Goal: Transaction & Acquisition: Book appointment/travel/reservation

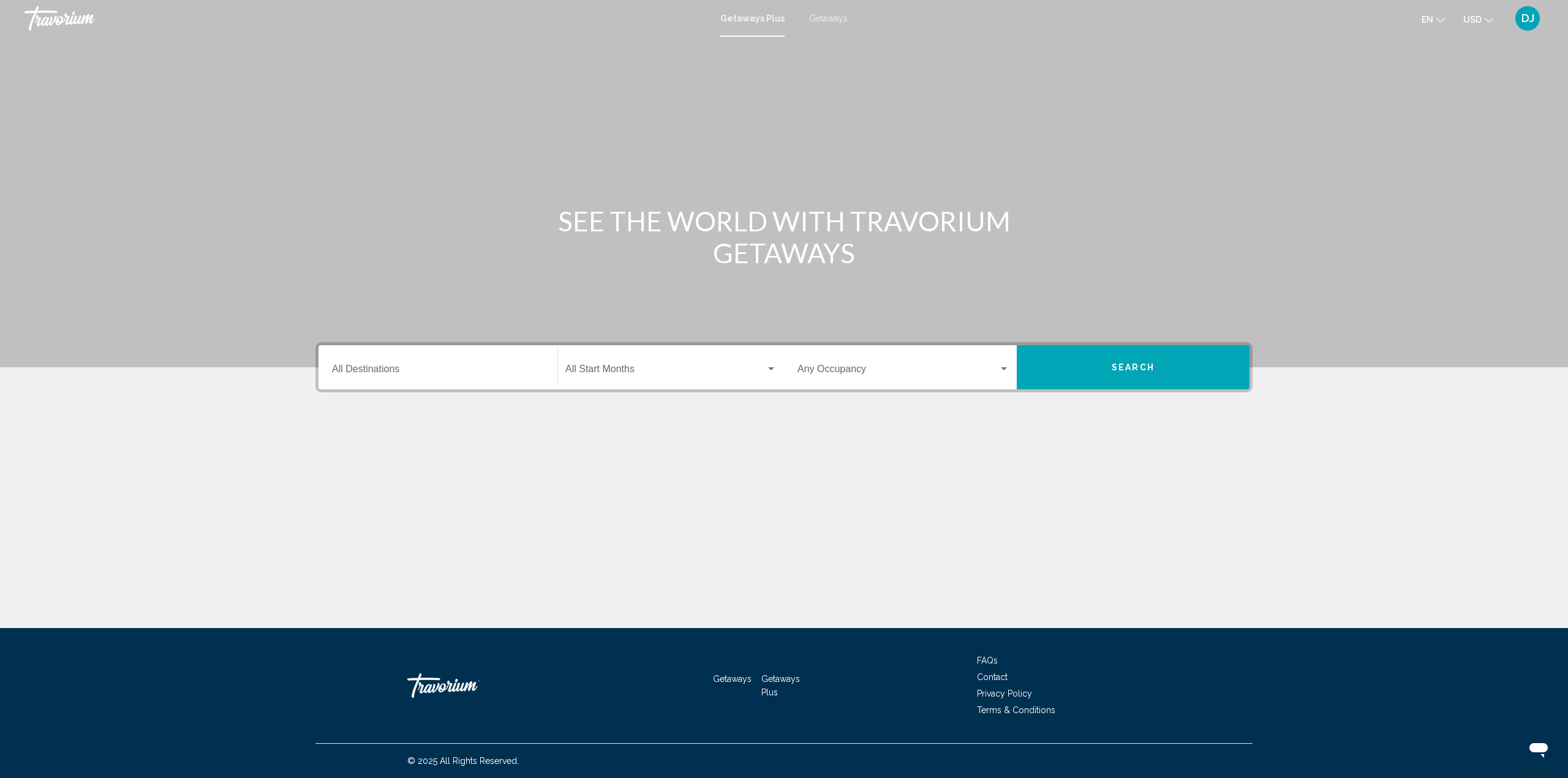
click at [829, 16] on span "Getaways" at bounding box center [828, 18] width 38 height 10
click at [1007, 369] on div "Search widget" at bounding box center [1003, 368] width 11 height 10
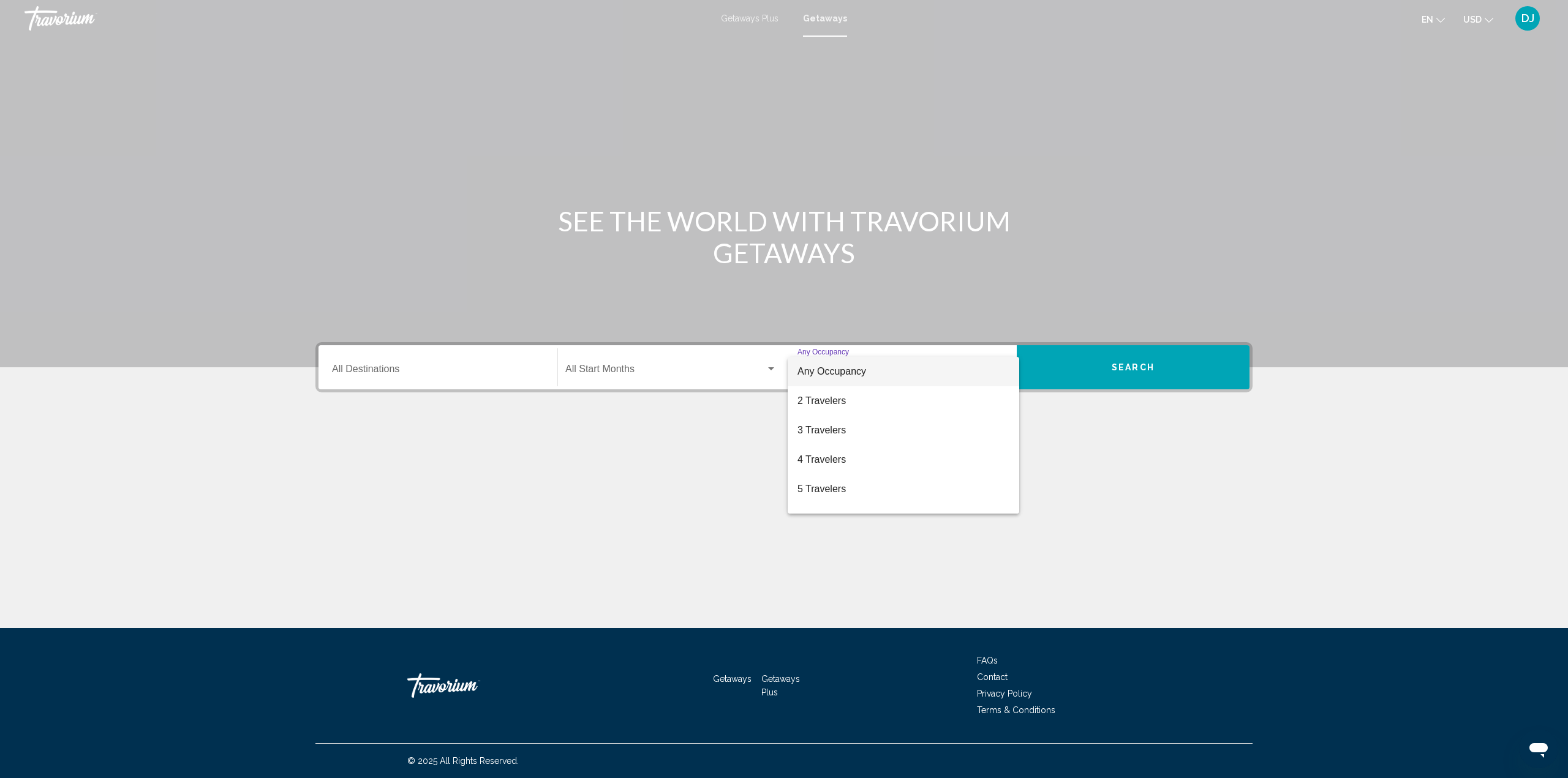
click at [430, 369] on div at bounding box center [784, 389] width 1568 height 778
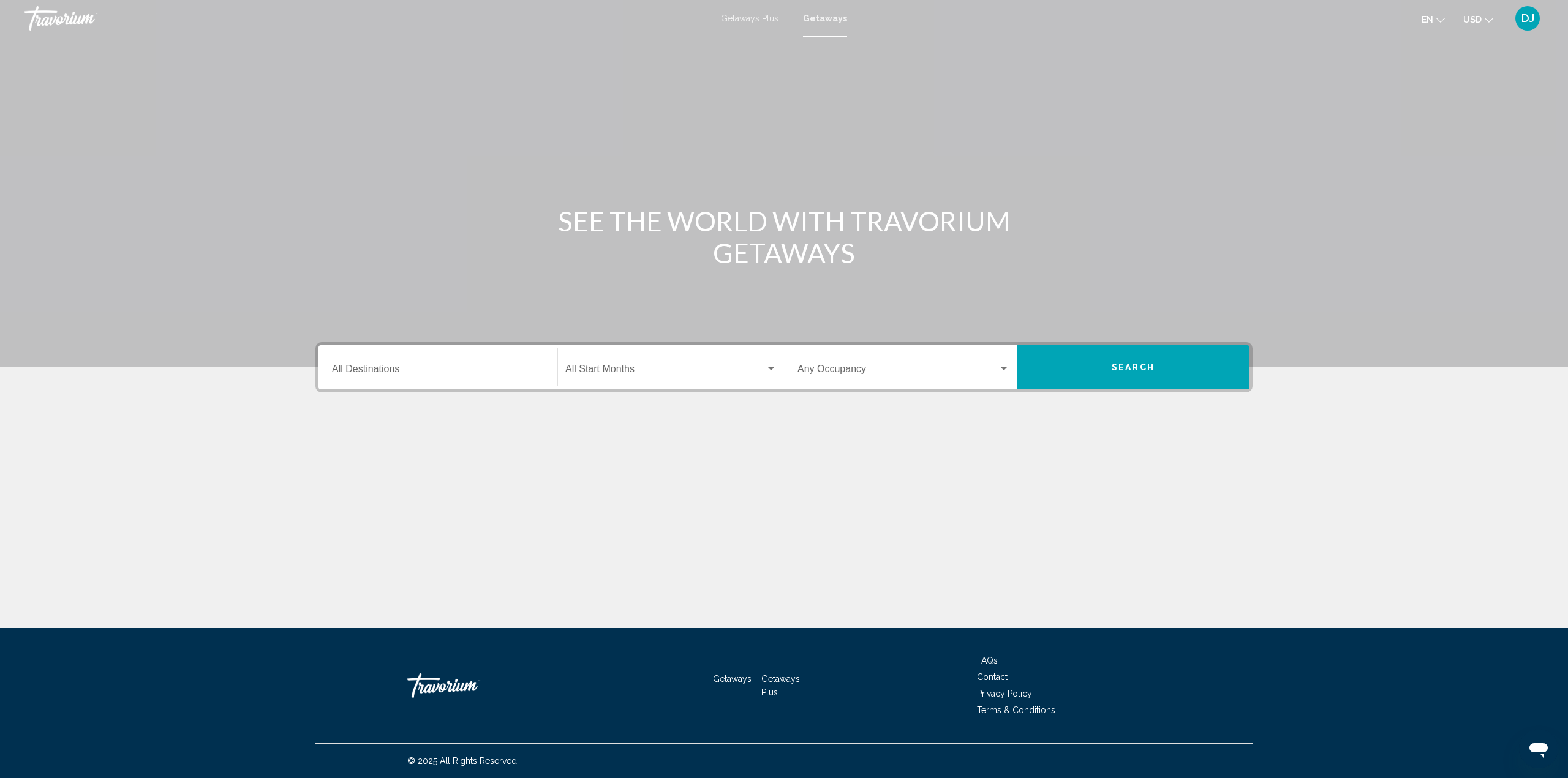
click at [389, 370] on input "Destination All Destinations" at bounding box center [438, 371] width 212 height 11
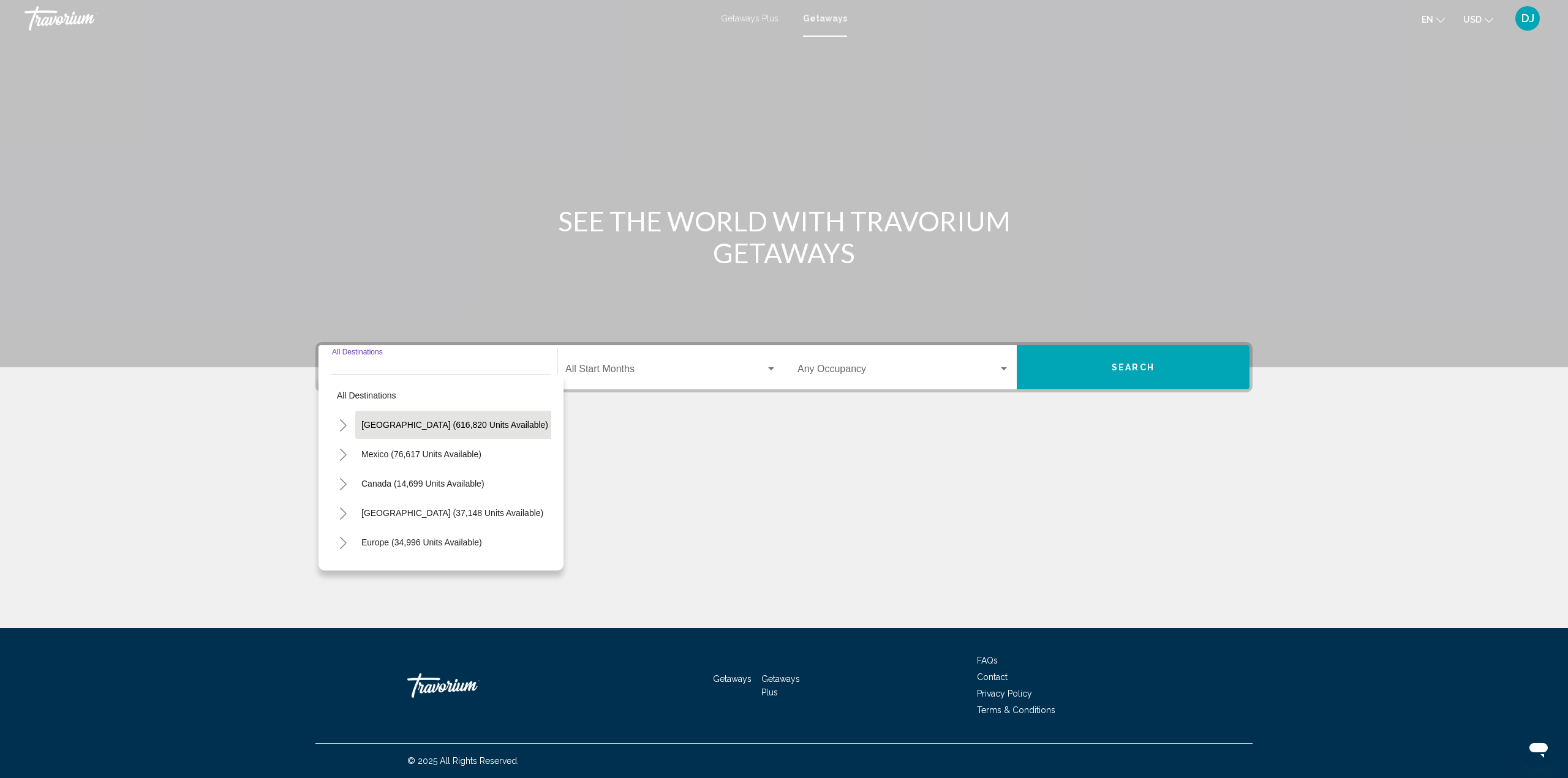
click at [413, 427] on span "[GEOGRAPHIC_DATA] (616,820 units available)" at bounding box center [454, 424] width 186 height 10
type input "**********"
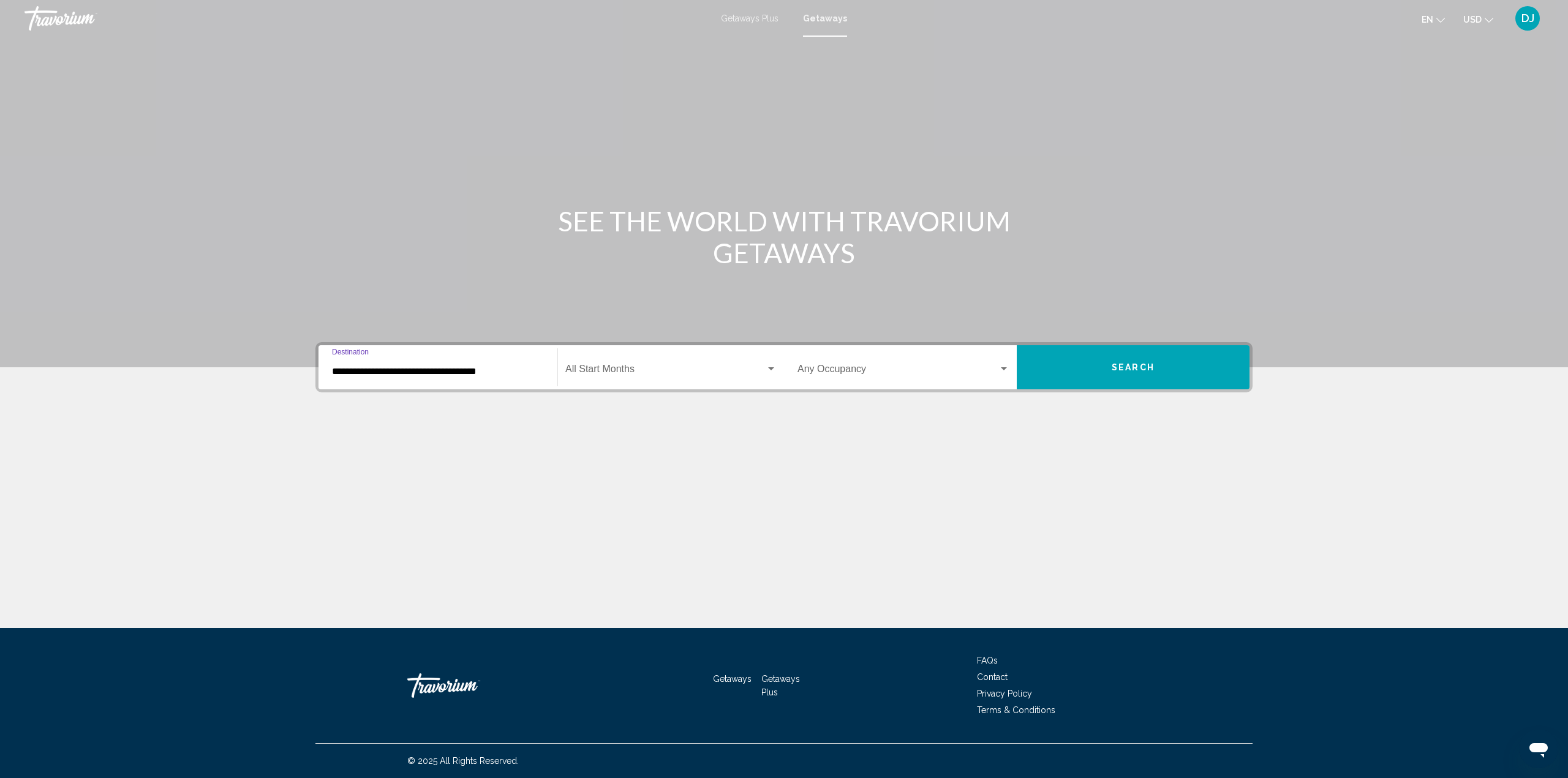
click at [672, 369] on span "Search widget" at bounding box center [665, 371] width 201 height 11
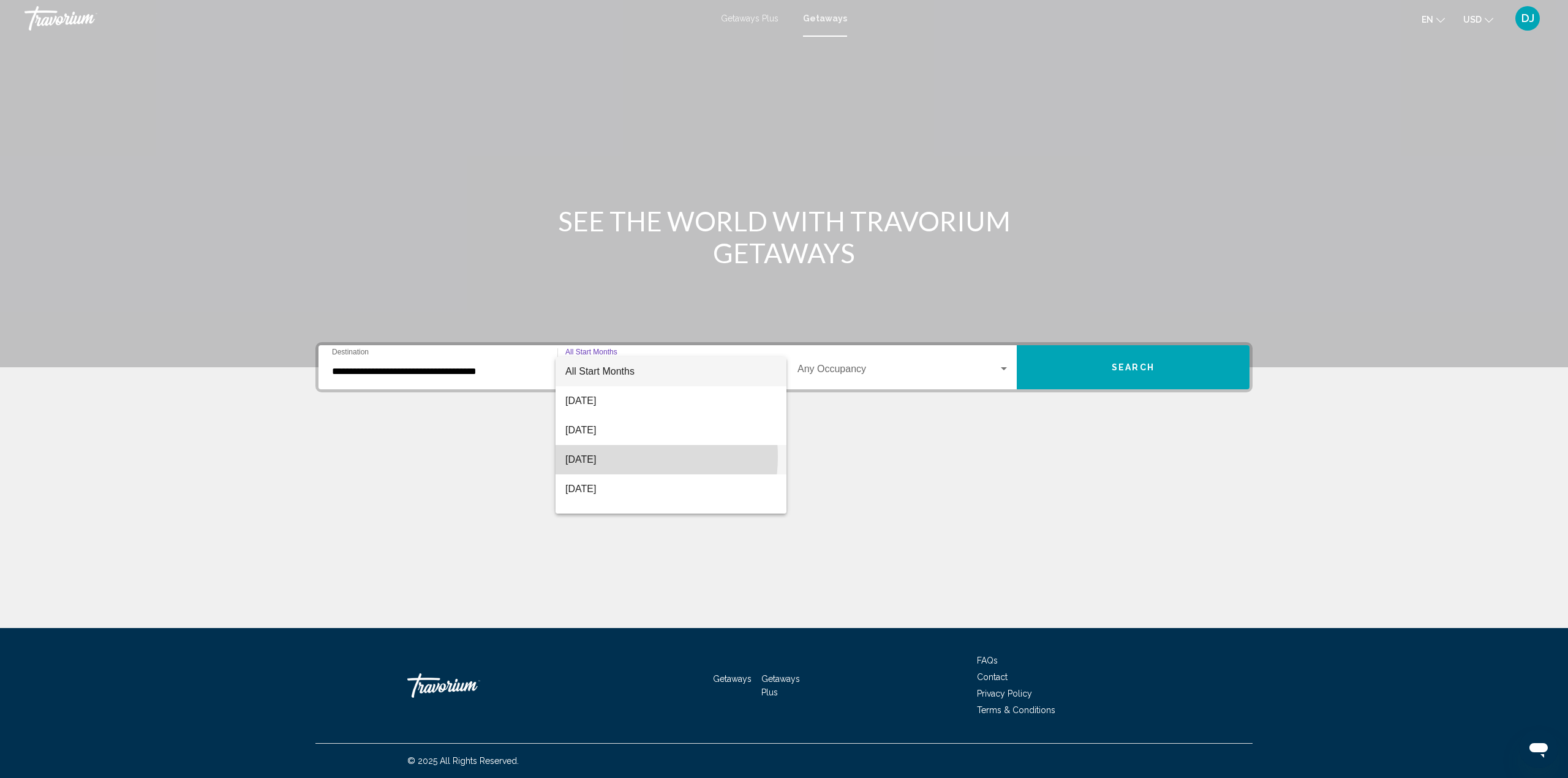
click at [610, 456] on span "[DATE]" at bounding box center [671, 460] width 212 height 30
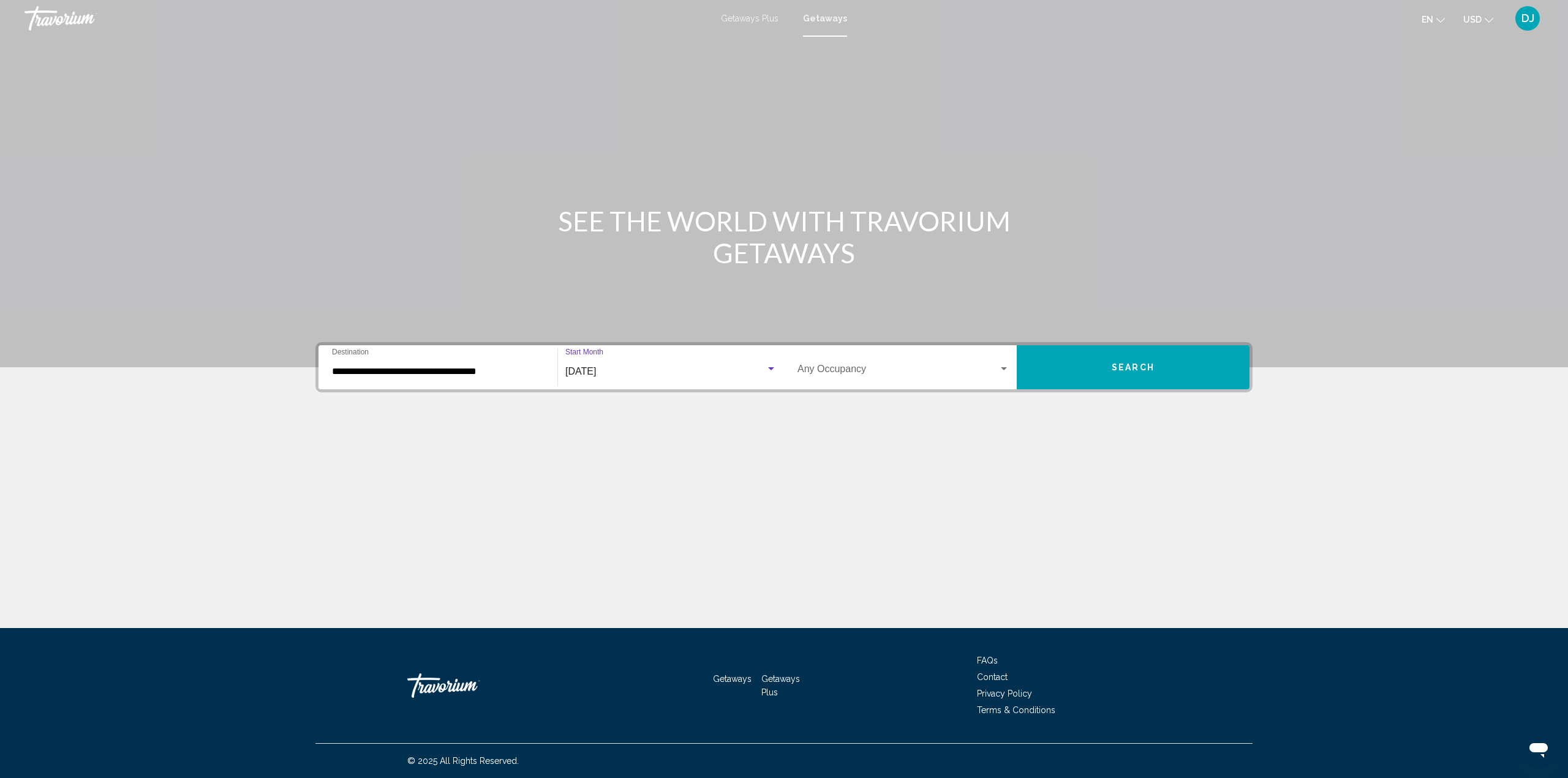
click at [1098, 359] on button "Search" at bounding box center [1133, 368] width 233 height 44
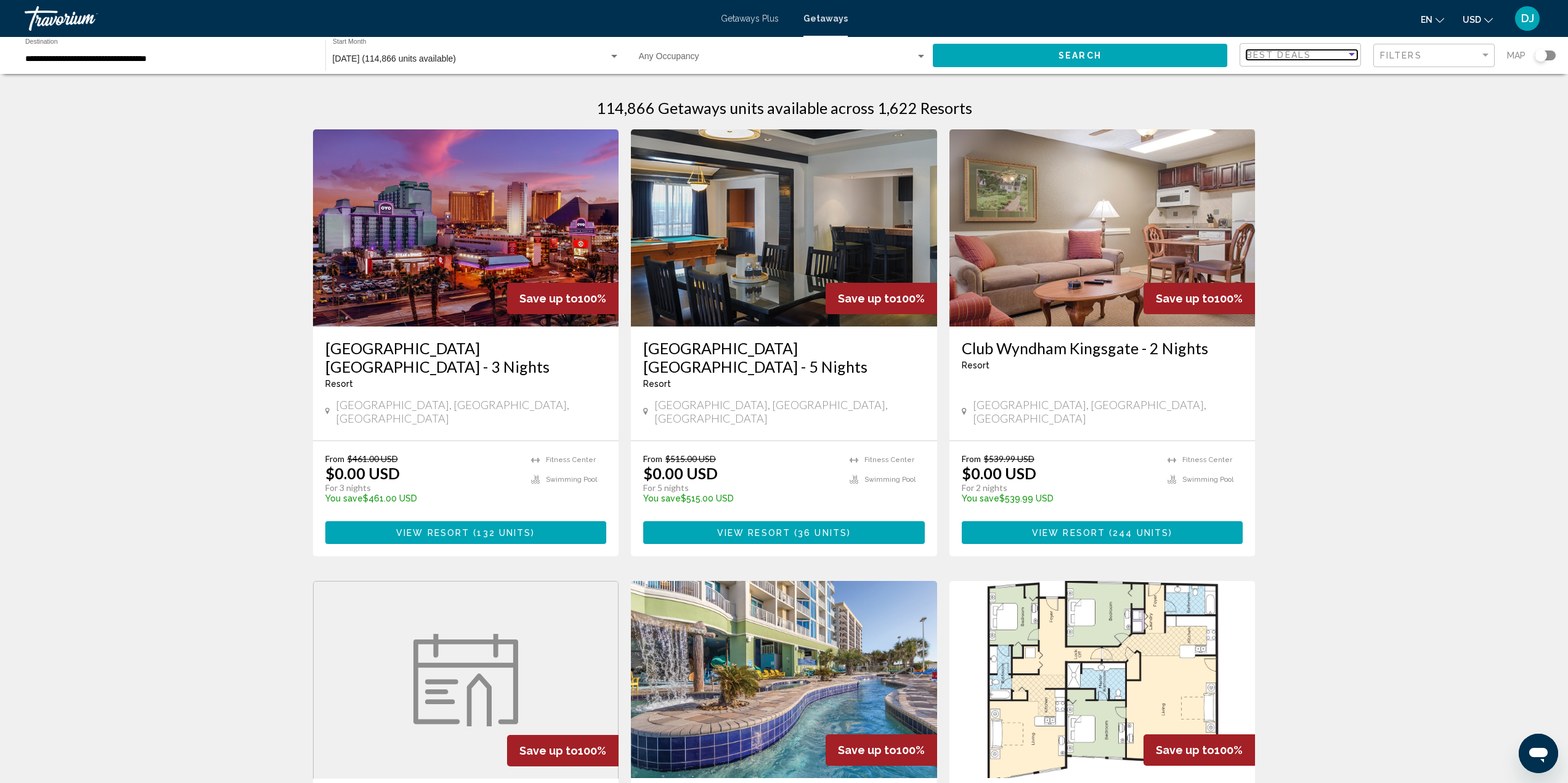
click at [1352, 55] on div "Sort by" at bounding box center [1352, 54] width 6 height 3
click at [1351, 55] on span "Best Deals" at bounding box center [1301, 54] width 111 height 26
click at [1489, 57] on div "Filter" at bounding box center [1485, 55] width 11 height 10
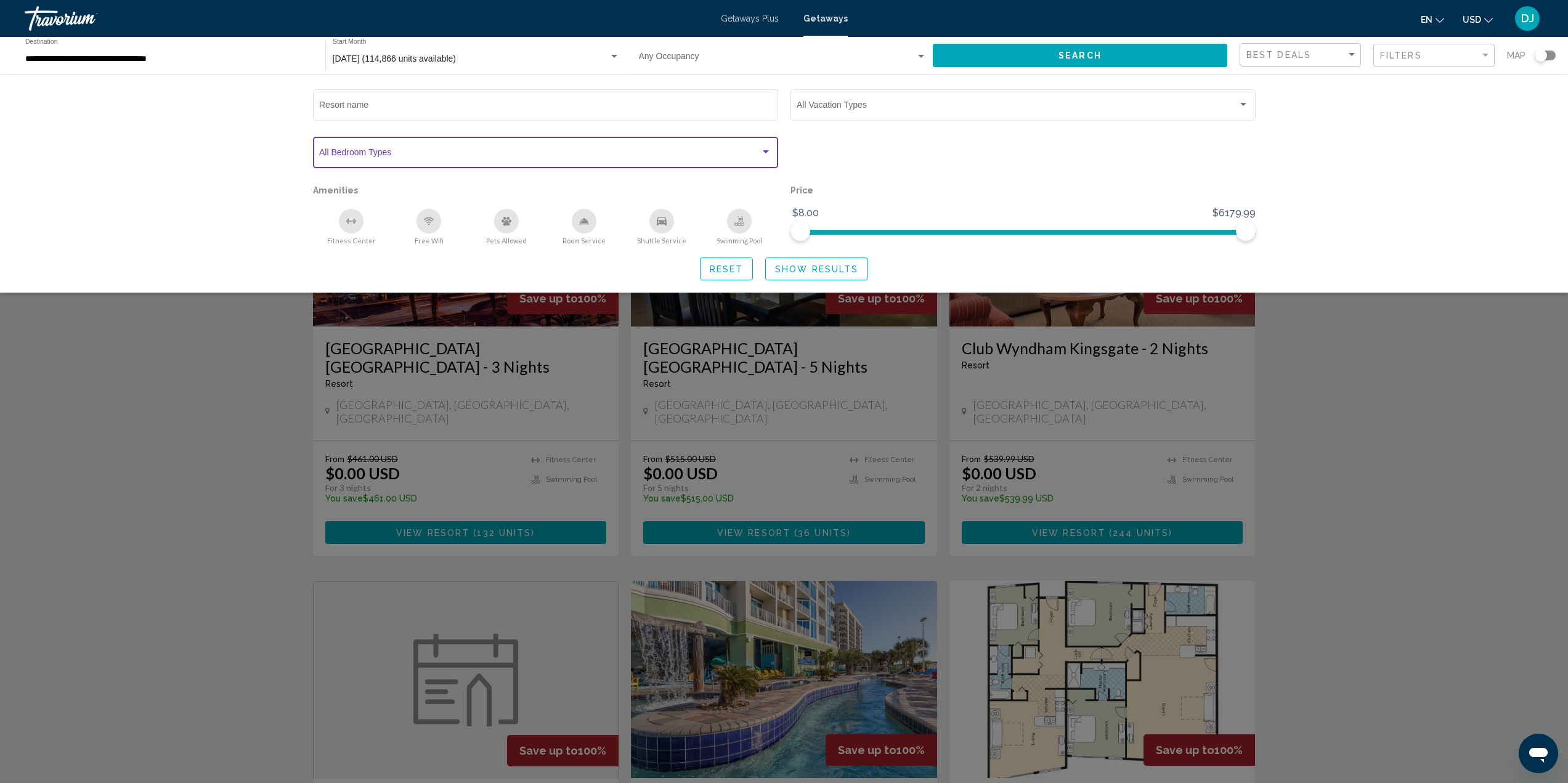
click at [767, 150] on div "Search widget" at bounding box center [765, 152] width 11 height 10
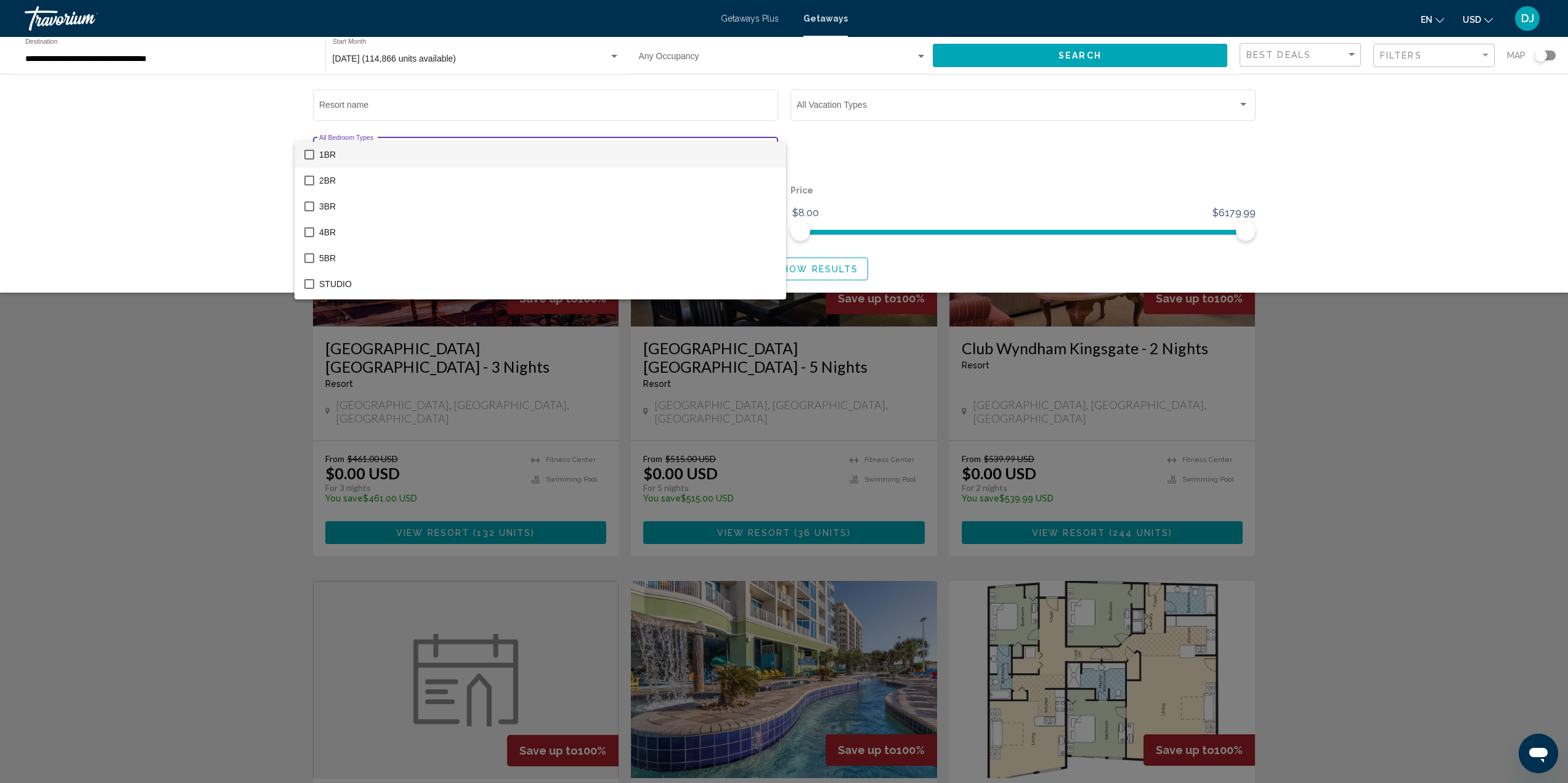
click at [745, 105] on div at bounding box center [784, 392] width 1568 height 783
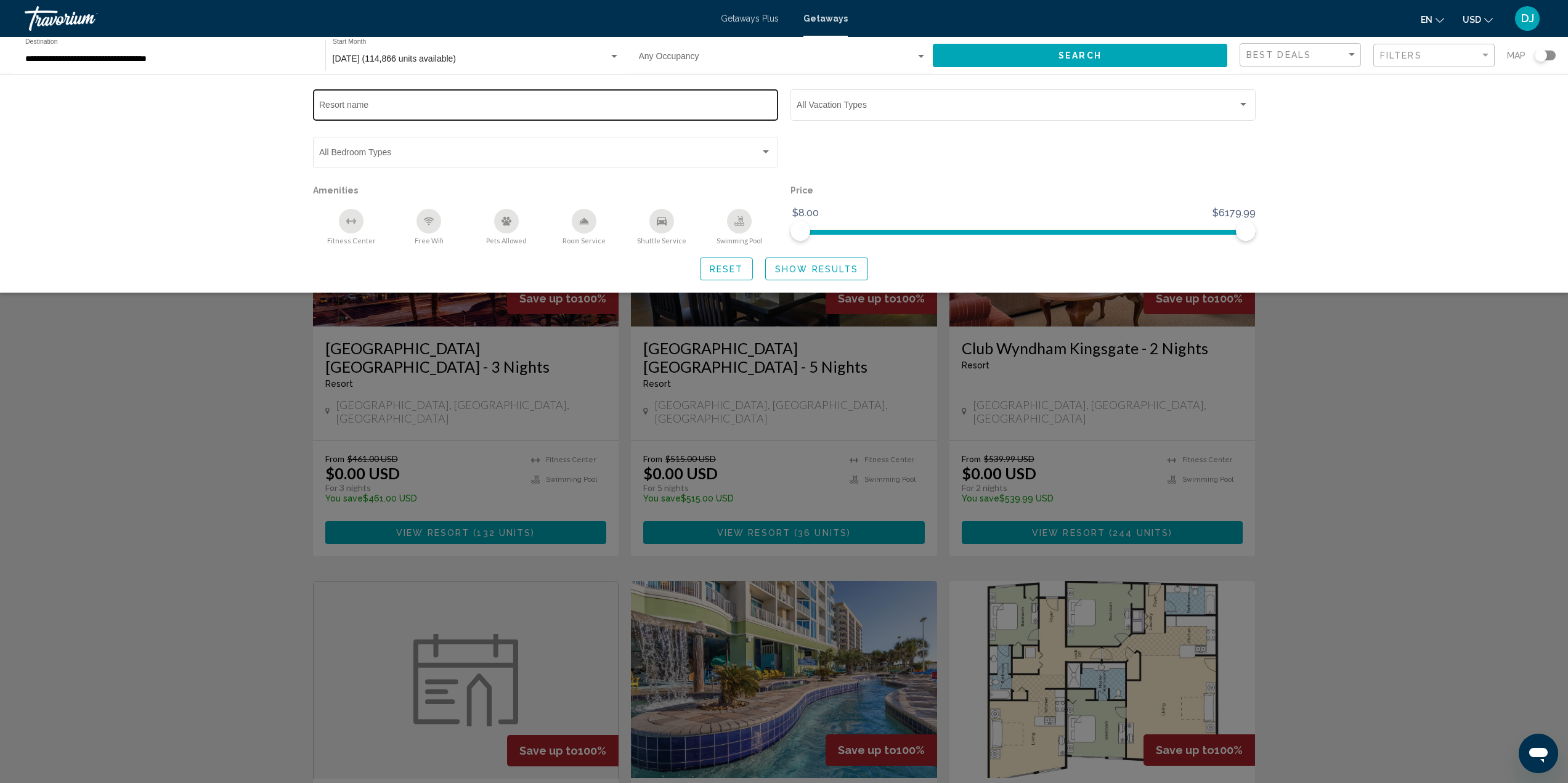
click at [354, 106] on input "Resort name" at bounding box center [546, 106] width 453 height 10
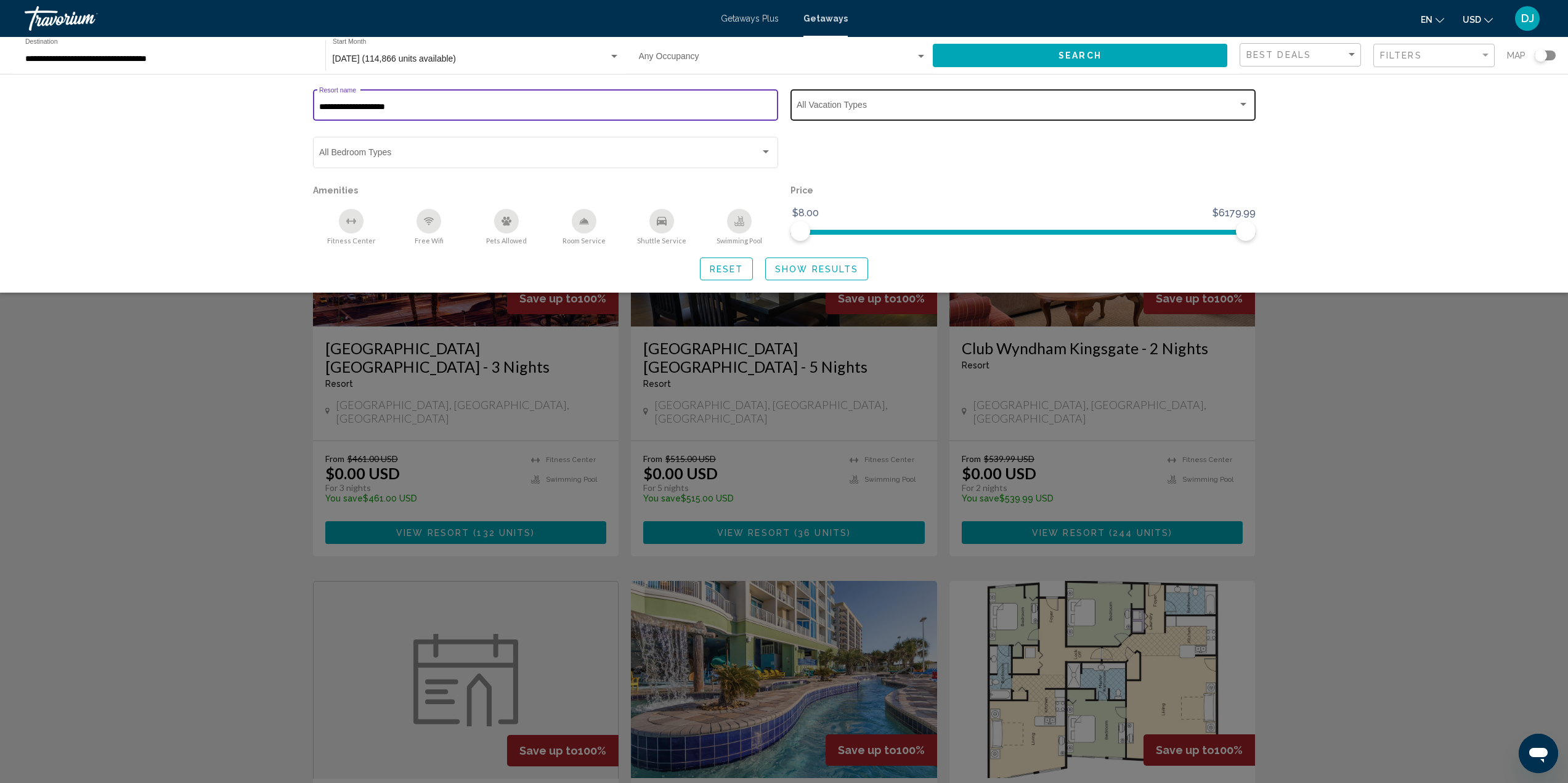
type input "**********"
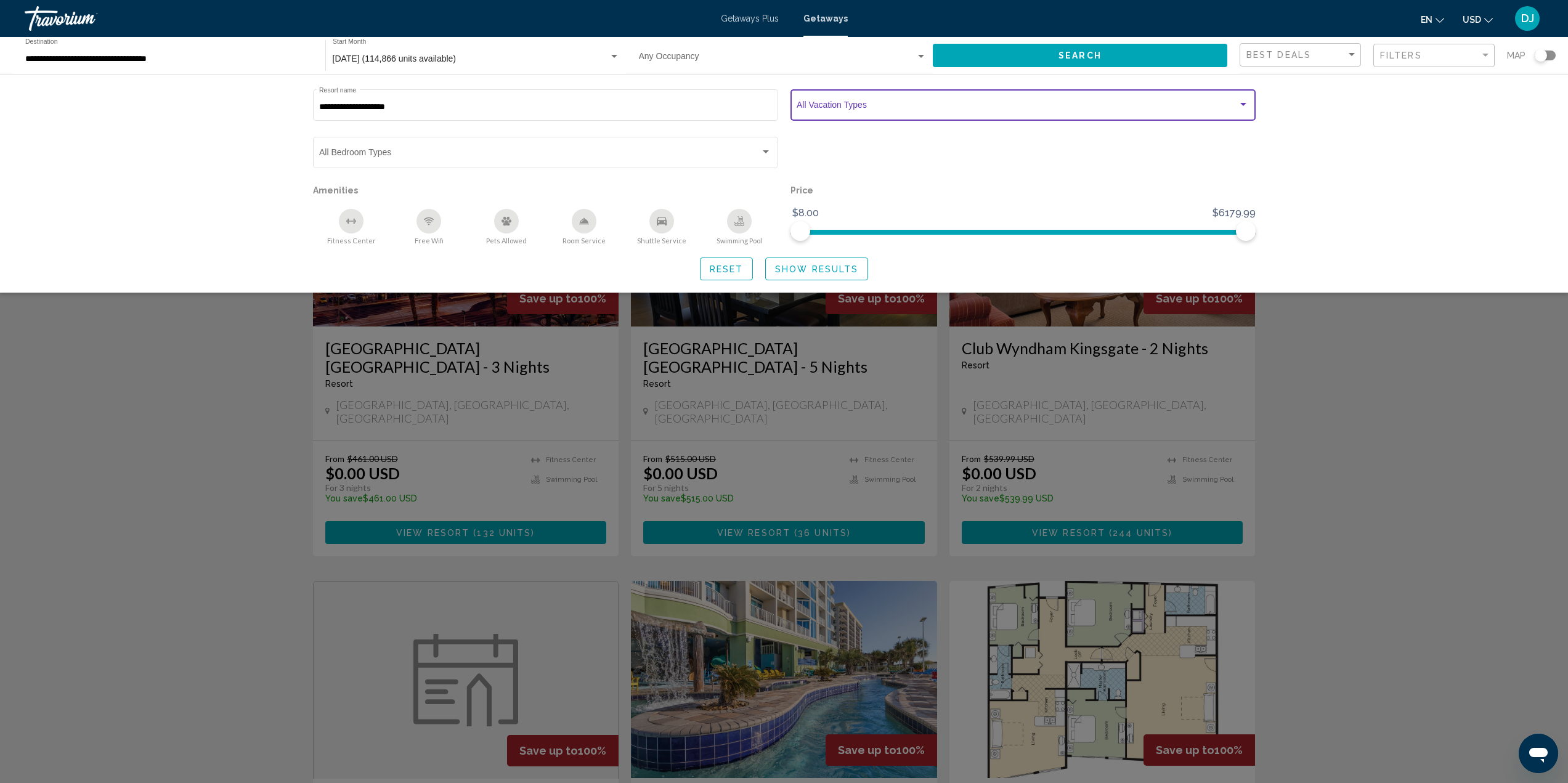
click at [1247, 100] on div "Search widget" at bounding box center [1243, 104] width 11 height 10
drag, startPoint x: 787, startPoint y: 109, endPoint x: 824, endPoint y: 118, distance: 38.1
click at [794, 109] on mat-option "short" at bounding box center [1018, 107] width 491 height 26
click at [1191, 176] on div at bounding box center [784, 392] width 1568 height 783
click at [820, 270] on span "Show Results" at bounding box center [817, 269] width 83 height 10
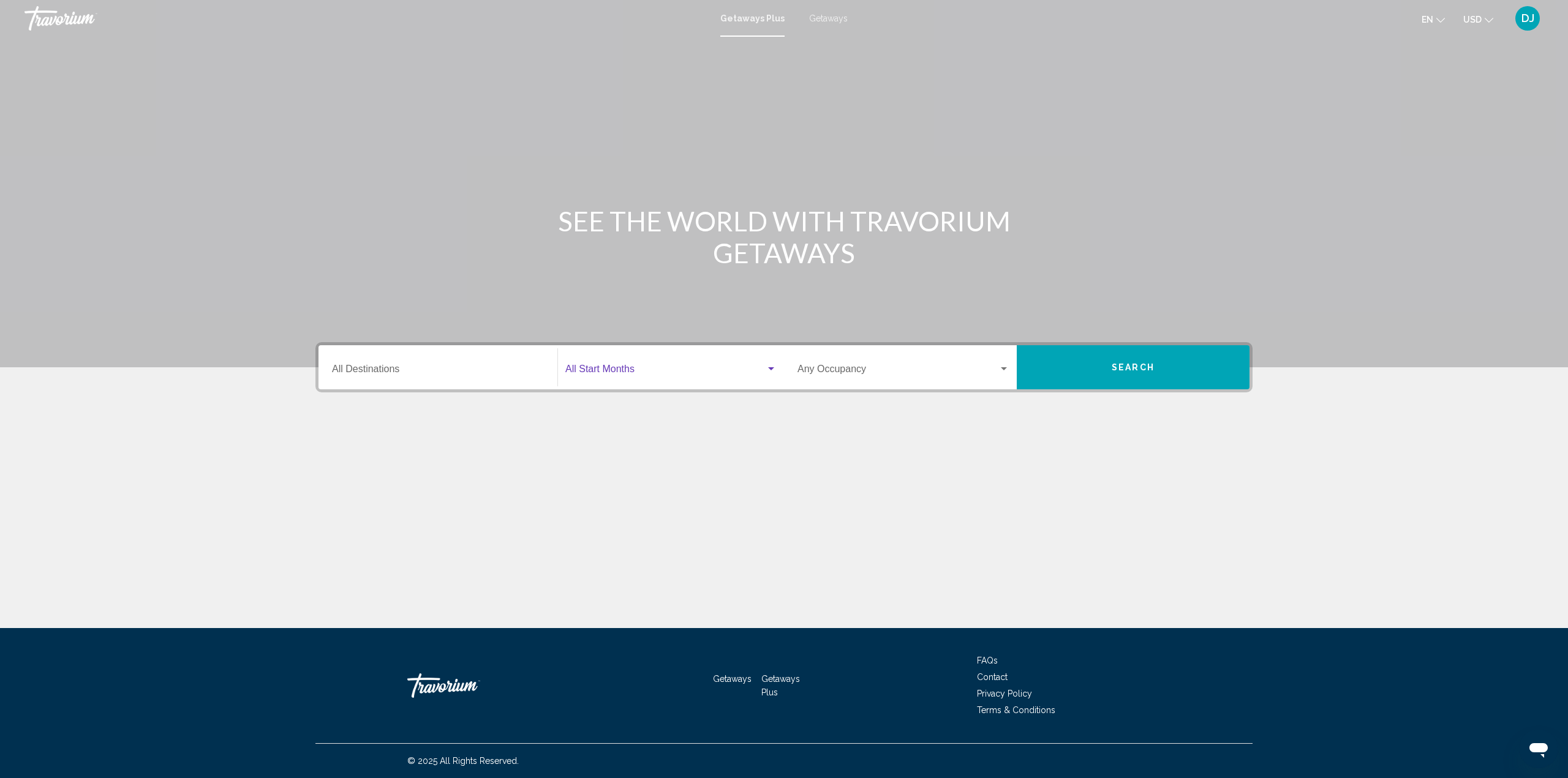
click at [593, 366] on span "Search widget" at bounding box center [665, 371] width 201 height 11
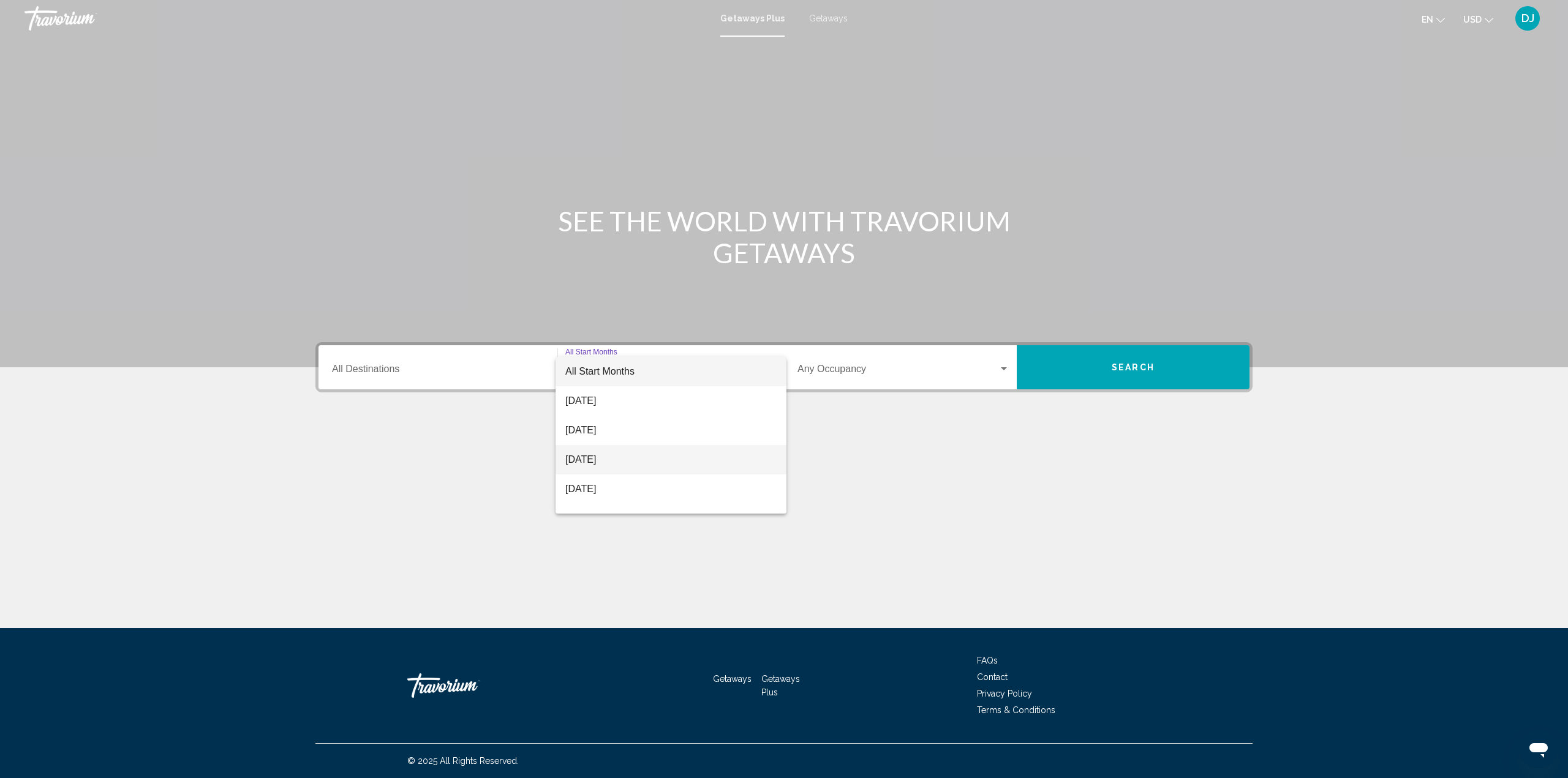
click at [591, 457] on span "[DATE]" at bounding box center [671, 460] width 212 height 30
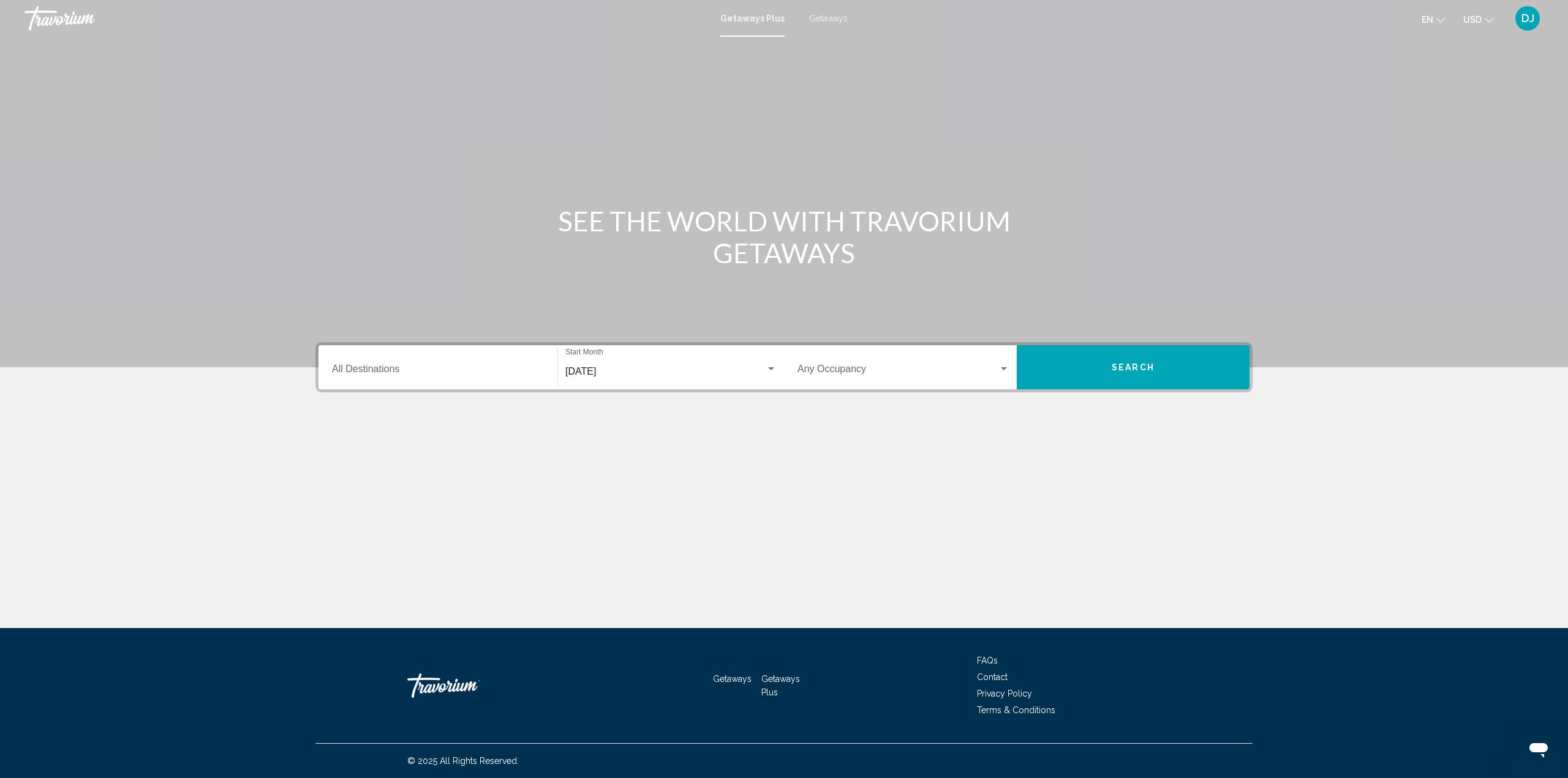
click at [372, 364] on div "Destination All Destinations" at bounding box center [438, 368] width 212 height 38
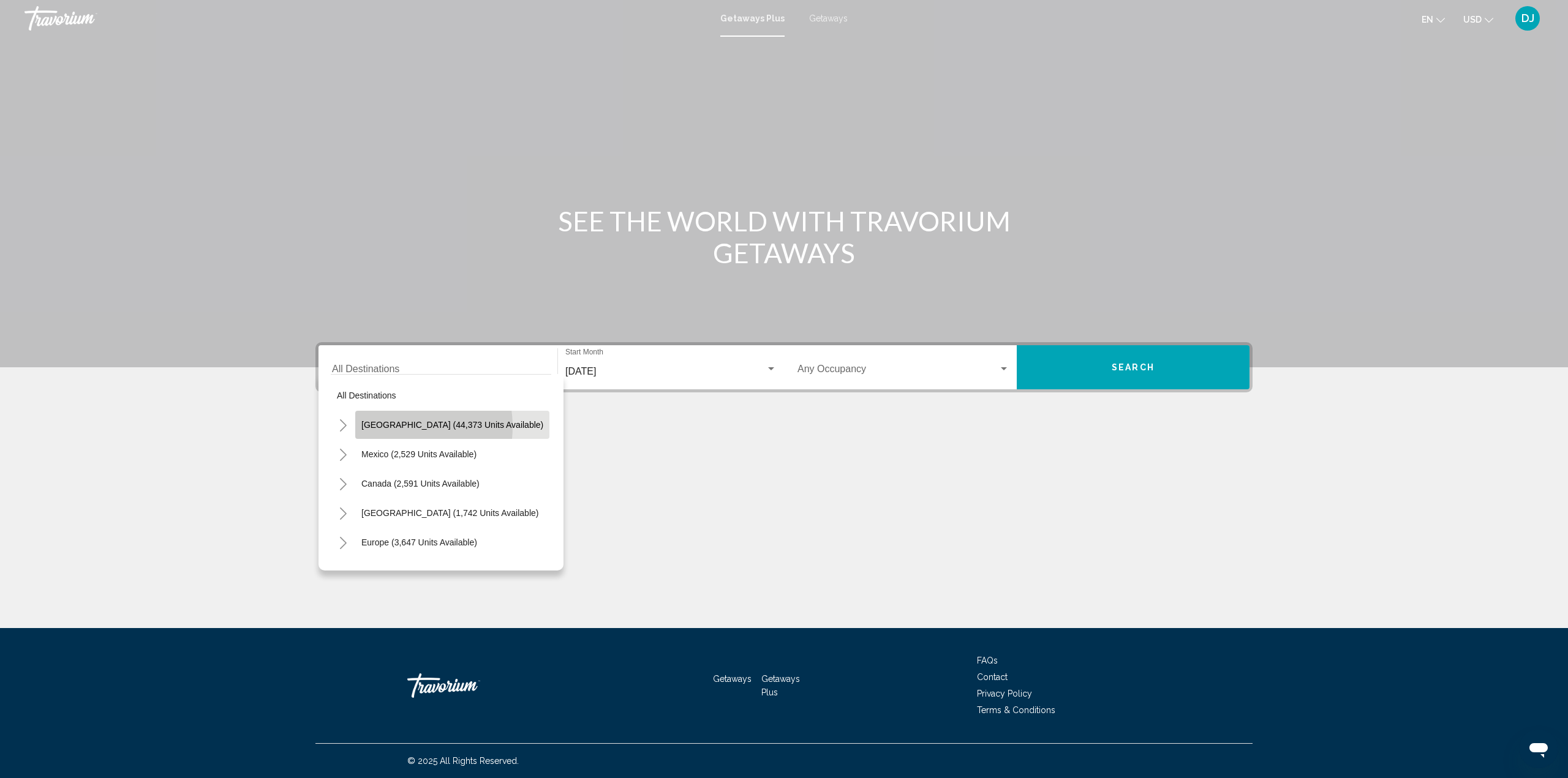
click at [393, 427] on span "United States (44,373 units available)" at bounding box center [452, 424] width 182 height 10
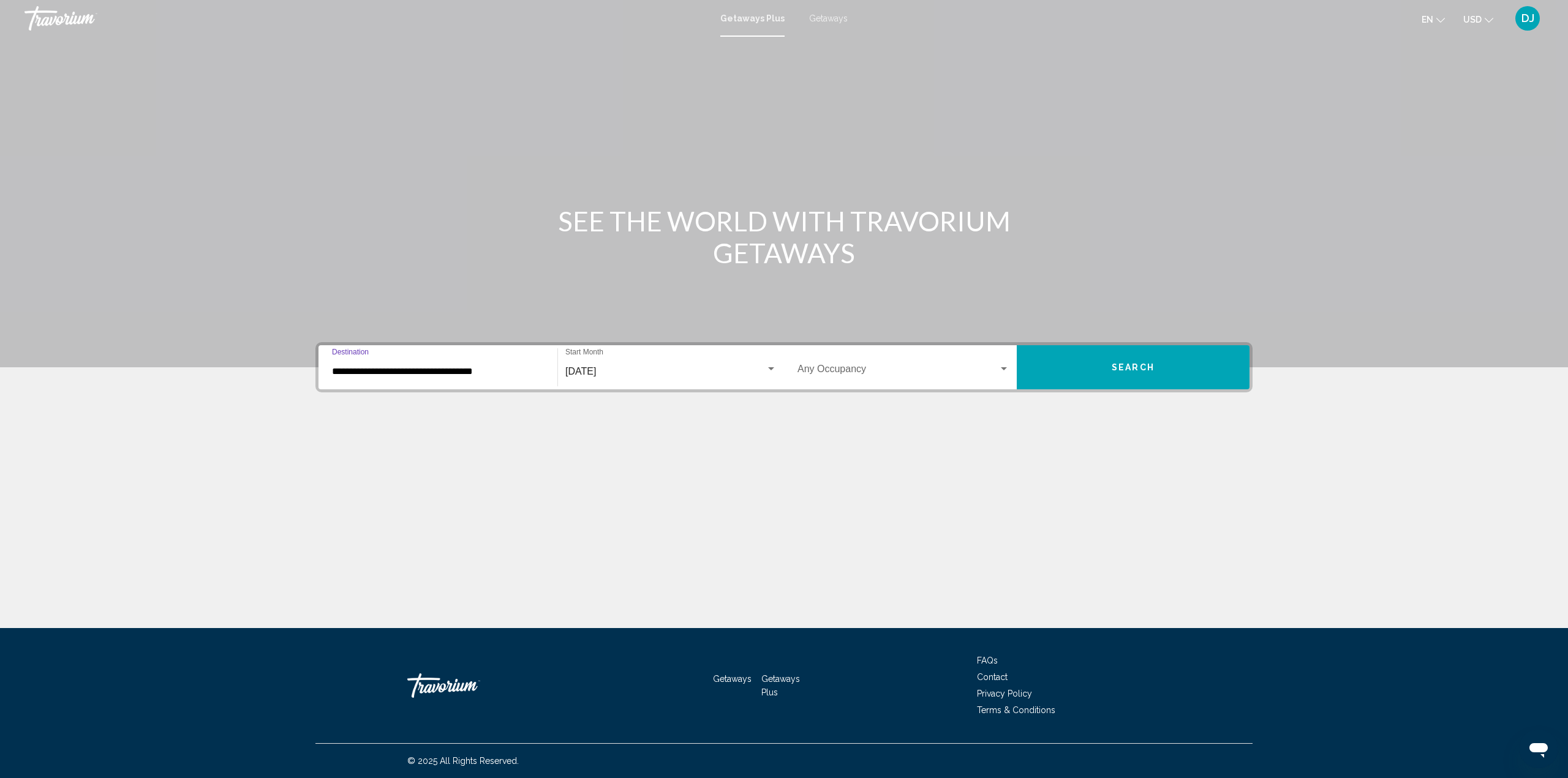
click at [445, 374] on input "**********" at bounding box center [438, 371] width 212 height 11
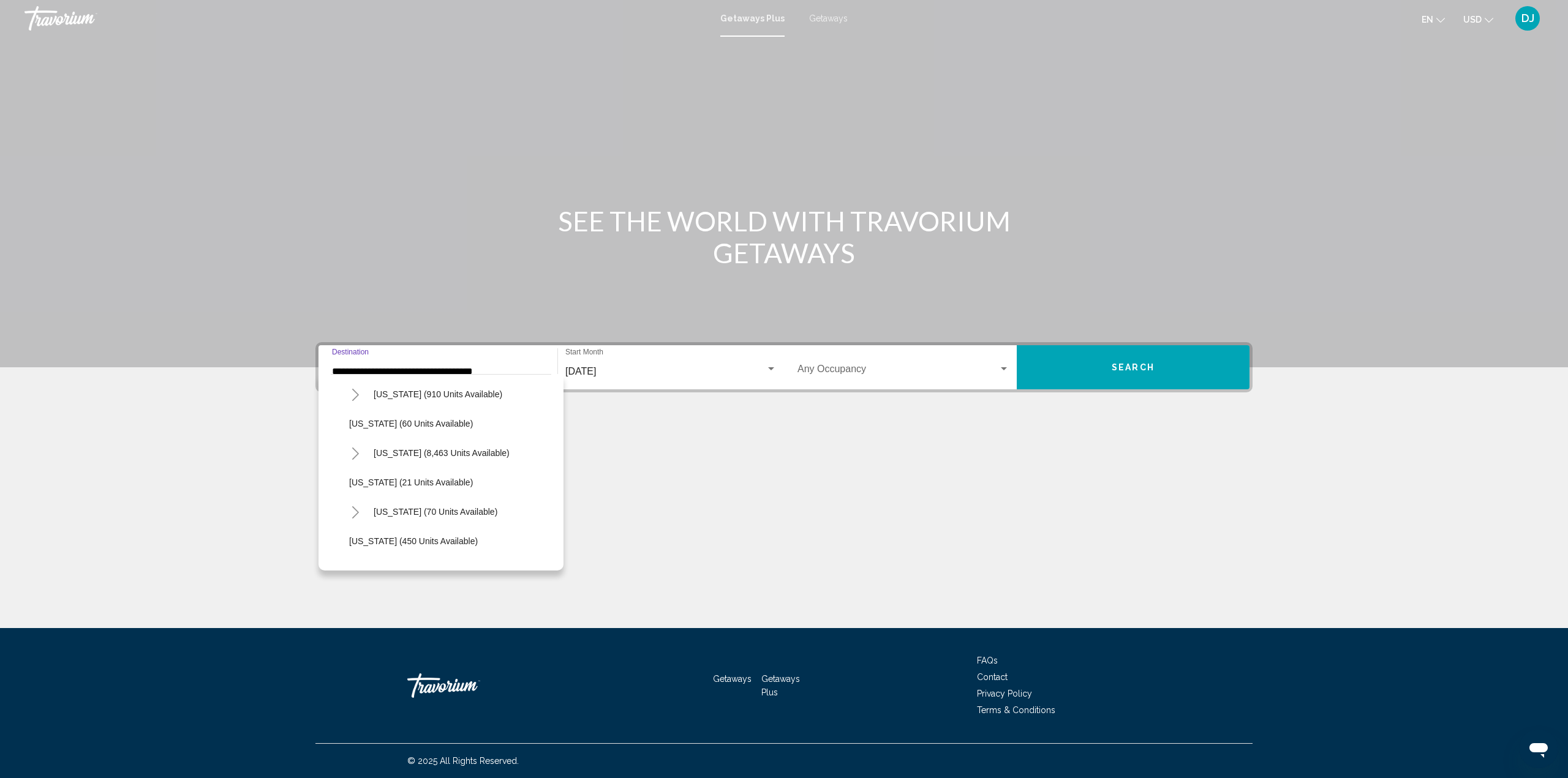
scroll to position [183, 0]
click at [417, 445] on span "Florida (8,463 units available)" at bounding box center [442, 447] width 136 height 10
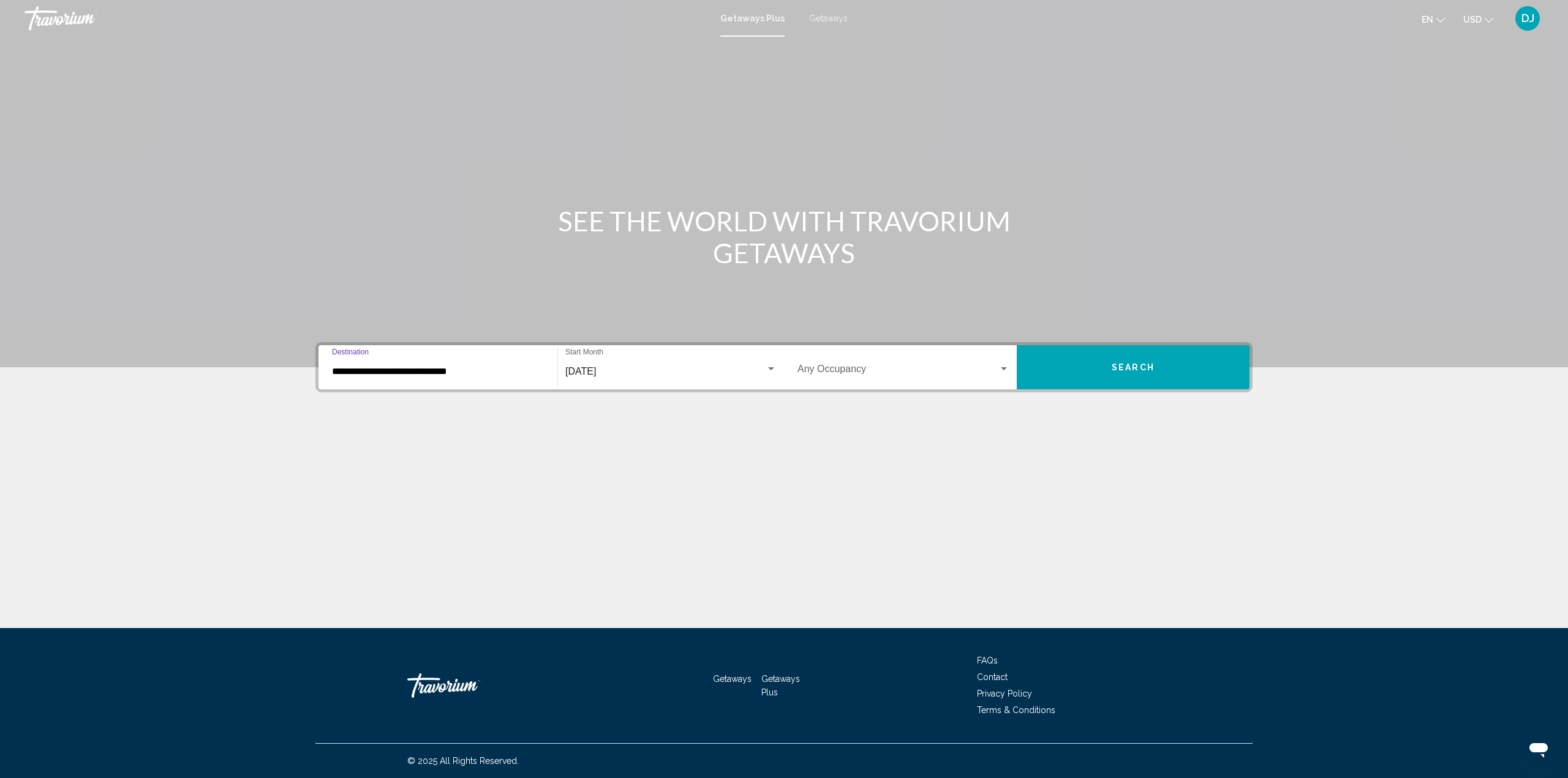
click at [456, 372] on input "**********" at bounding box center [438, 371] width 212 height 11
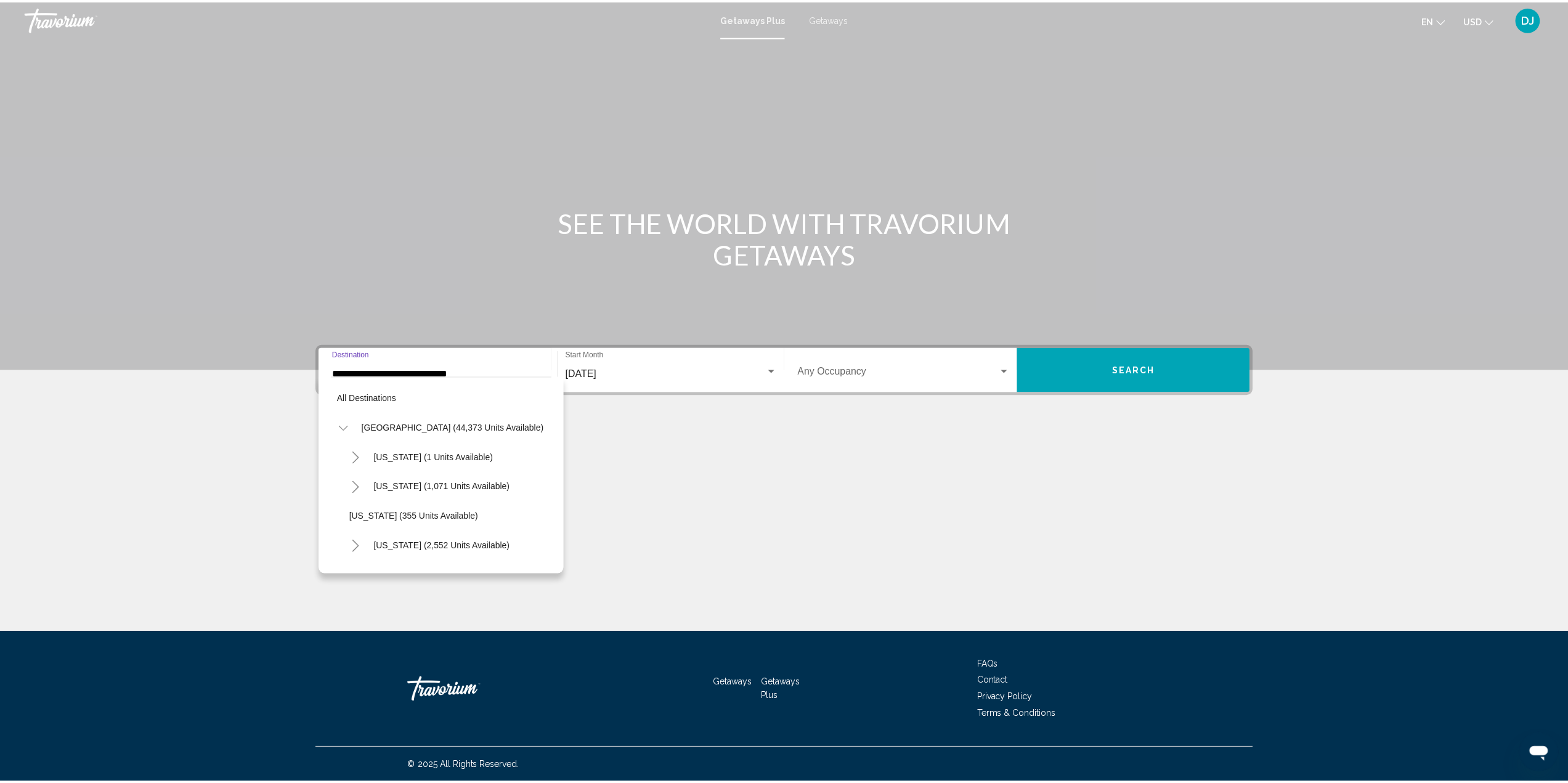
scroll to position [167, 0]
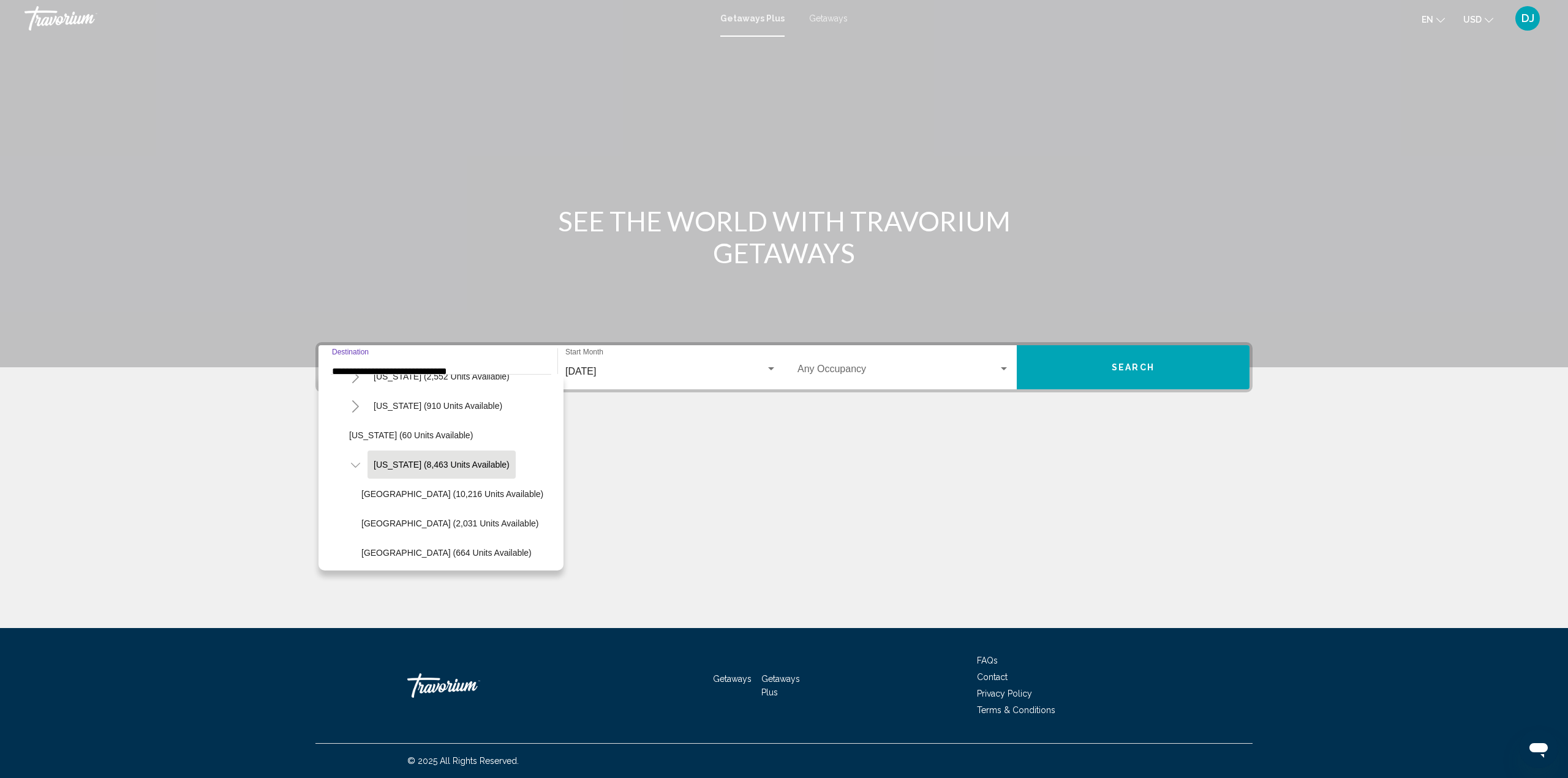
click at [468, 492] on span "Orlando & Disney Area (10,216 units available)" at bounding box center [452, 493] width 182 height 10
type input "**********"
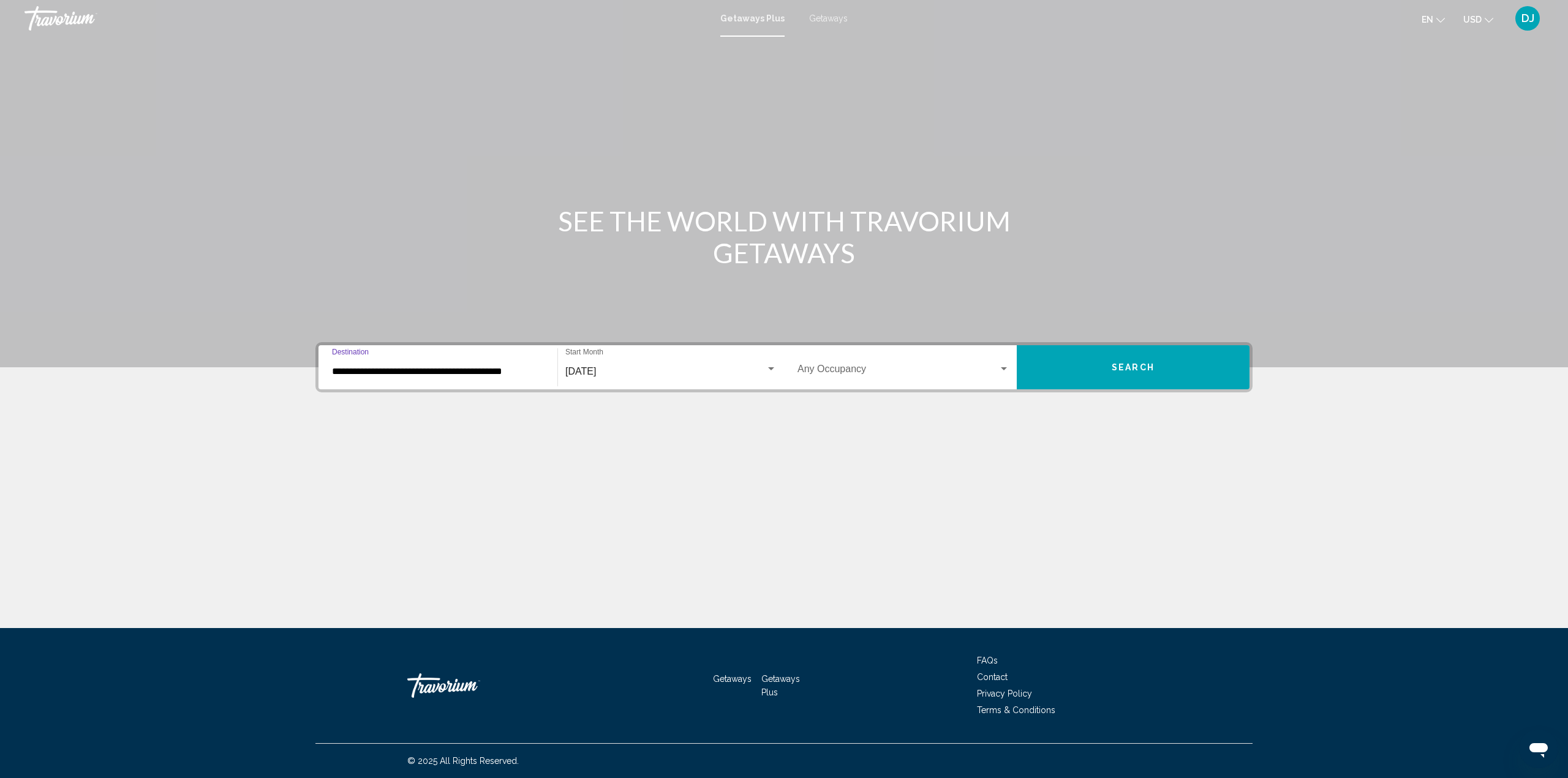
click at [1103, 362] on button "Search" at bounding box center [1133, 368] width 233 height 44
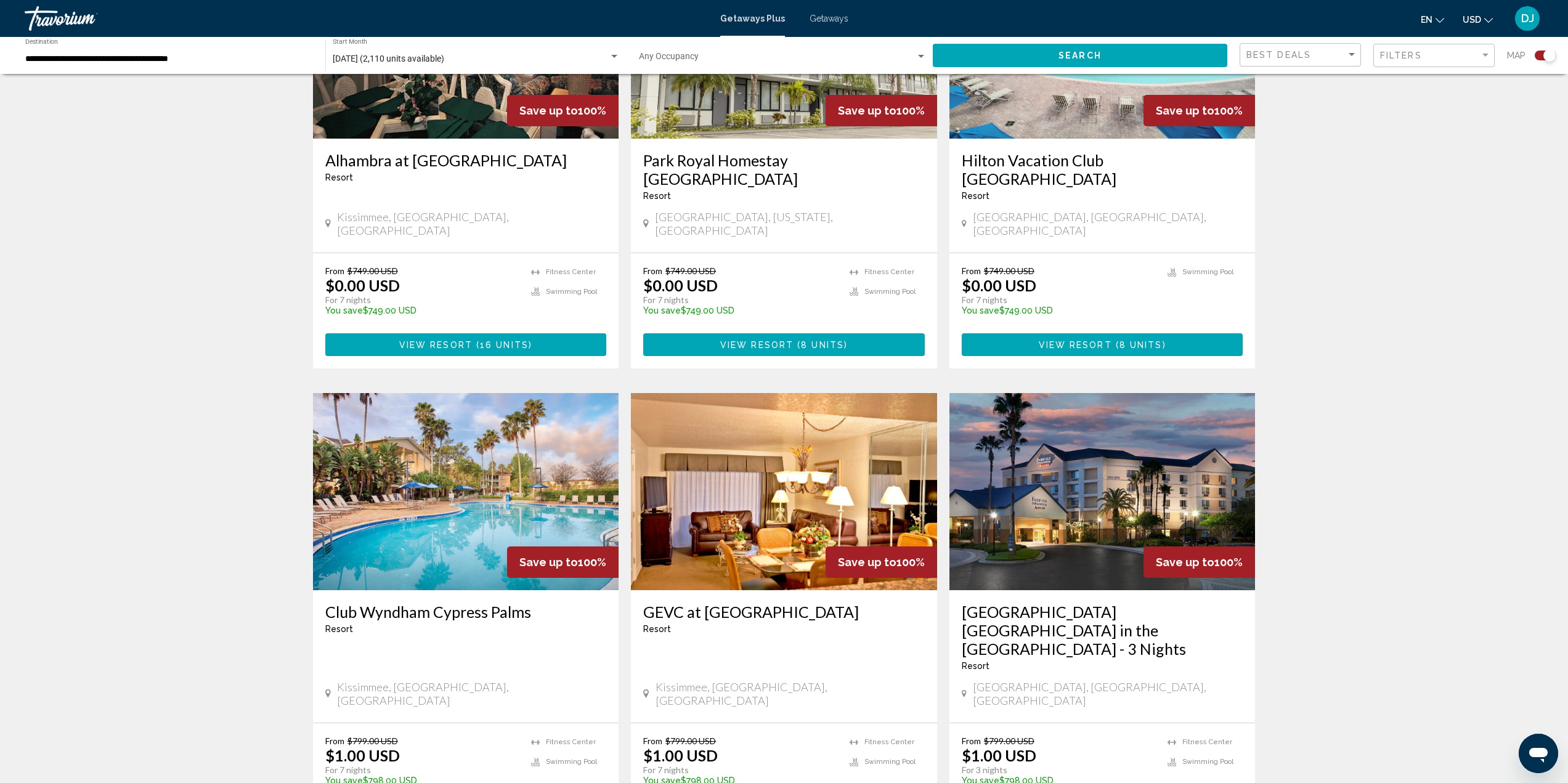
scroll to position [1663, 0]
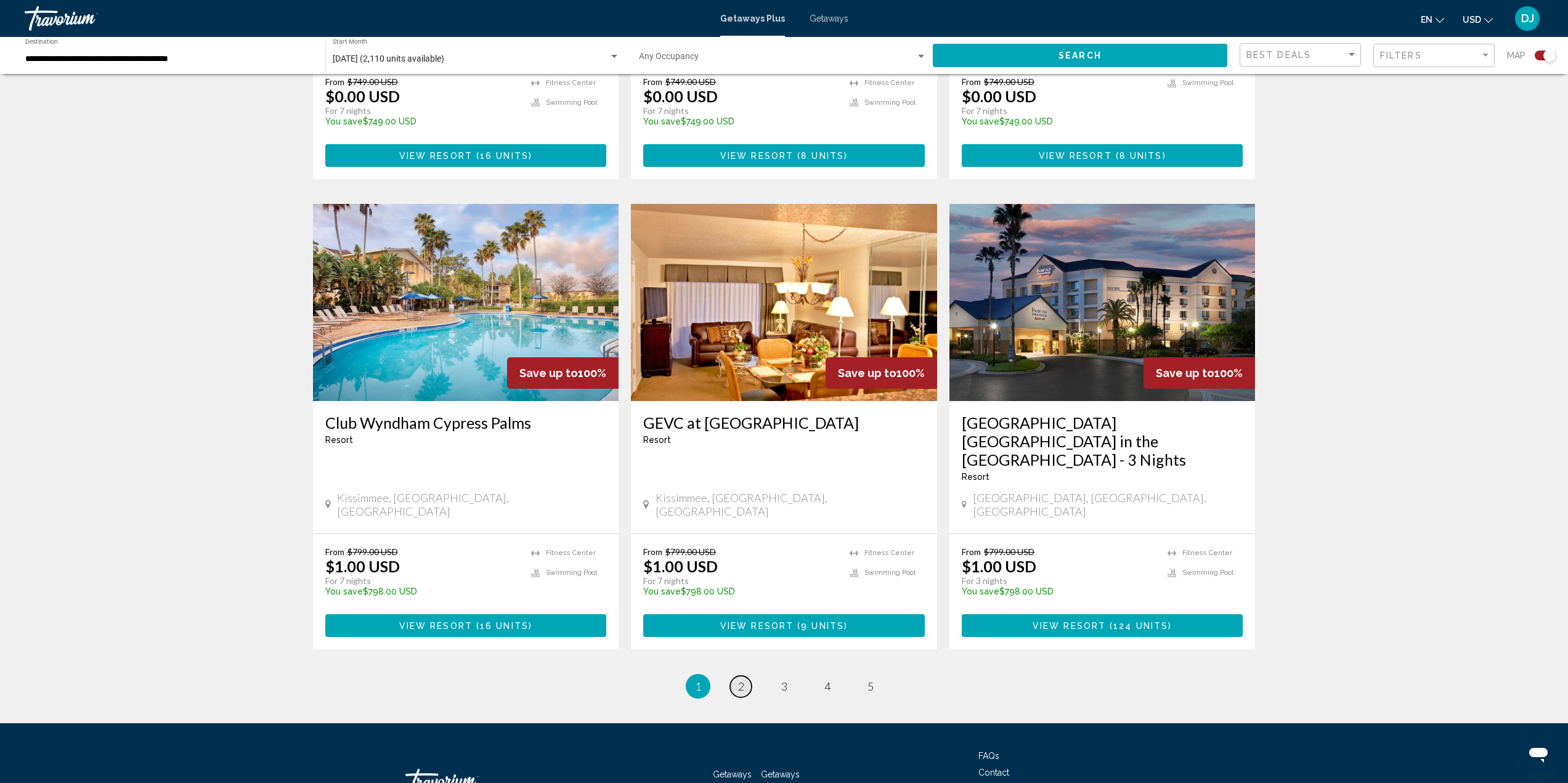
click at [742, 680] on span "2" at bounding box center [742, 686] width 6 height 13
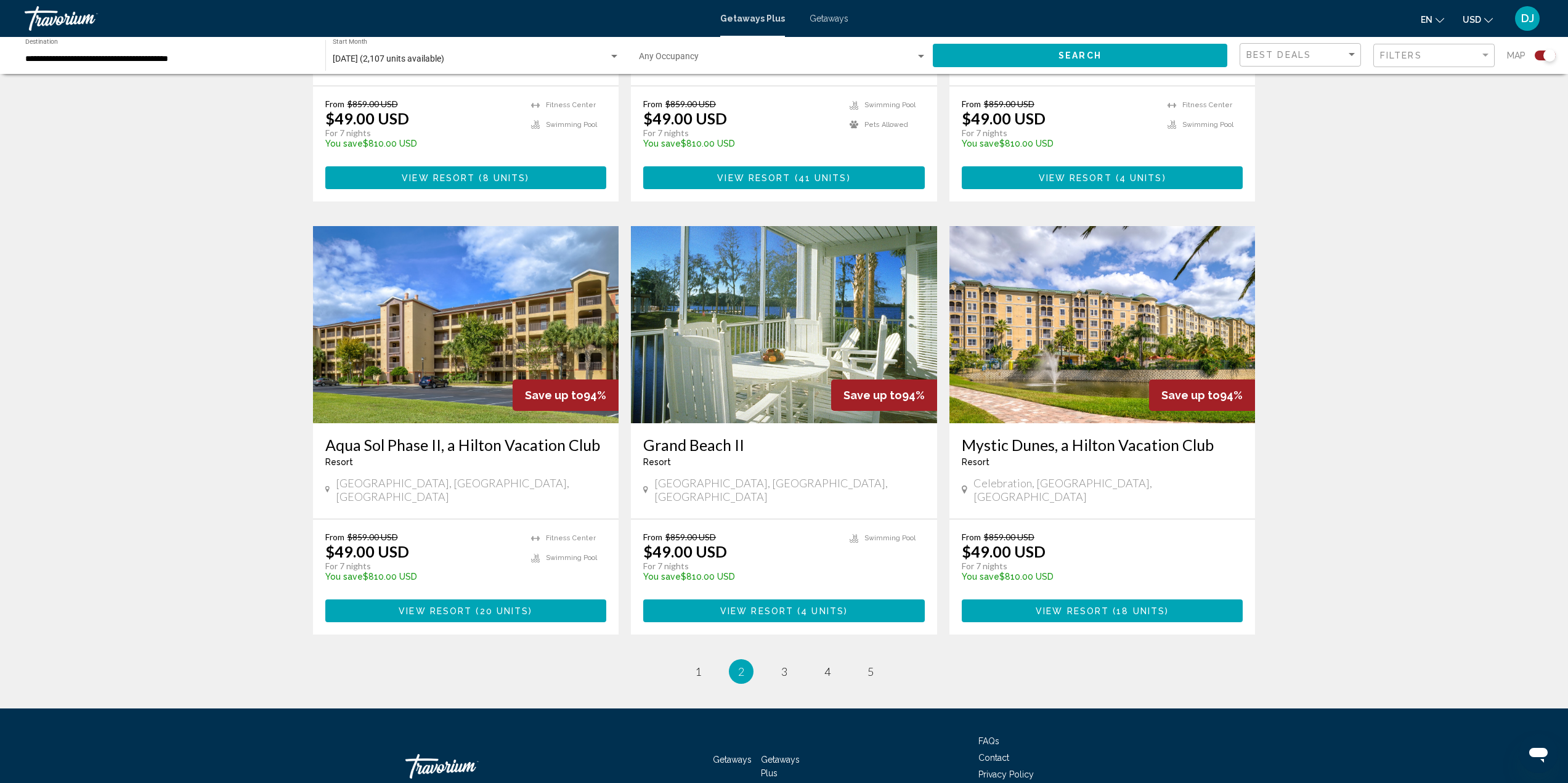
scroll to position [1644, 0]
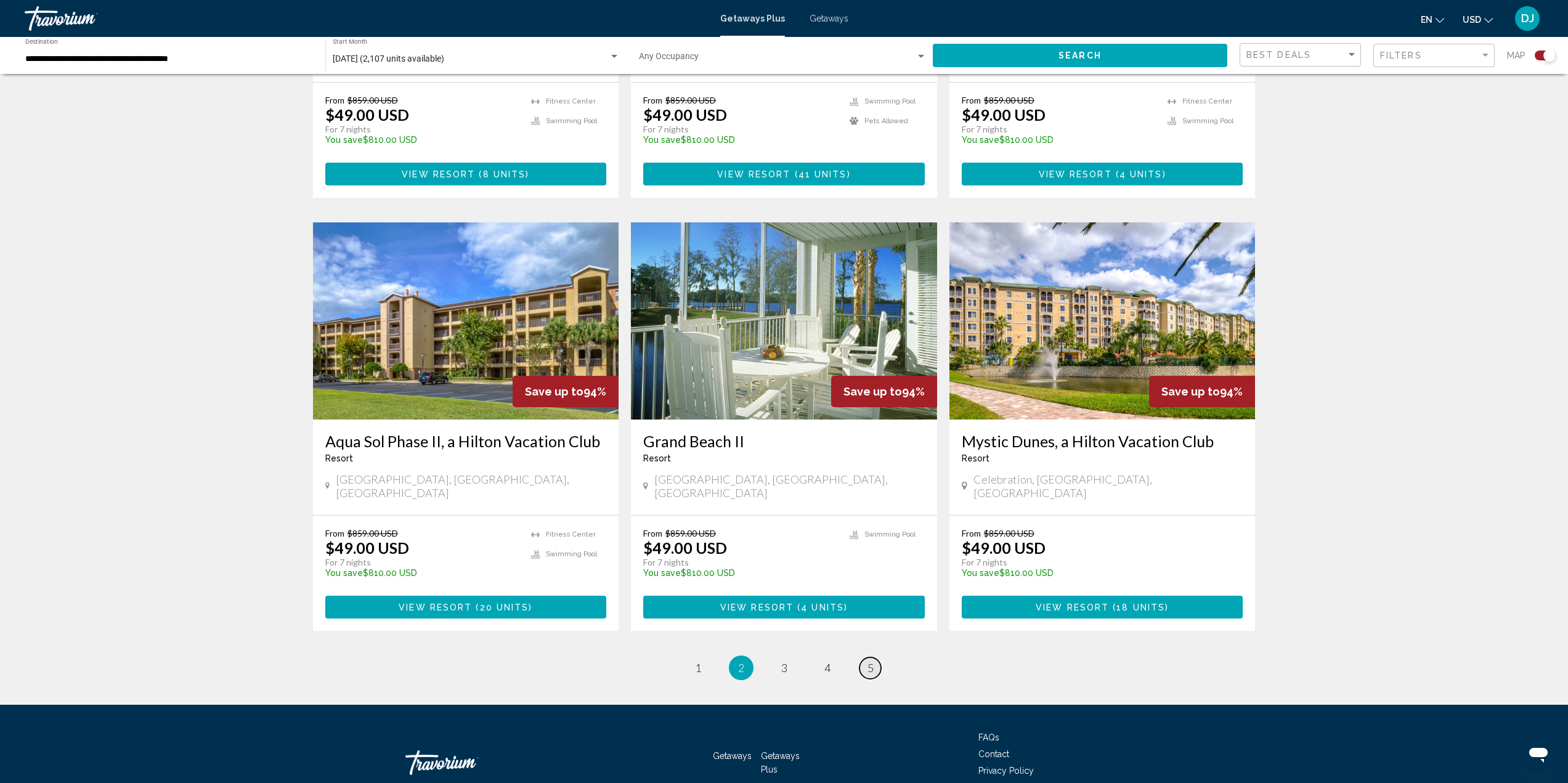
click at [875, 657] on link "page 5" at bounding box center [870, 668] width 22 height 22
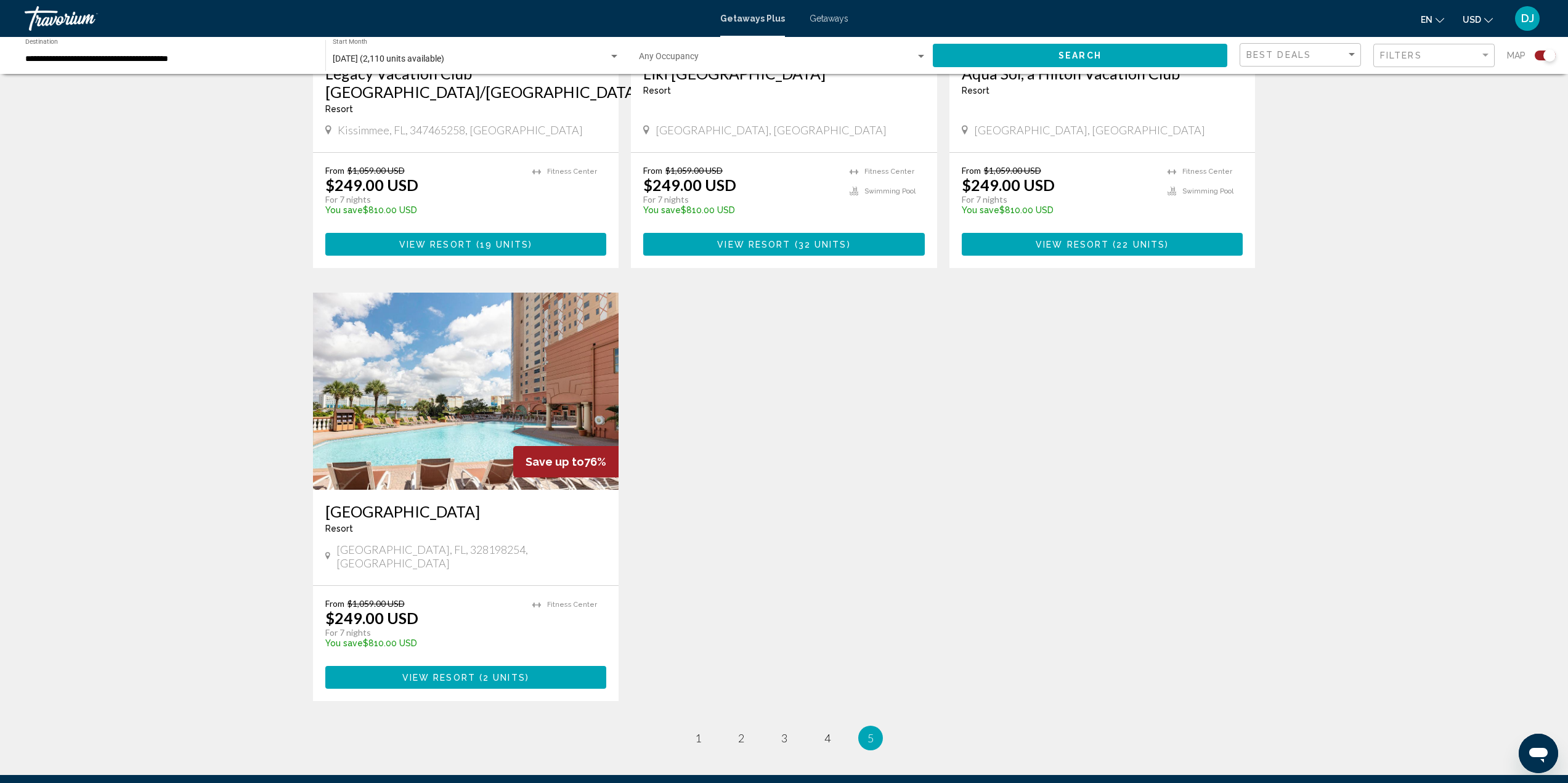
scroll to position [1607, 0]
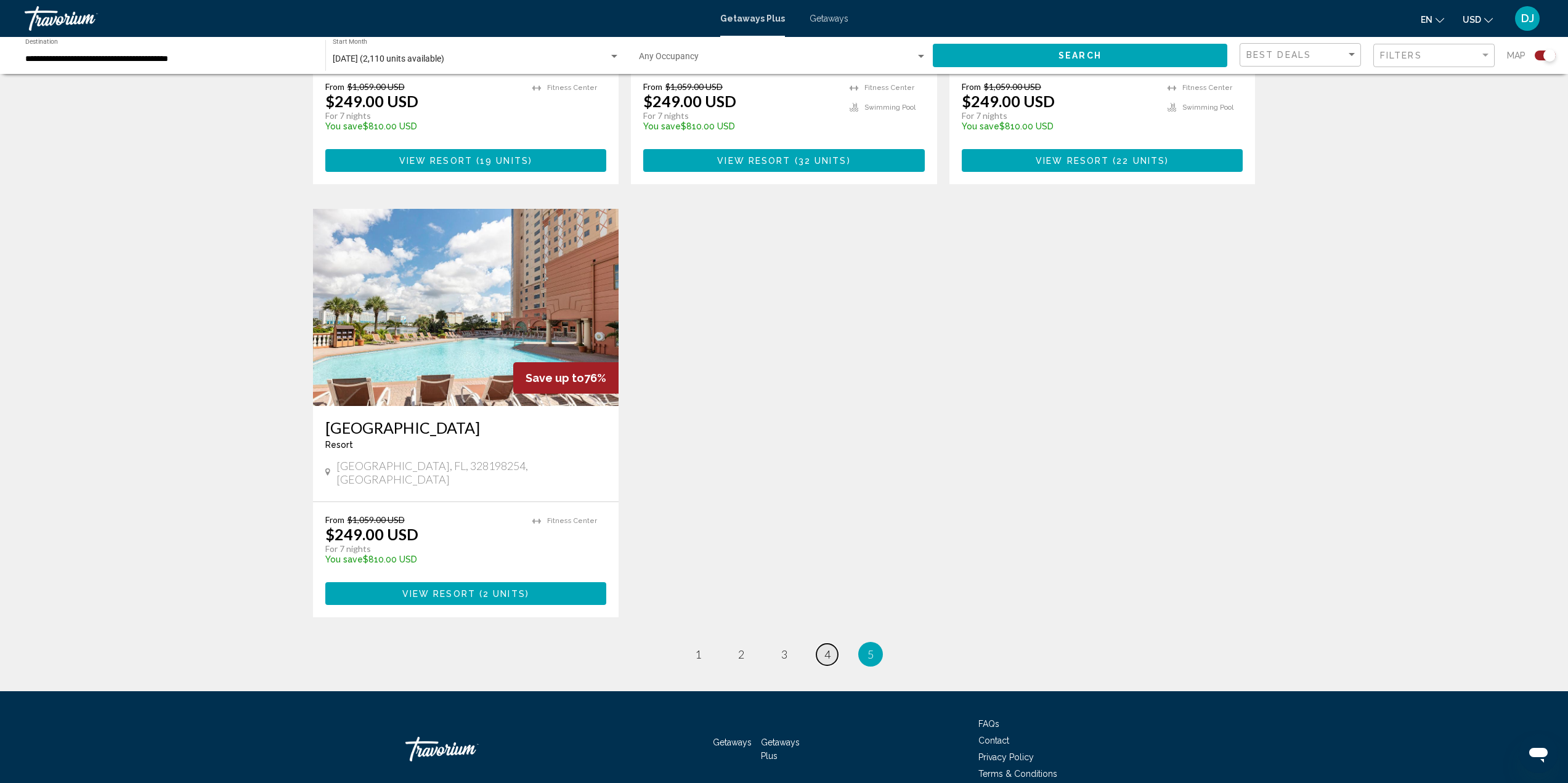
click at [829, 648] on span "4" at bounding box center [827, 654] width 6 height 13
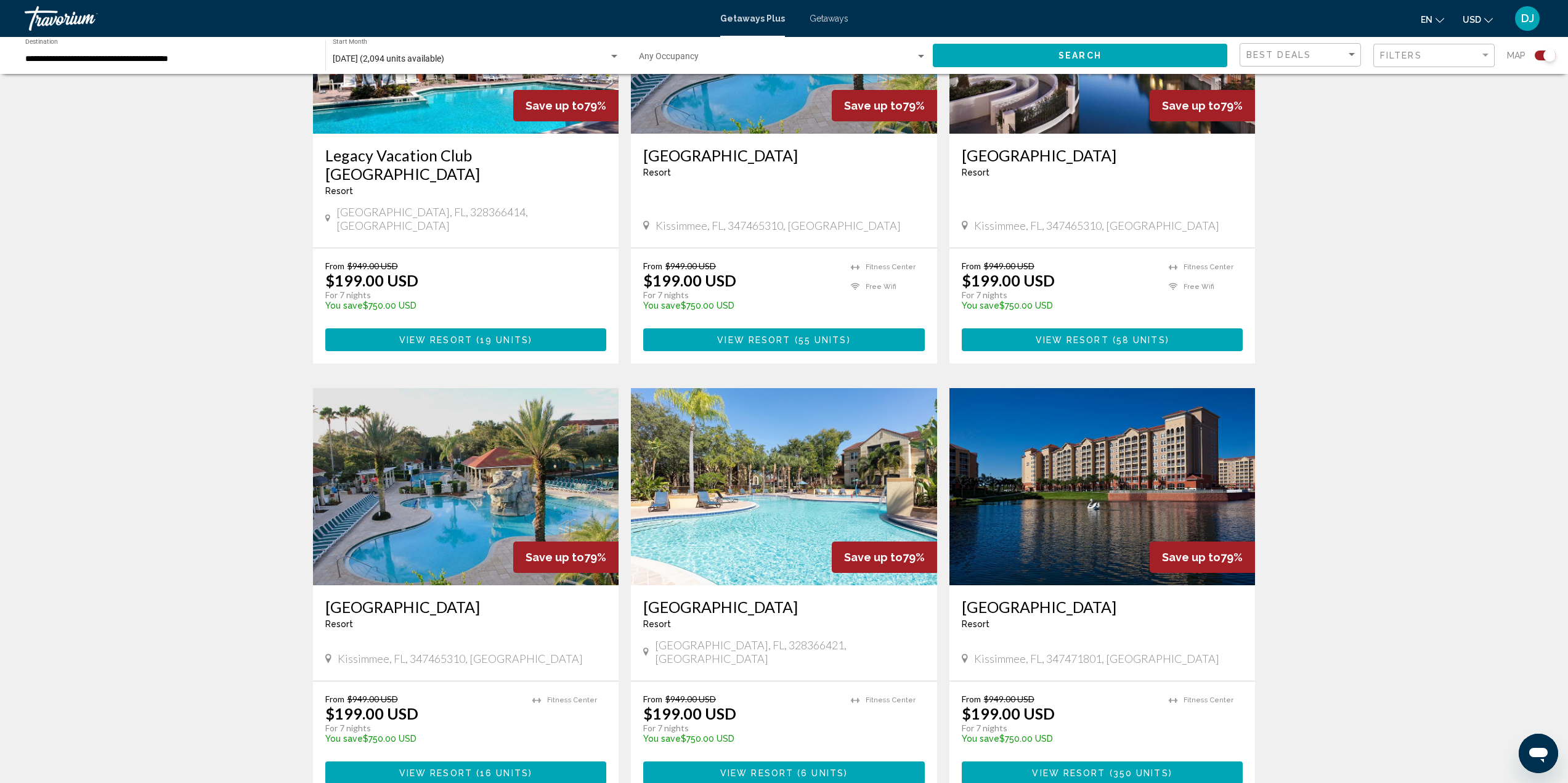
scroll to position [1540, 0]
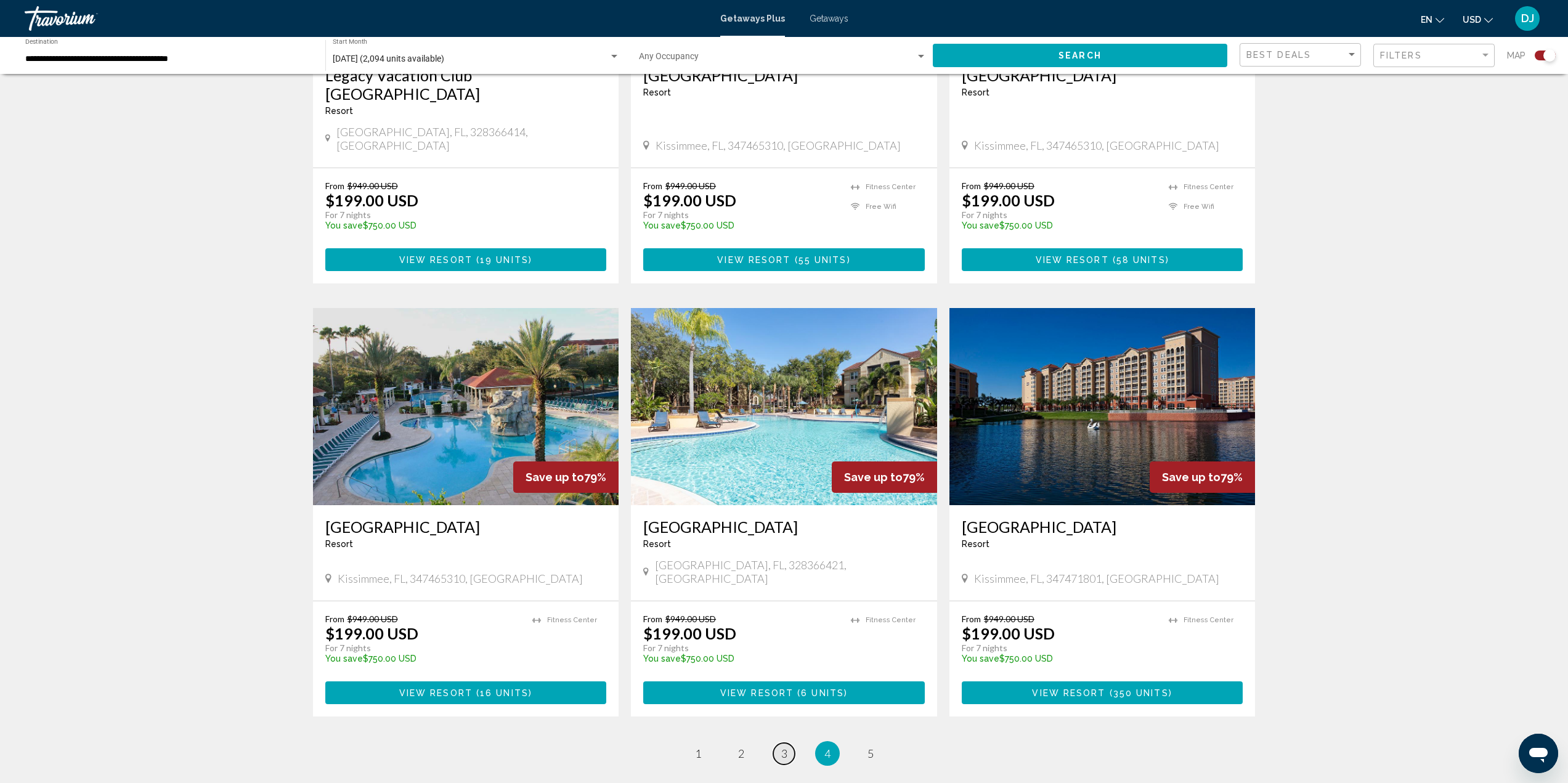
click at [779, 743] on link "page 3" at bounding box center [784, 753] width 22 height 22
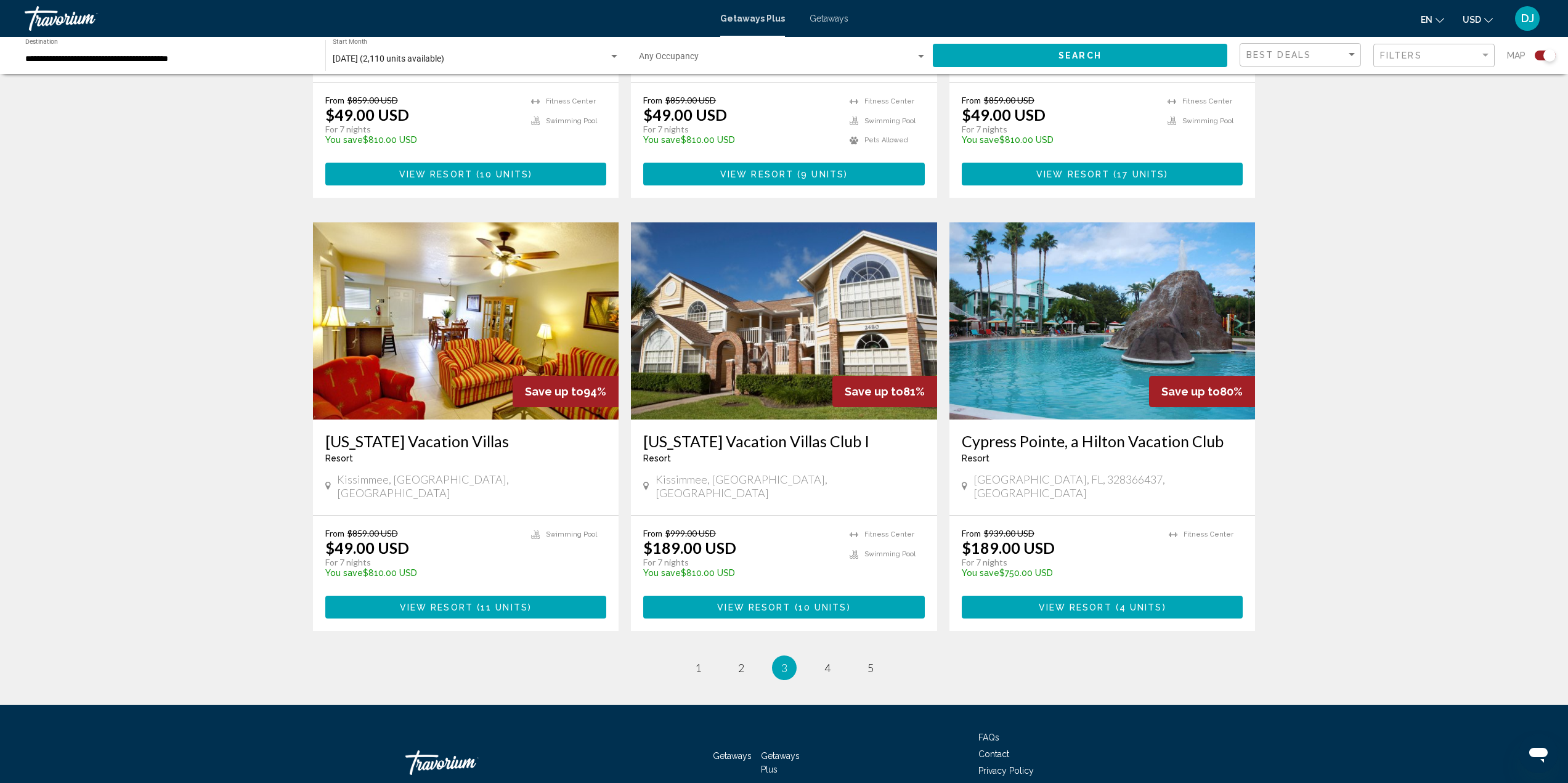
scroll to position [1663, 0]
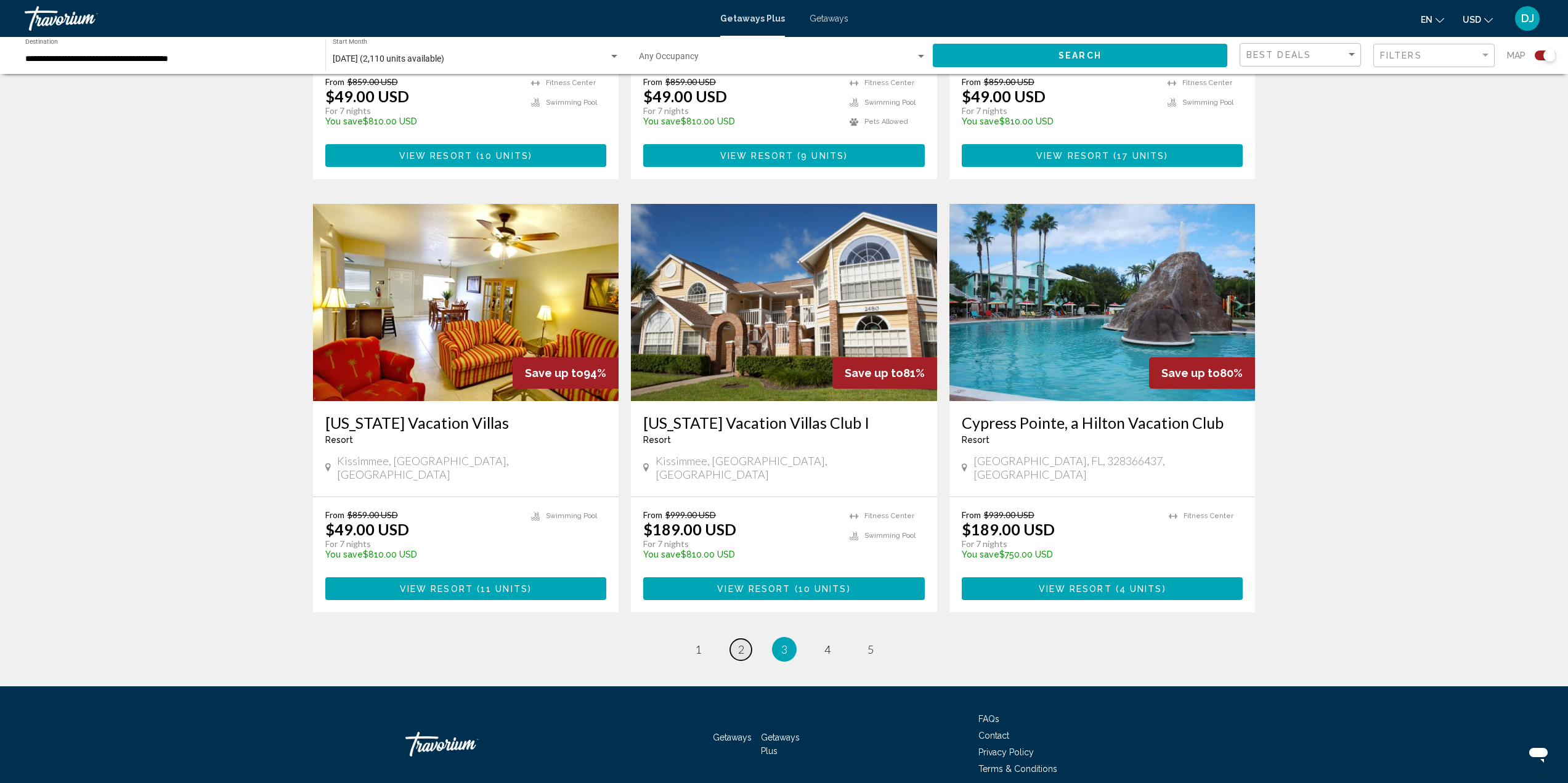
click at [742, 642] on span "2" at bounding box center [742, 649] width 6 height 13
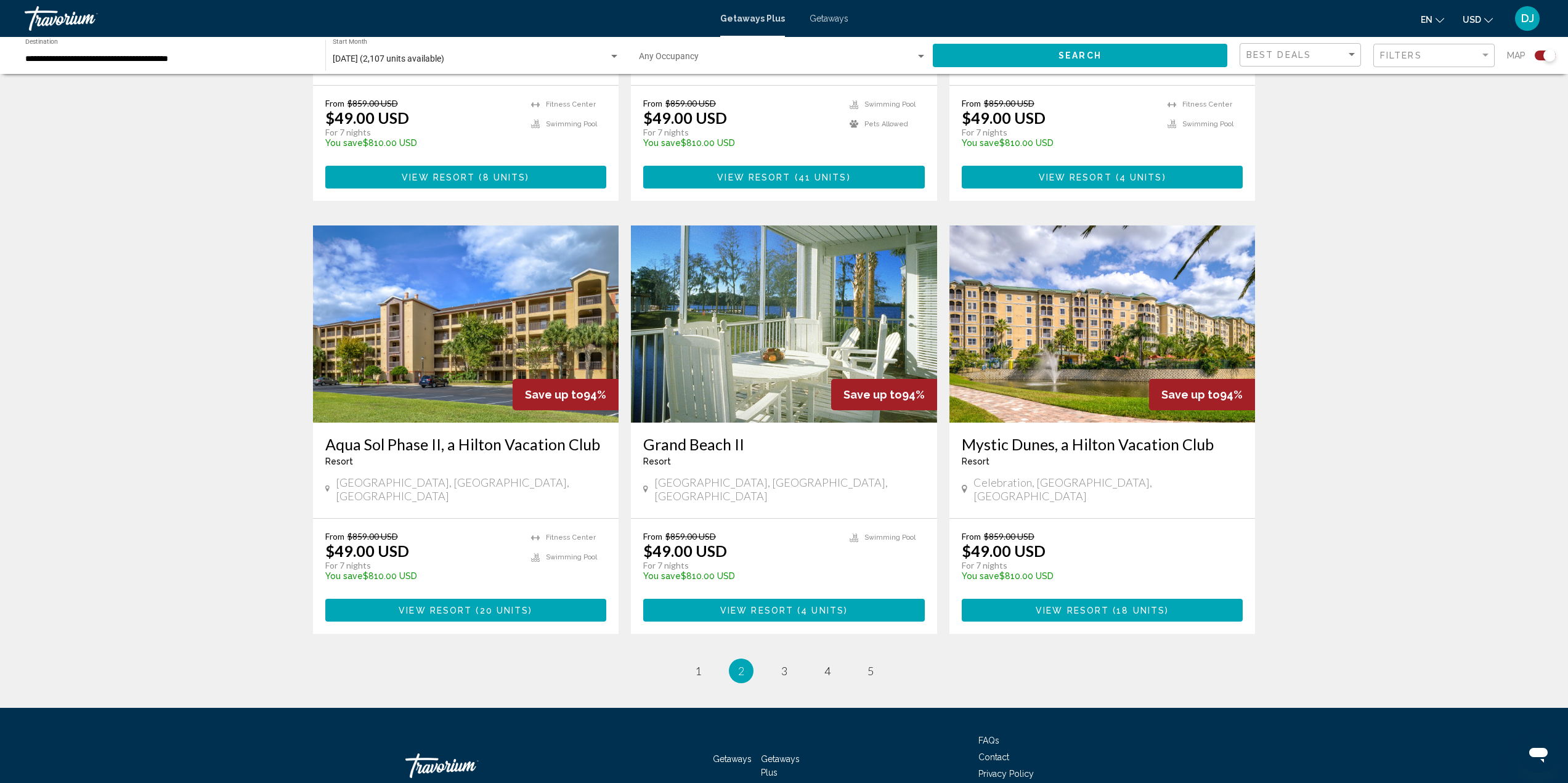
scroll to position [1644, 0]
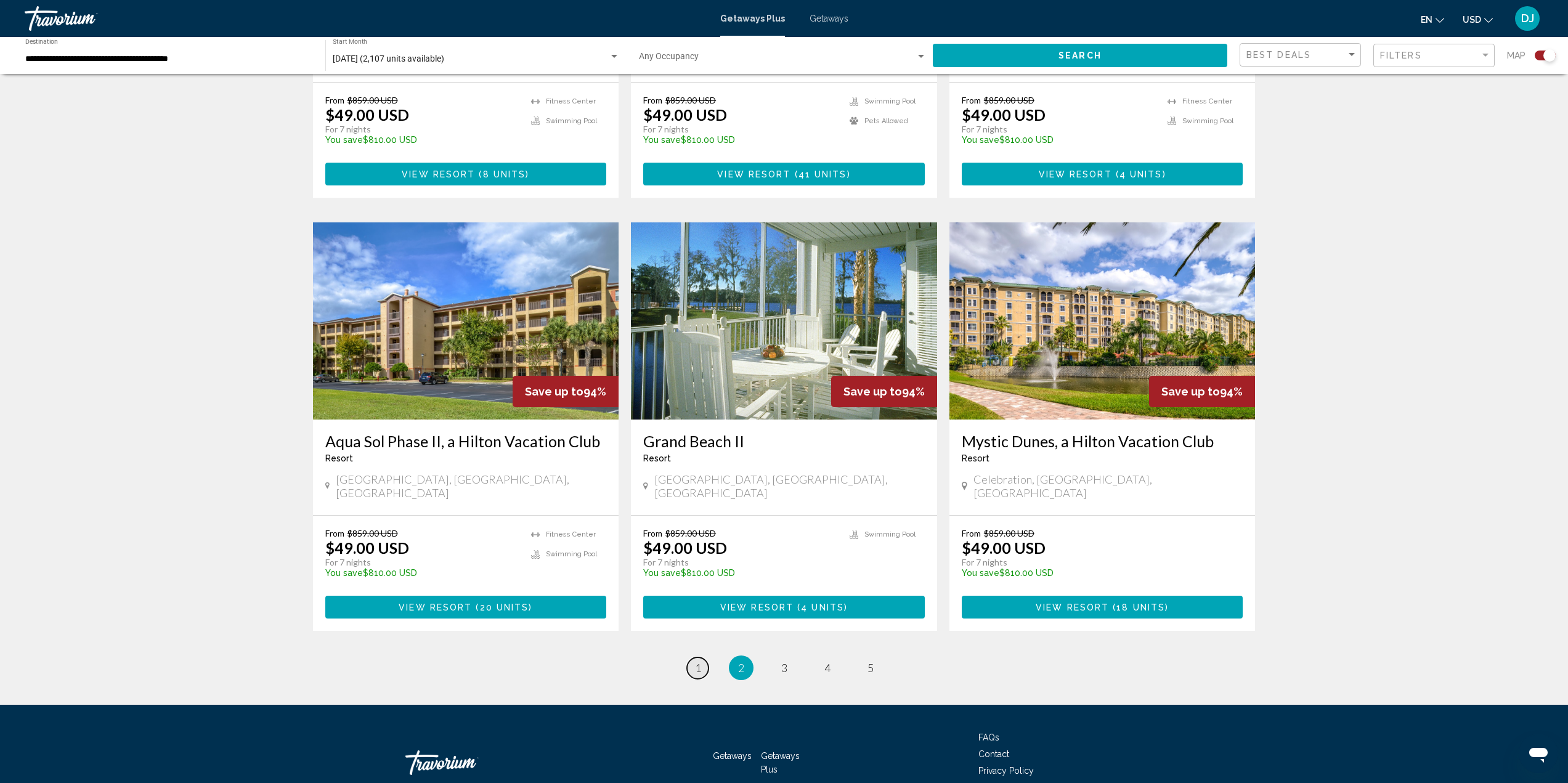
click at [701, 661] on span "1" at bounding box center [698, 668] width 6 height 13
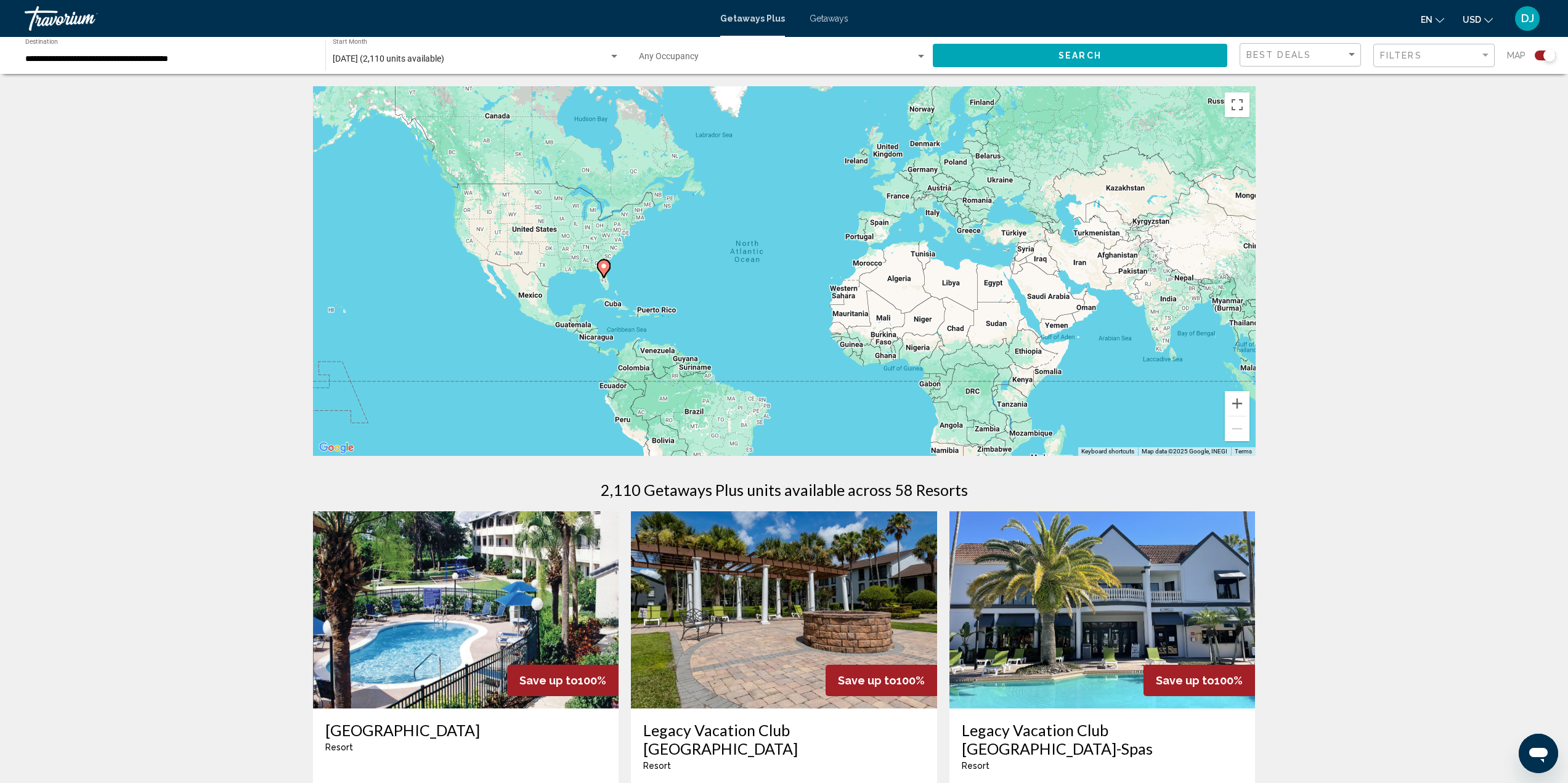
click at [199, 62] on input "**********" at bounding box center [169, 59] width 288 height 10
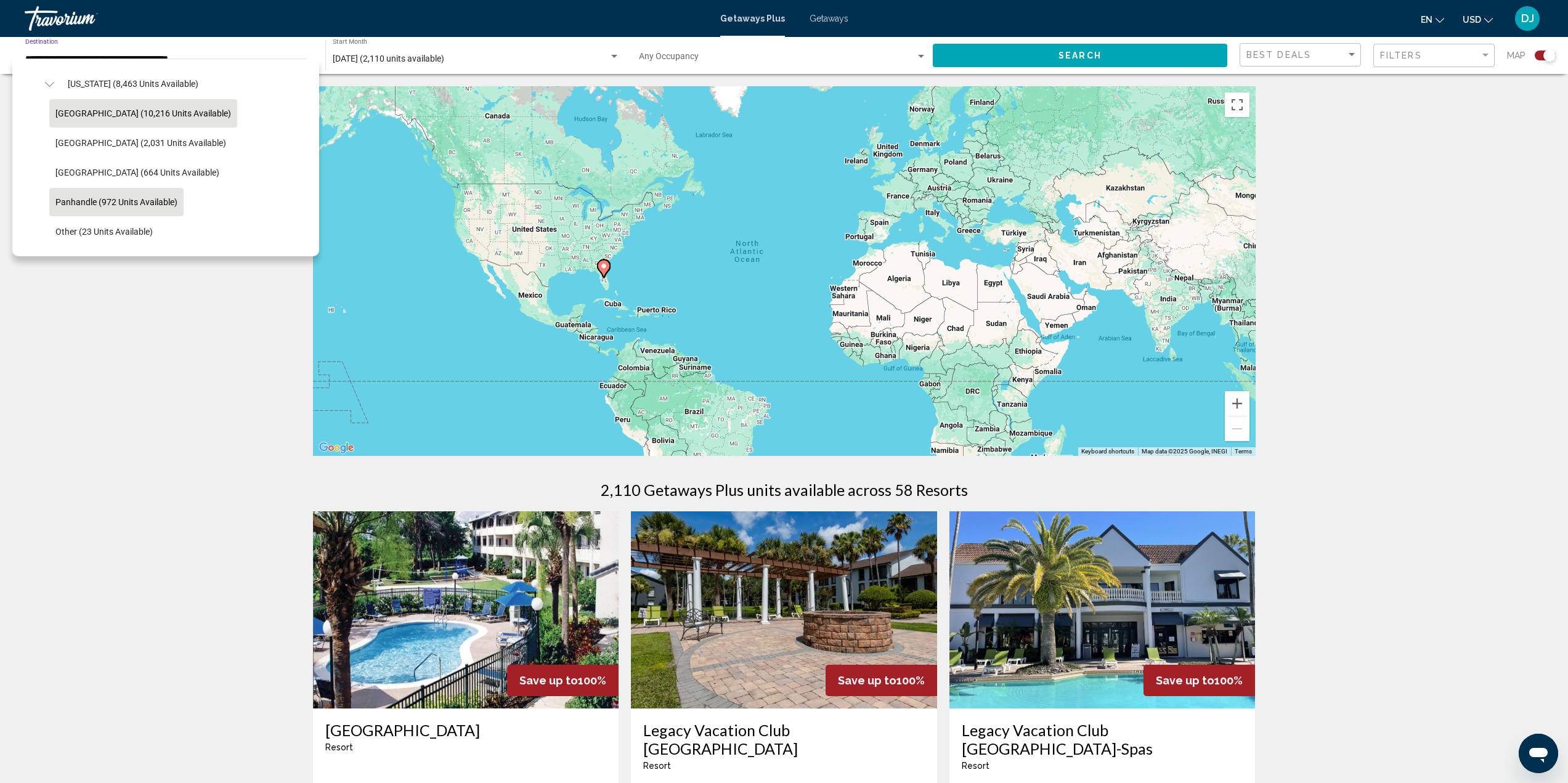
scroll to position [253, 0]
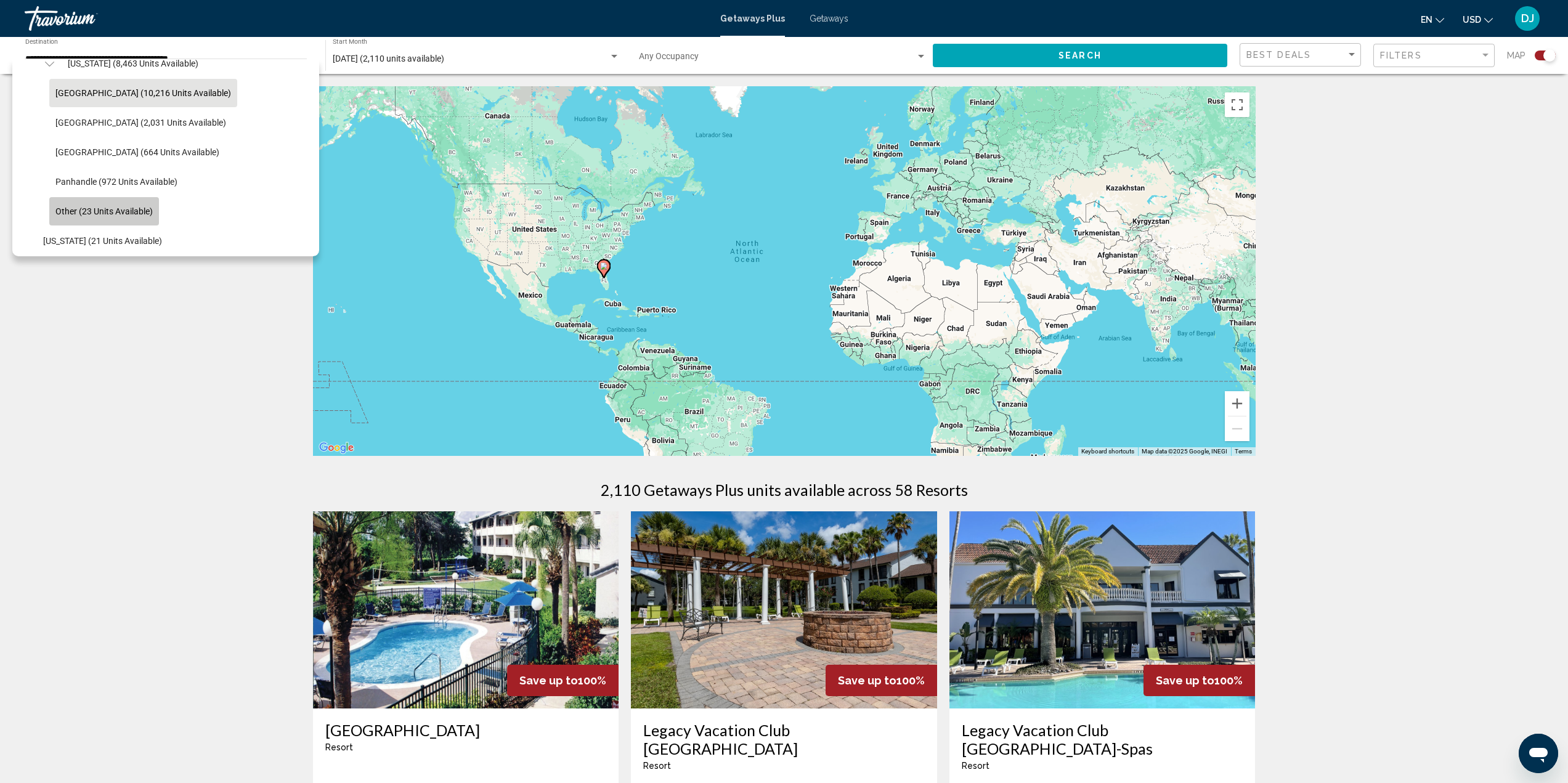
click at [115, 206] on span "Other (23 units available)" at bounding box center [103, 211] width 98 height 10
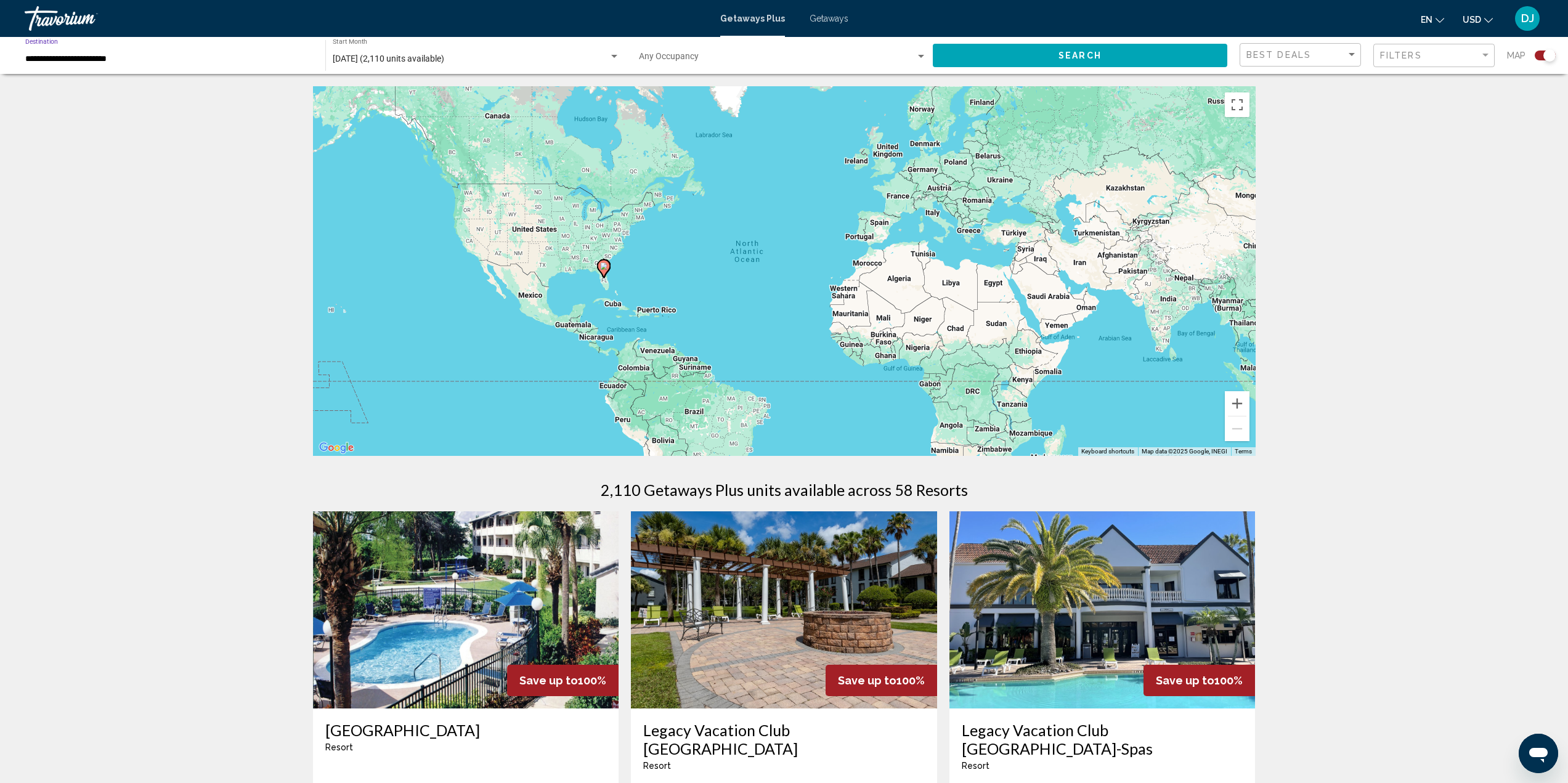
click at [1097, 55] on span "Search" at bounding box center [1080, 56] width 43 height 10
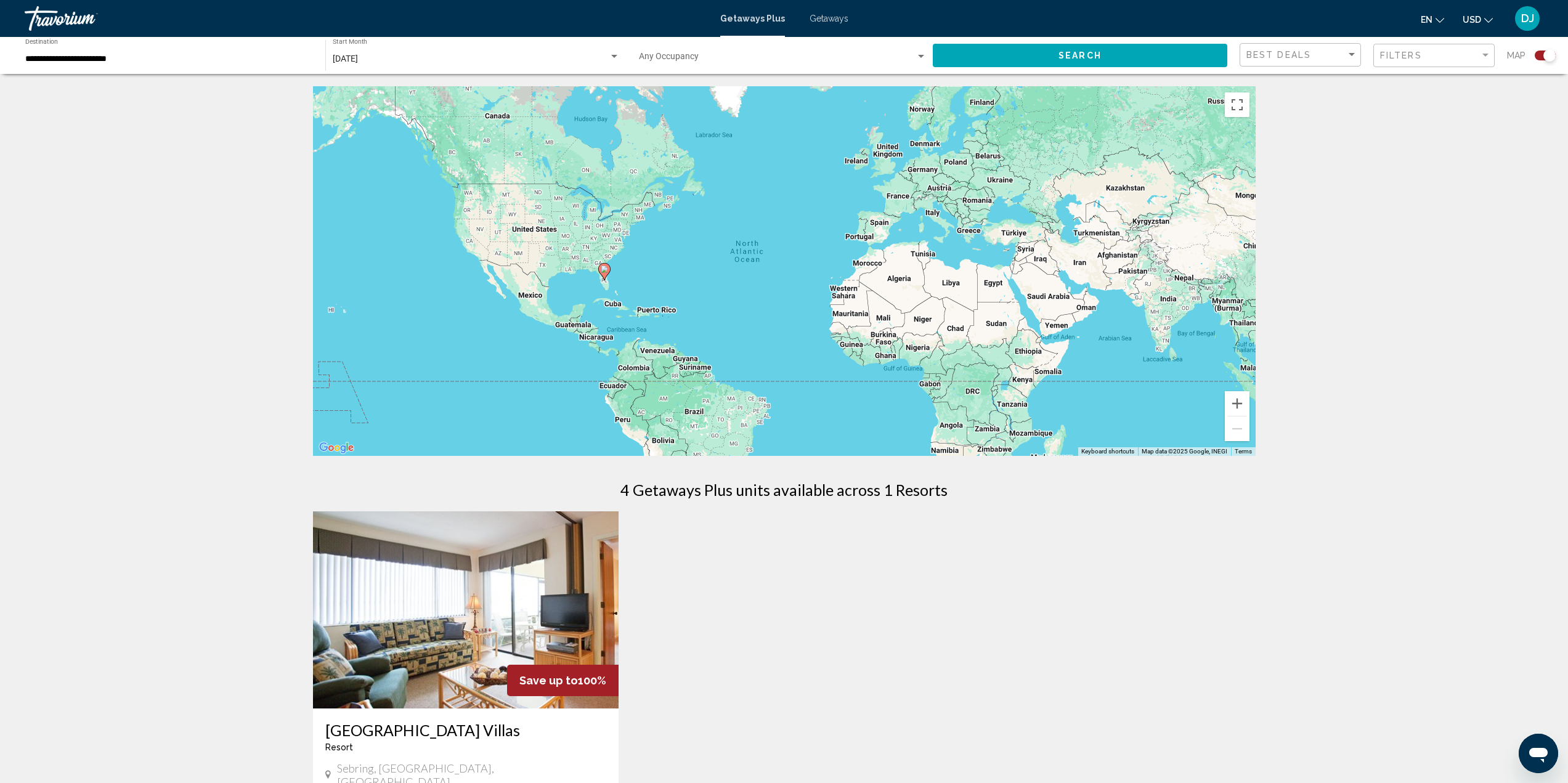
click at [113, 53] on div "**********" at bounding box center [169, 56] width 288 height 34
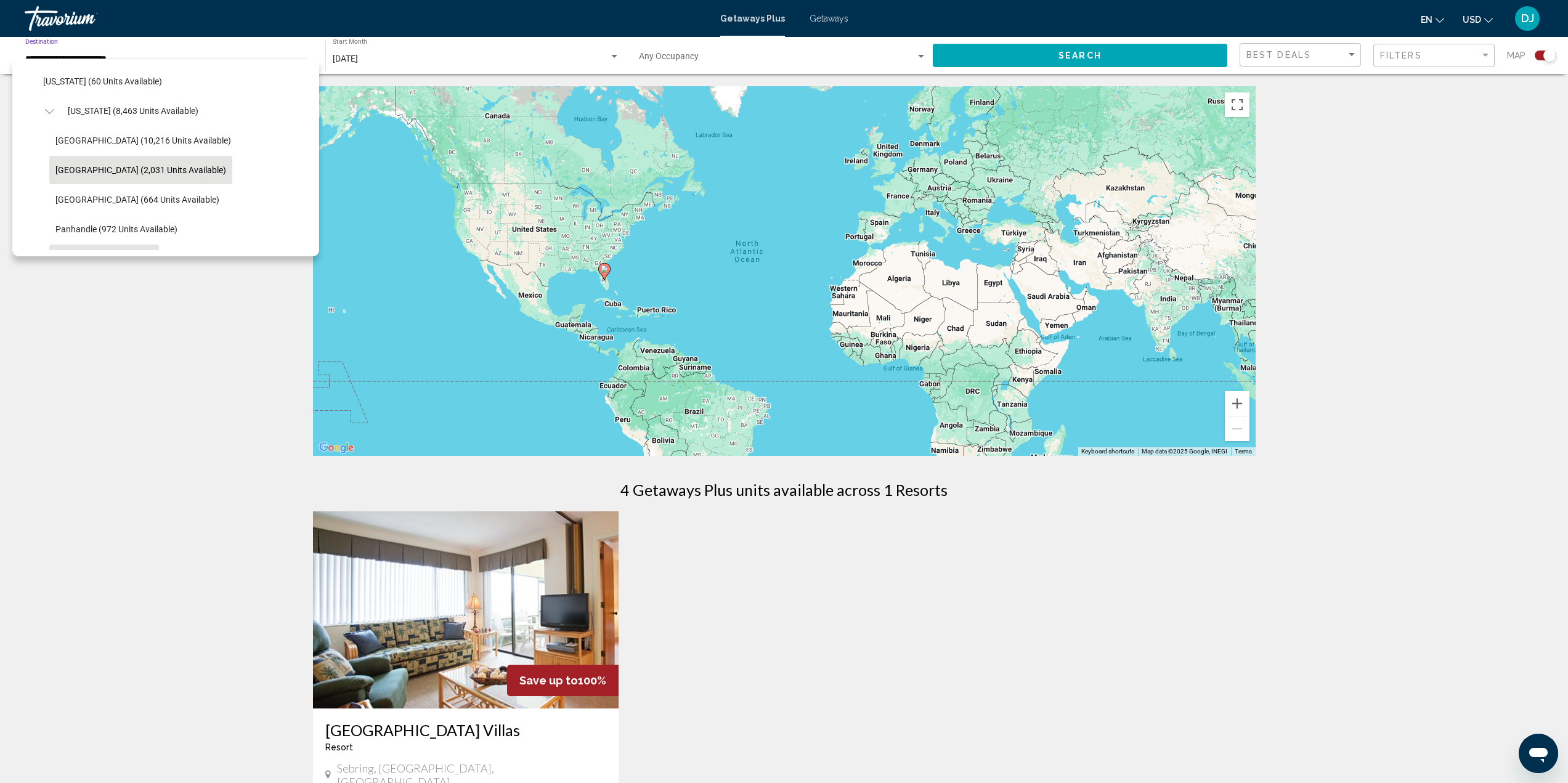
scroll to position [187, 0]
click at [131, 159] on span "Orlando & Disney Area (10,216 units available)" at bounding box center [143, 159] width 176 height 10
type input "**********"
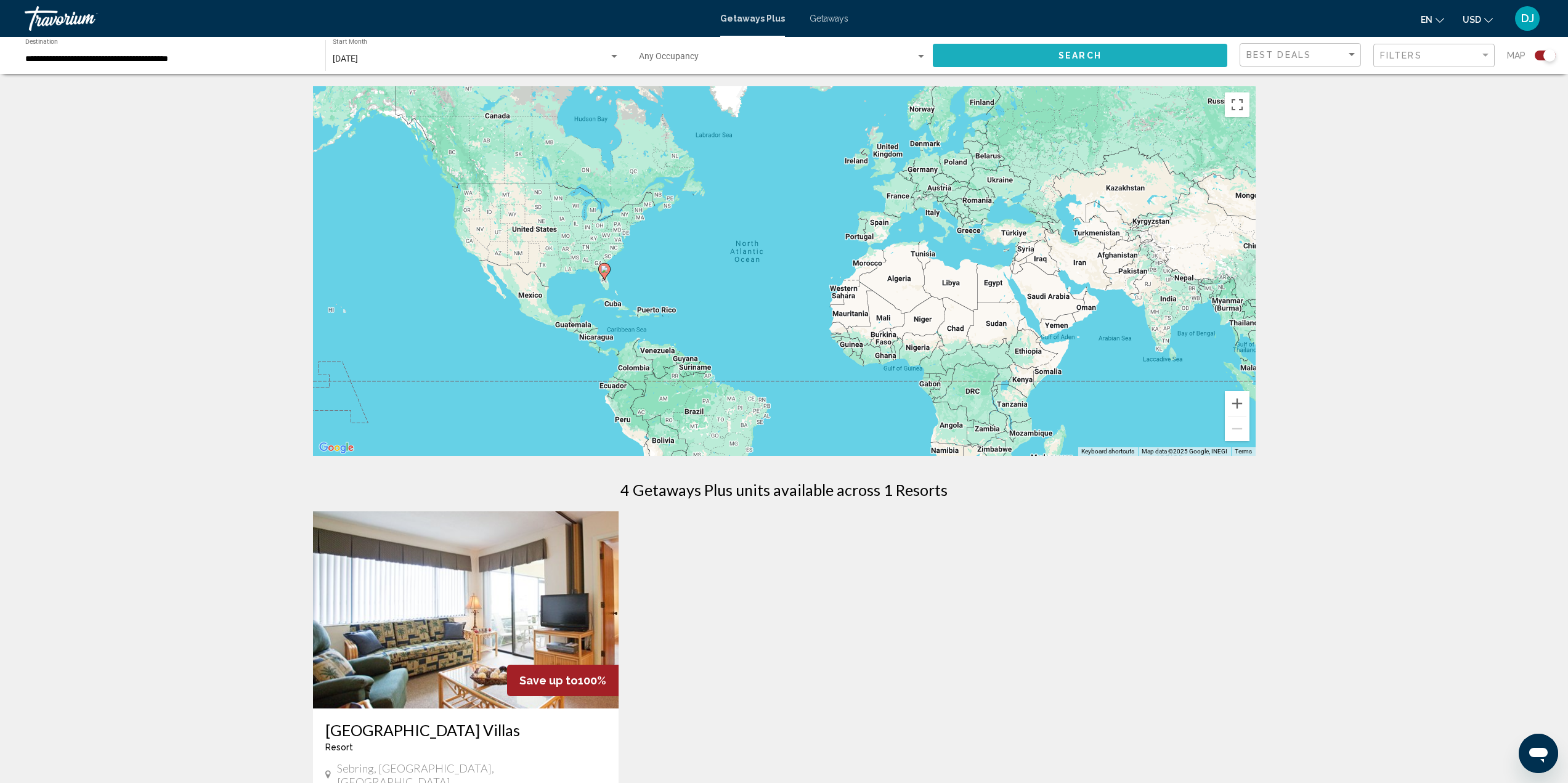
click at [1092, 55] on span "Search" at bounding box center [1080, 56] width 43 height 10
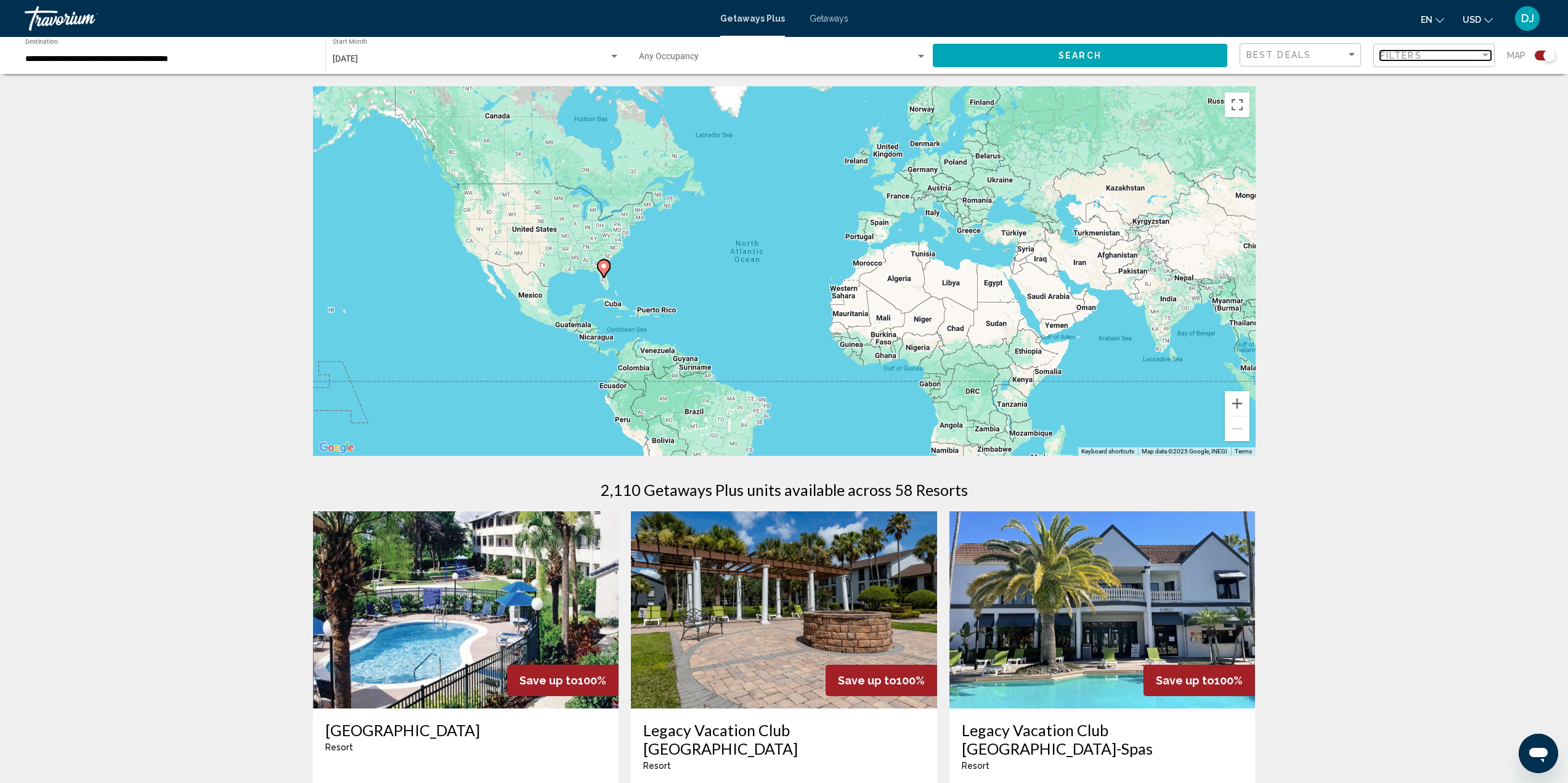
click at [1402, 55] on span "Filters" at bounding box center [1401, 55] width 42 height 10
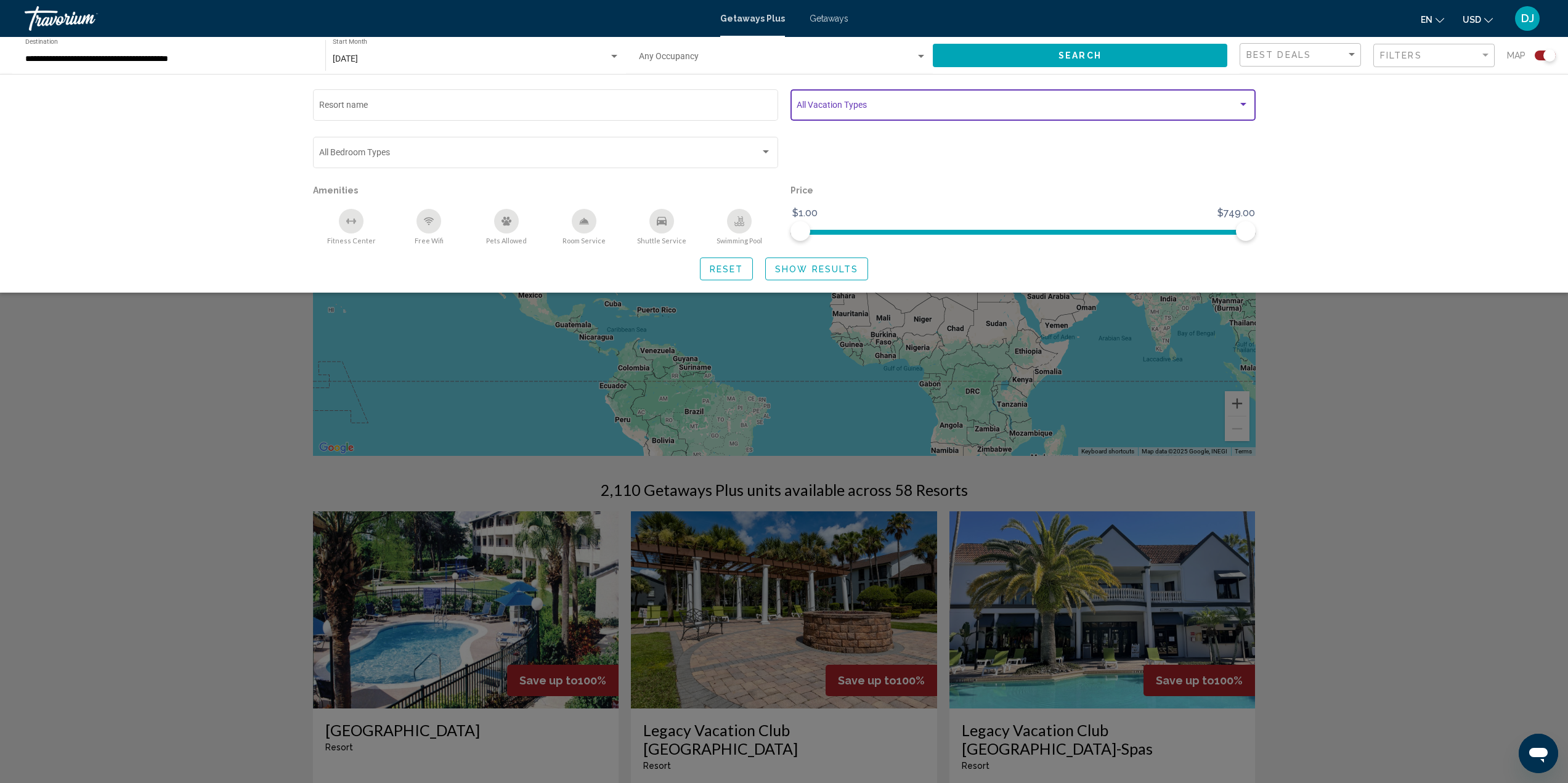
click at [858, 103] on span "Search widget" at bounding box center [1017, 106] width 442 height 10
click at [789, 107] on mat-pseudo-checkbox at bounding box center [786, 106] width 10 height 10
click at [747, 147] on div at bounding box center [784, 392] width 1568 height 783
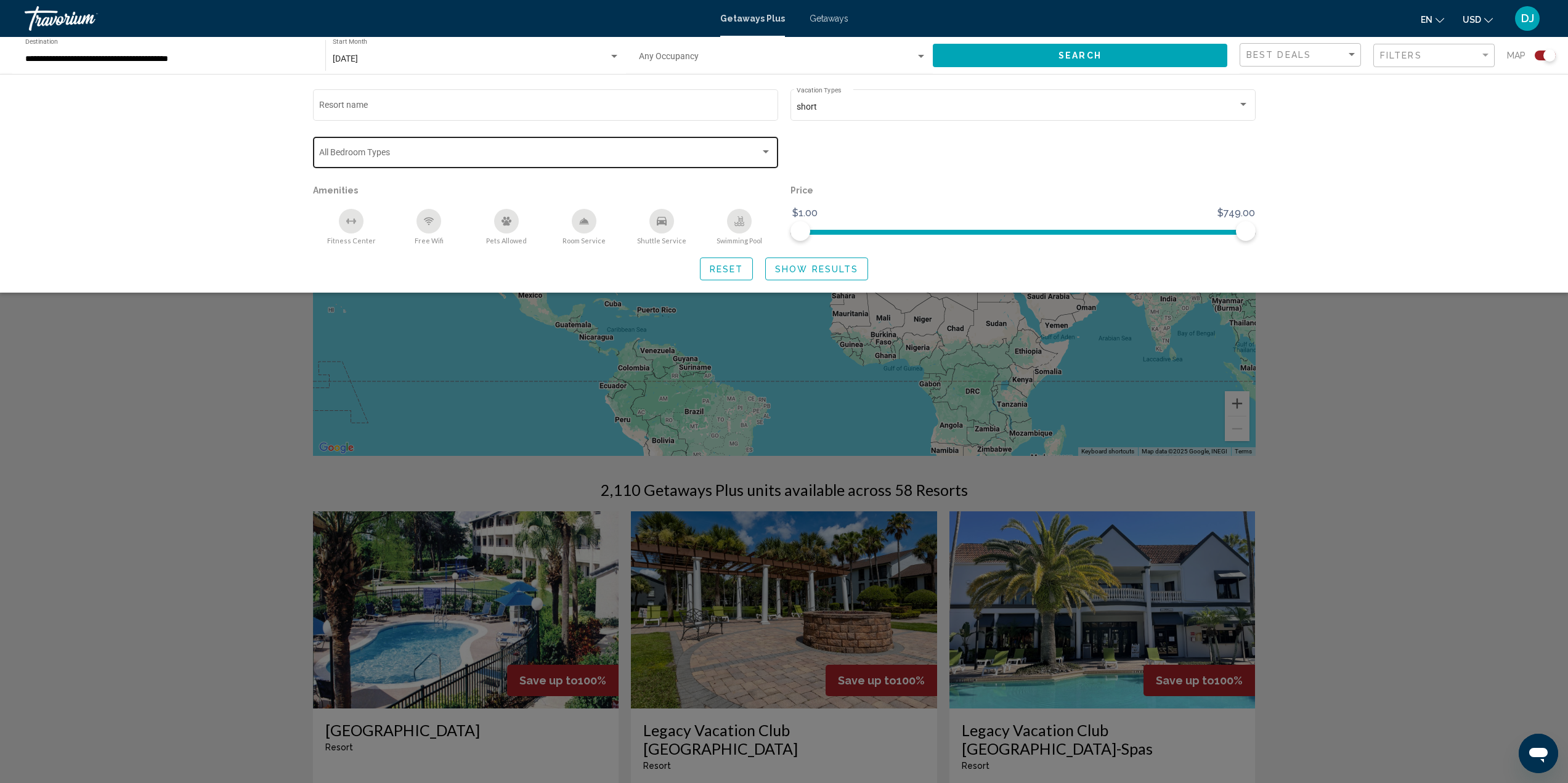
click at [762, 147] on div "Search widget" at bounding box center [765, 152] width 11 height 10
click at [229, 104] on div at bounding box center [784, 392] width 1568 height 783
click at [797, 275] on button "Show Results" at bounding box center [817, 269] width 103 height 23
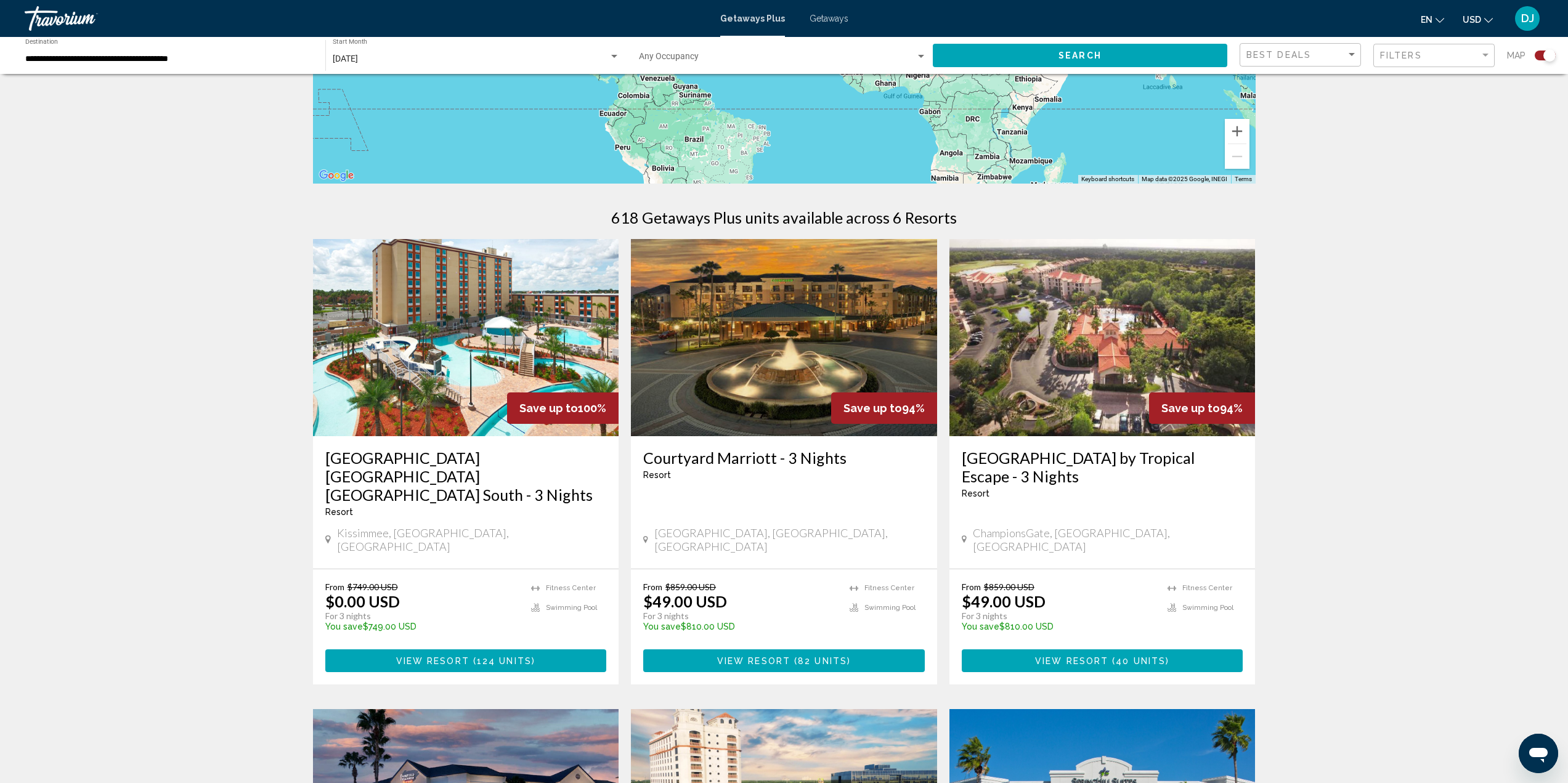
scroll to position [308, 0]
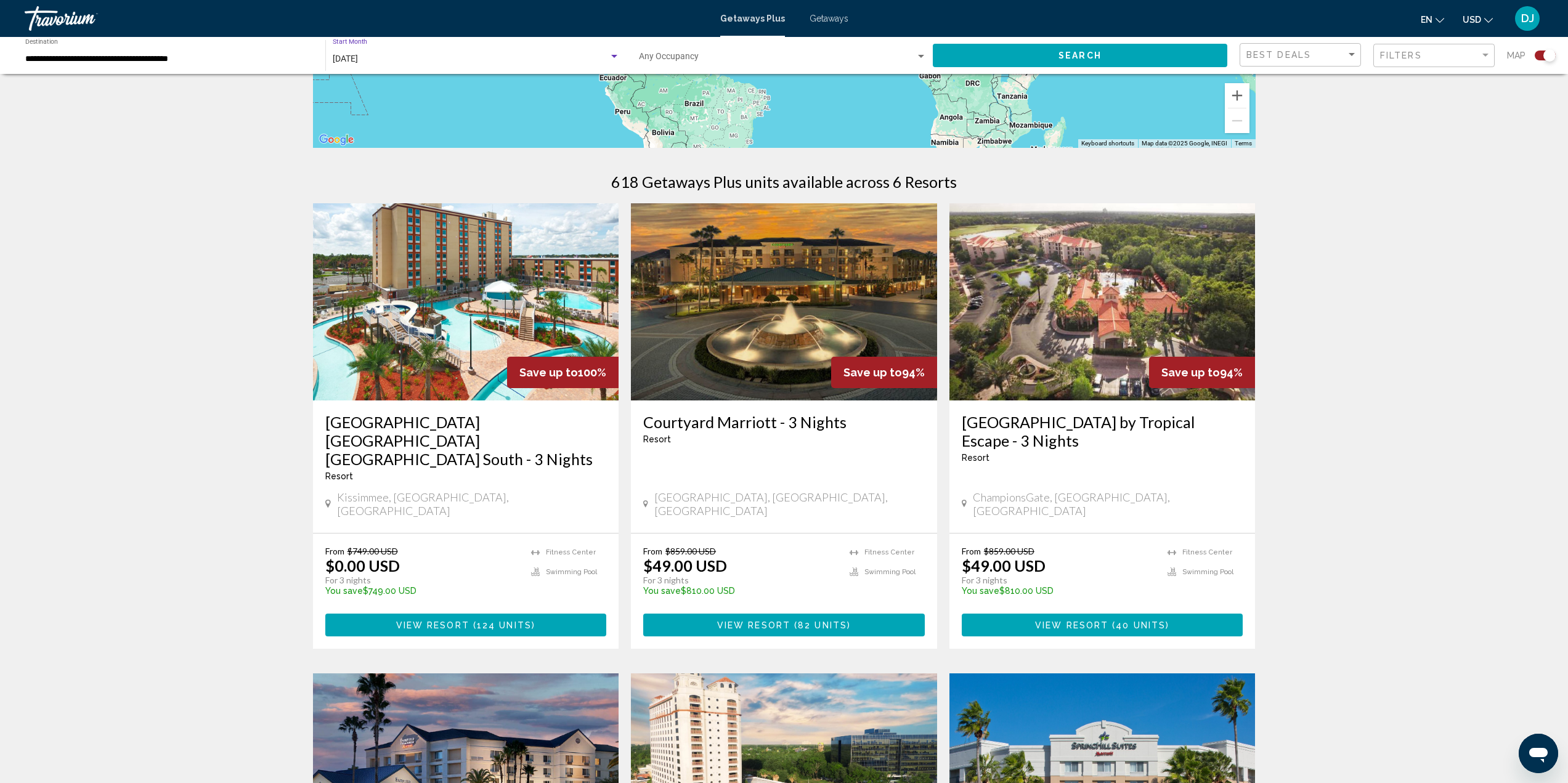
click at [401, 63] on div "[DATE]" at bounding box center [471, 59] width 276 height 10
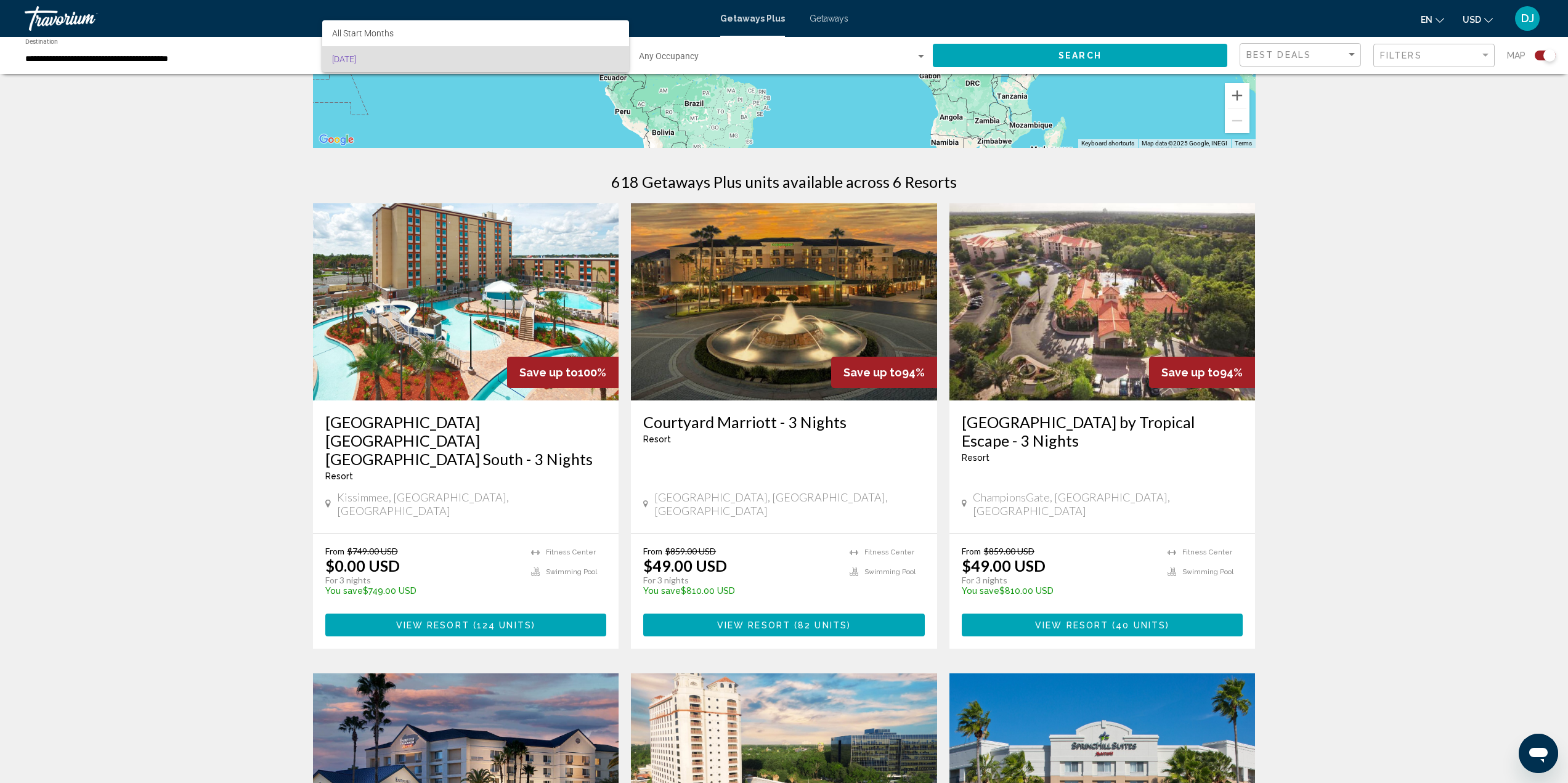
click at [382, 57] on span "[DATE]" at bounding box center [476, 59] width 287 height 26
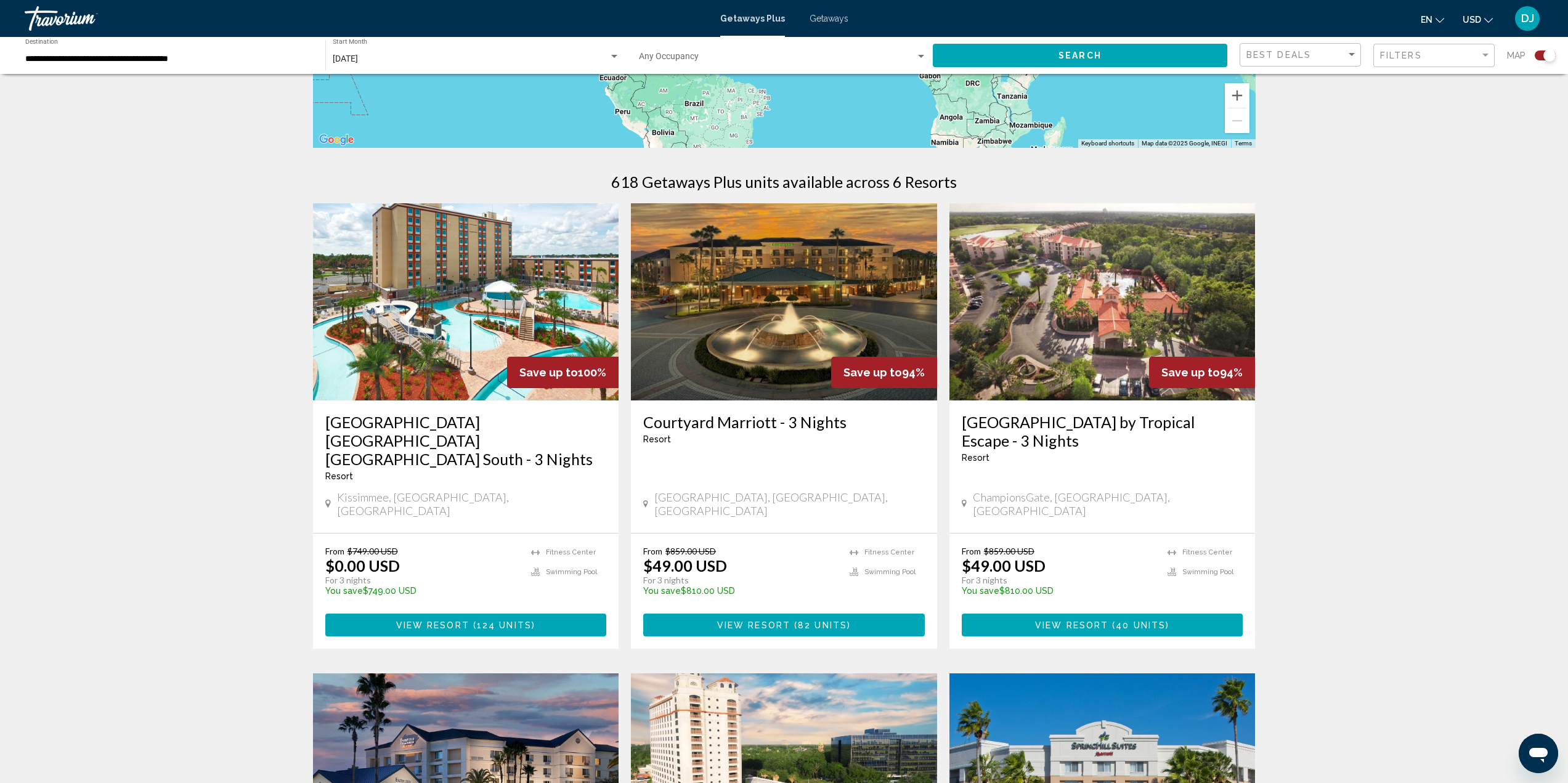
click at [235, 148] on div "← Move left → Move right ↑ Move up ↓ Move down + Zoom in - Zoom out Home Jump l…" at bounding box center [784, 473] width 1568 height 1390
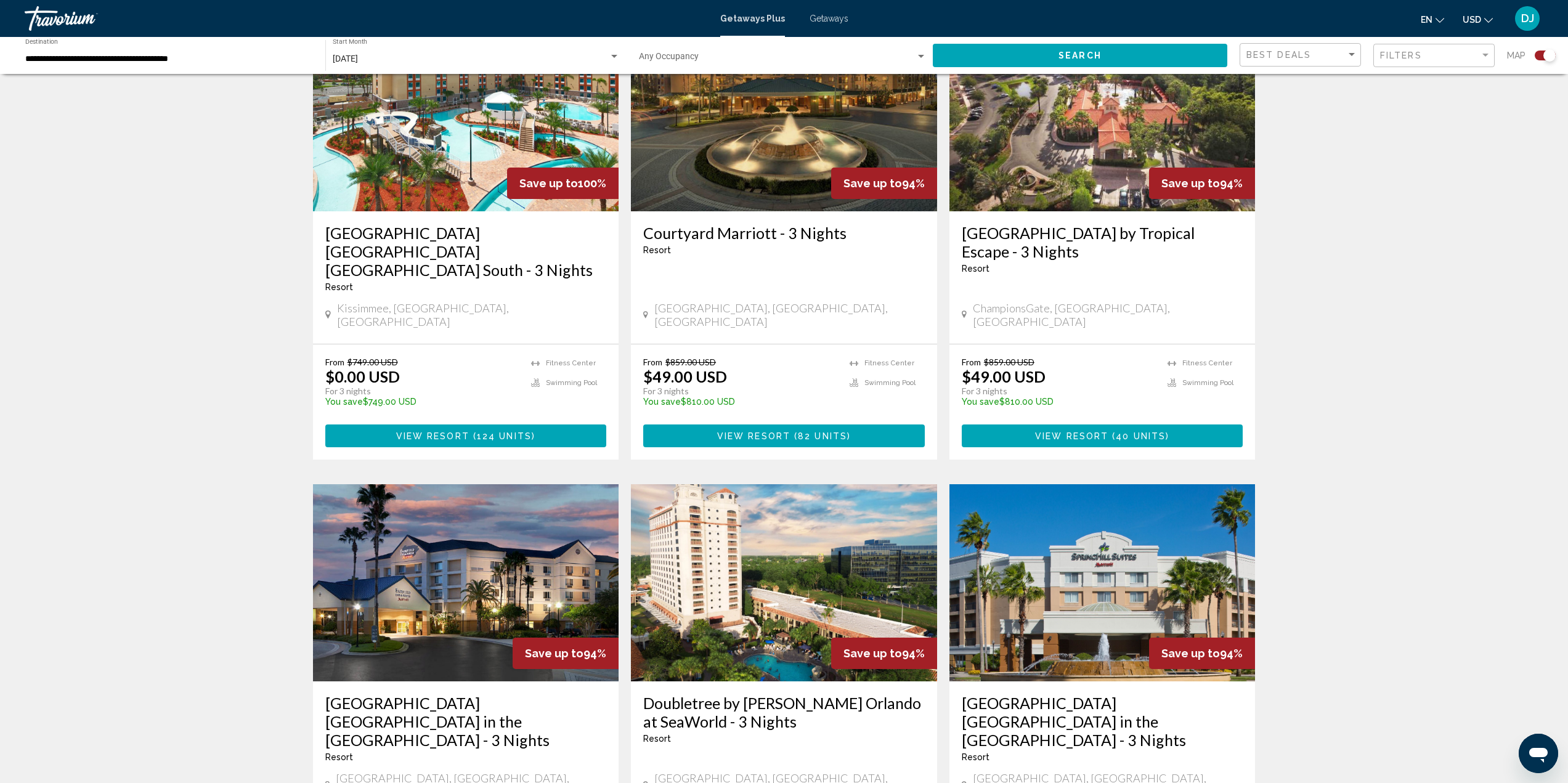
scroll to position [435, 0]
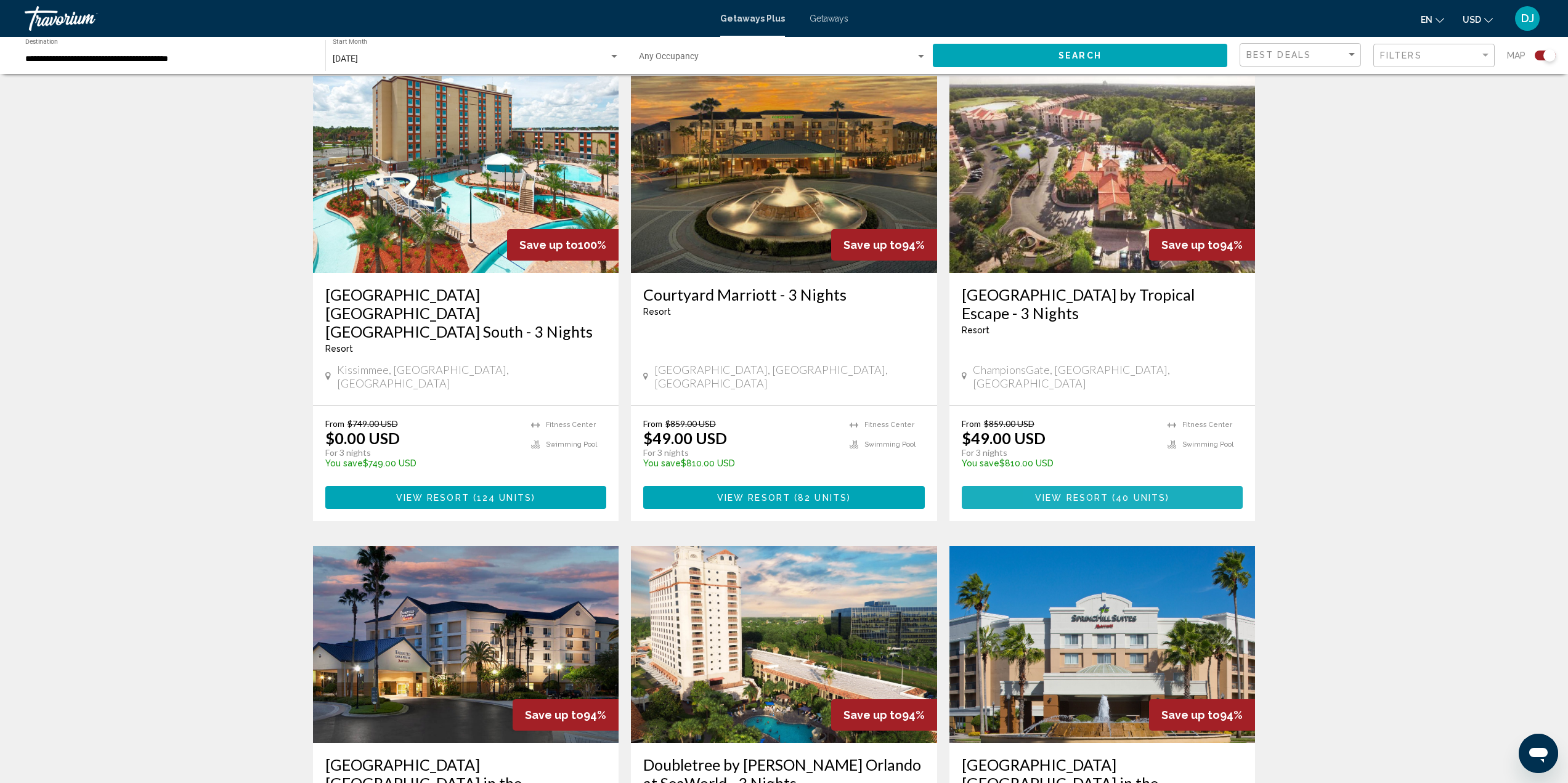
click at [1055, 493] on span "View Resort" at bounding box center [1072, 497] width 73 height 10
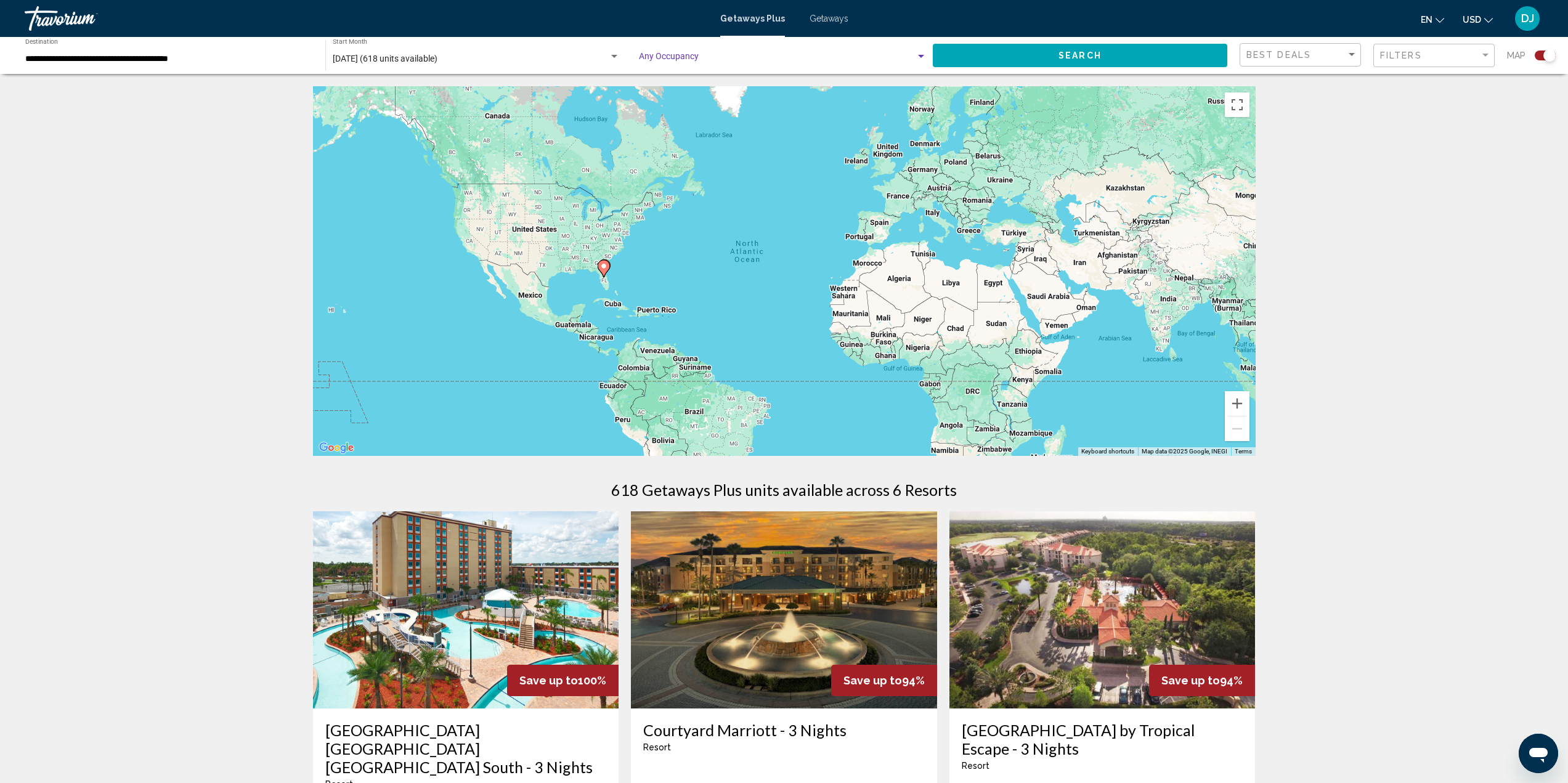
click at [916, 55] on div "Search widget" at bounding box center [921, 57] width 11 height 10
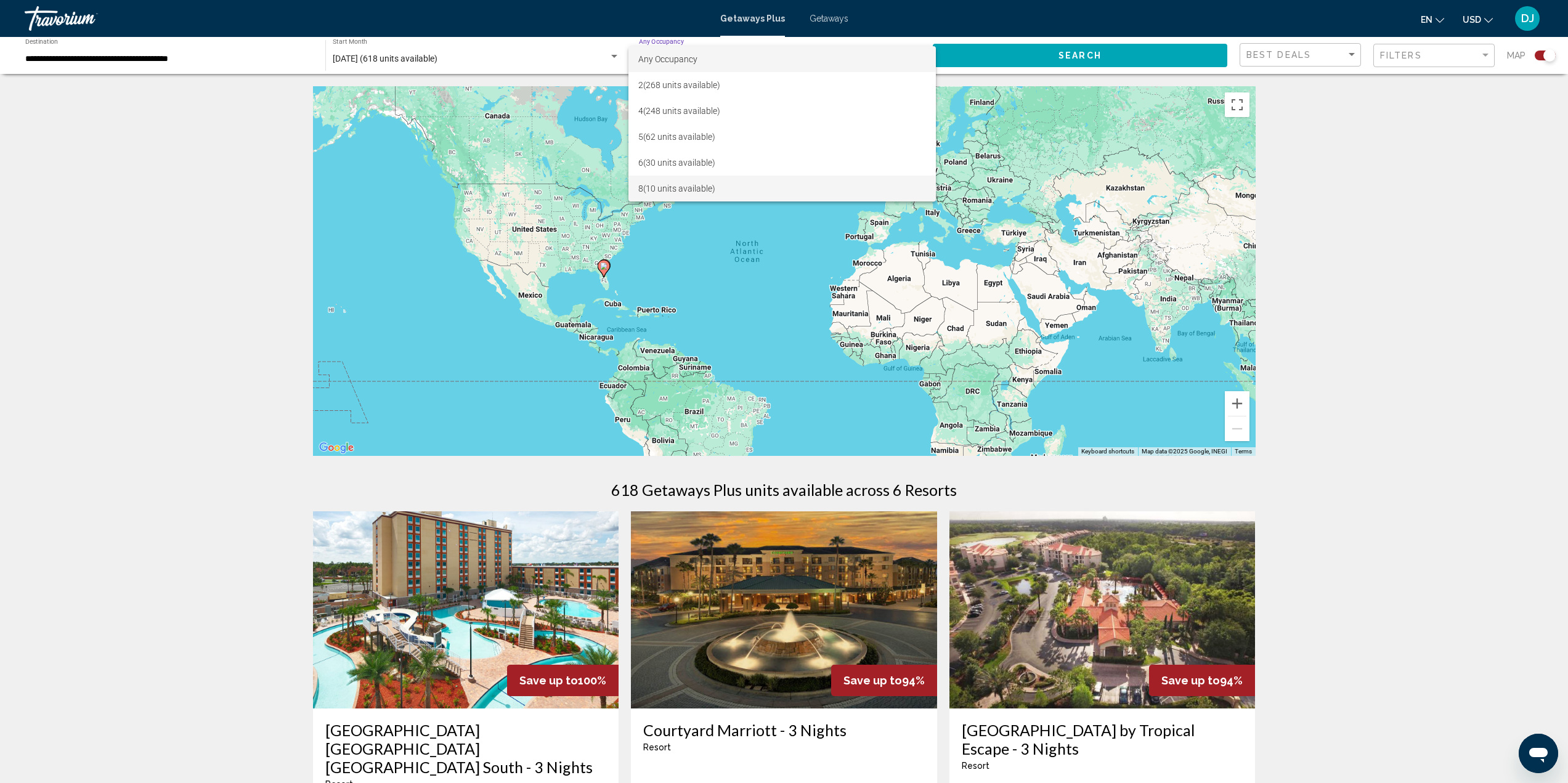
click at [710, 185] on span "8 (10 units available)" at bounding box center [782, 188] width 288 height 26
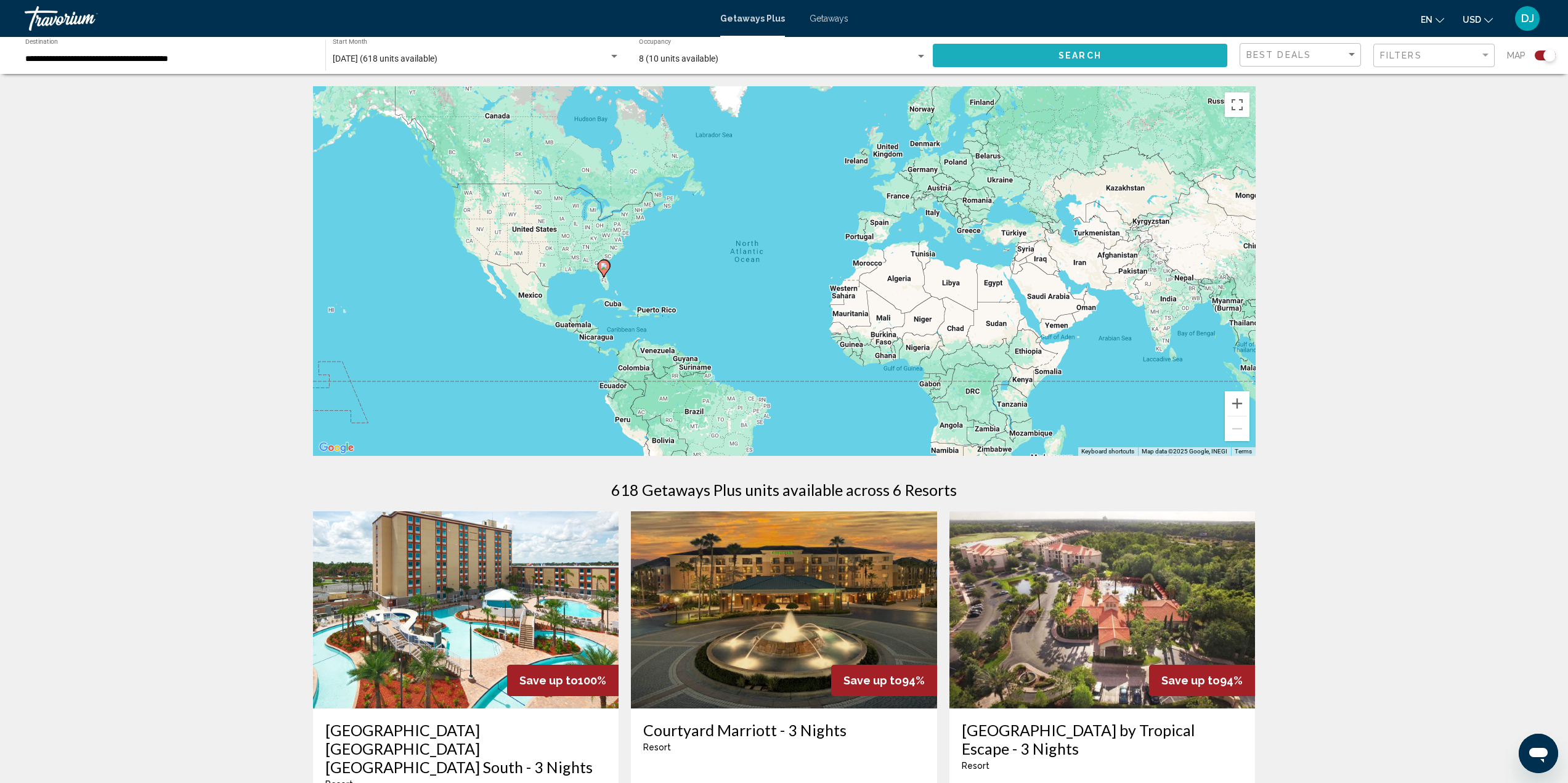
click at [1048, 56] on button "Search" at bounding box center [1080, 55] width 295 height 23
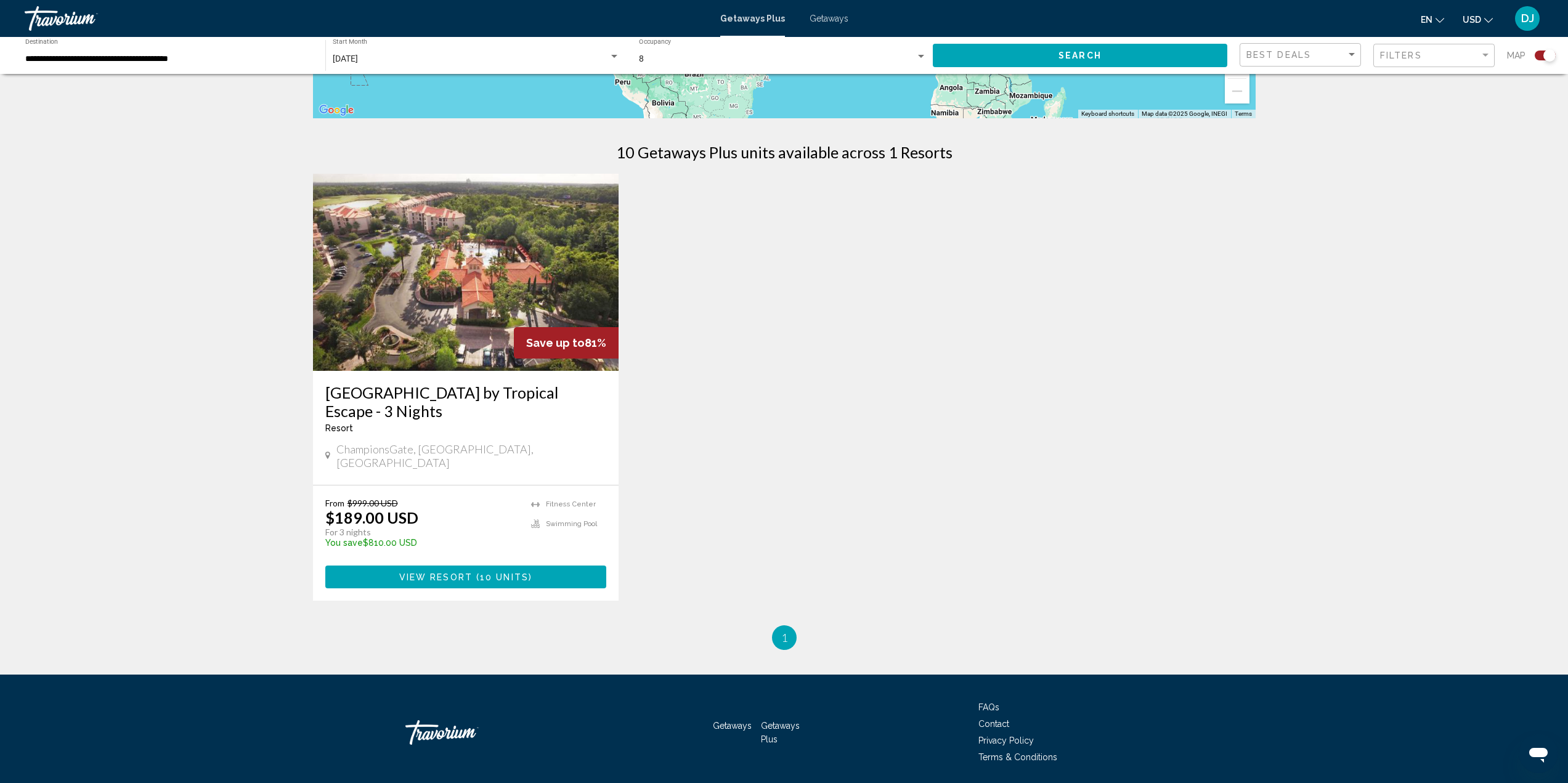
scroll to position [366, 0]
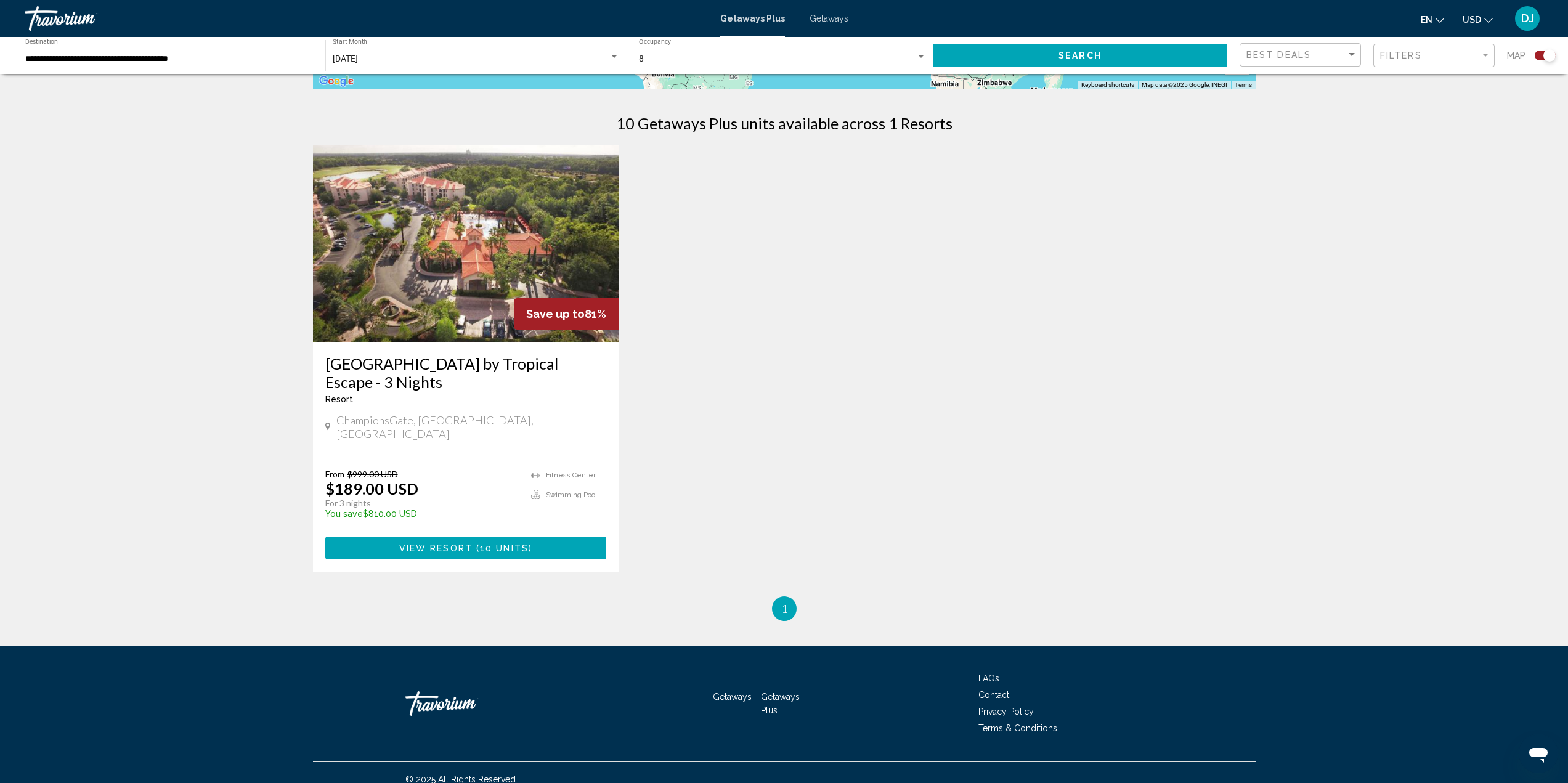
click at [444, 543] on span "View Resort" at bounding box center [436, 548] width 73 height 10
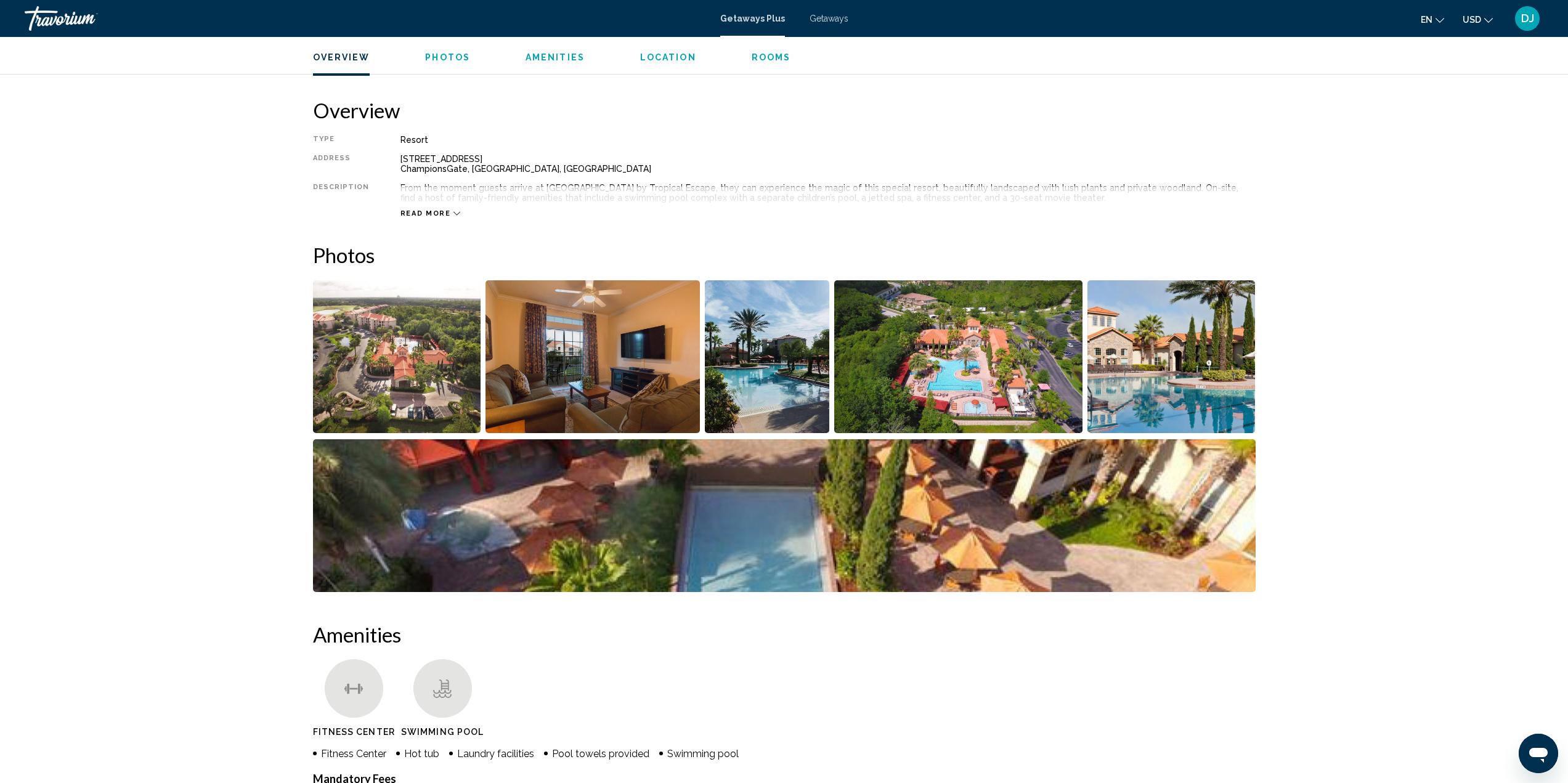
scroll to position [370, 0]
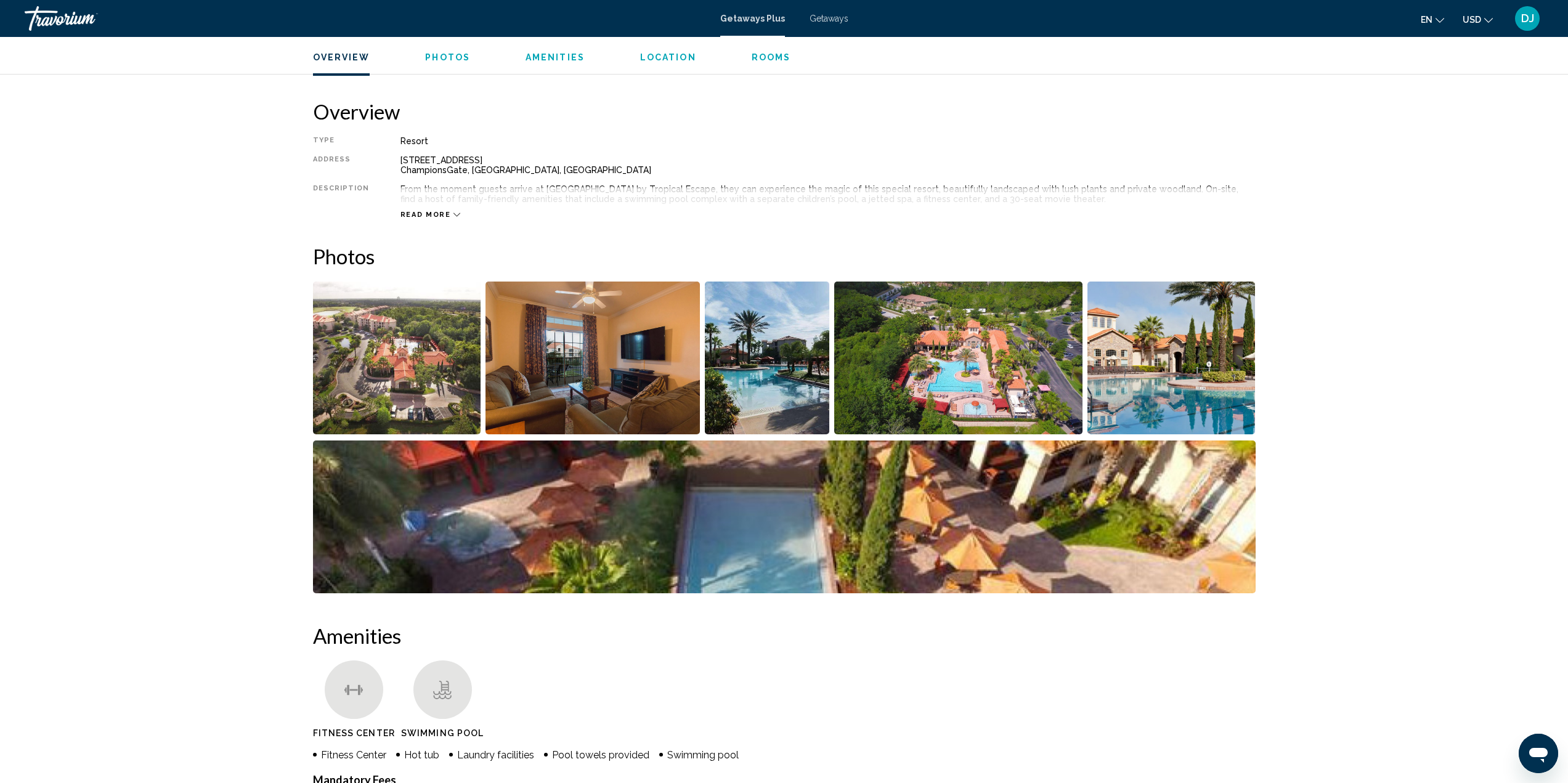
click at [389, 354] on img "Open full-screen image slider" at bounding box center [397, 357] width 168 height 153
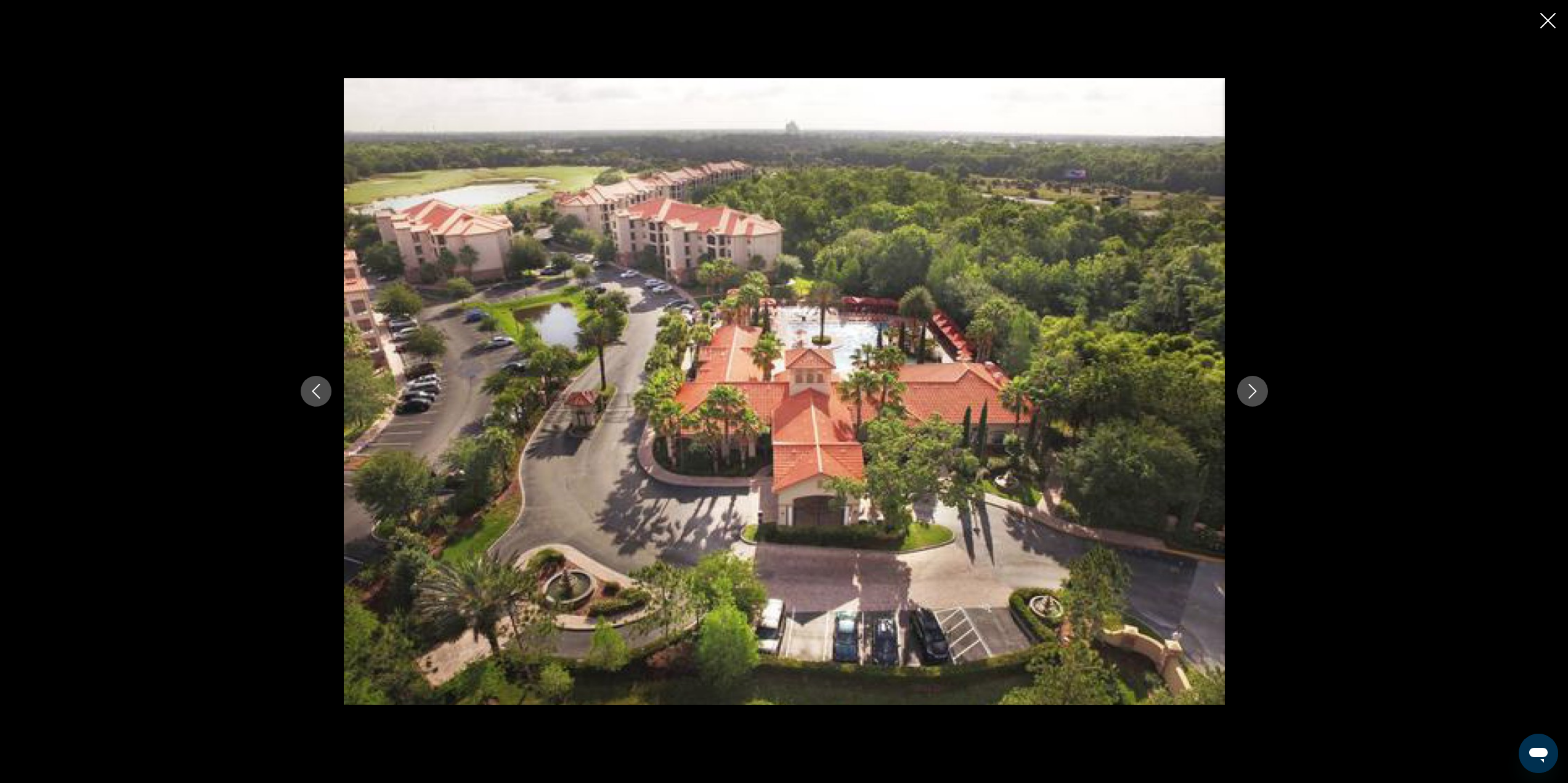
click at [1263, 397] on button "Next image" at bounding box center [1252, 391] width 31 height 31
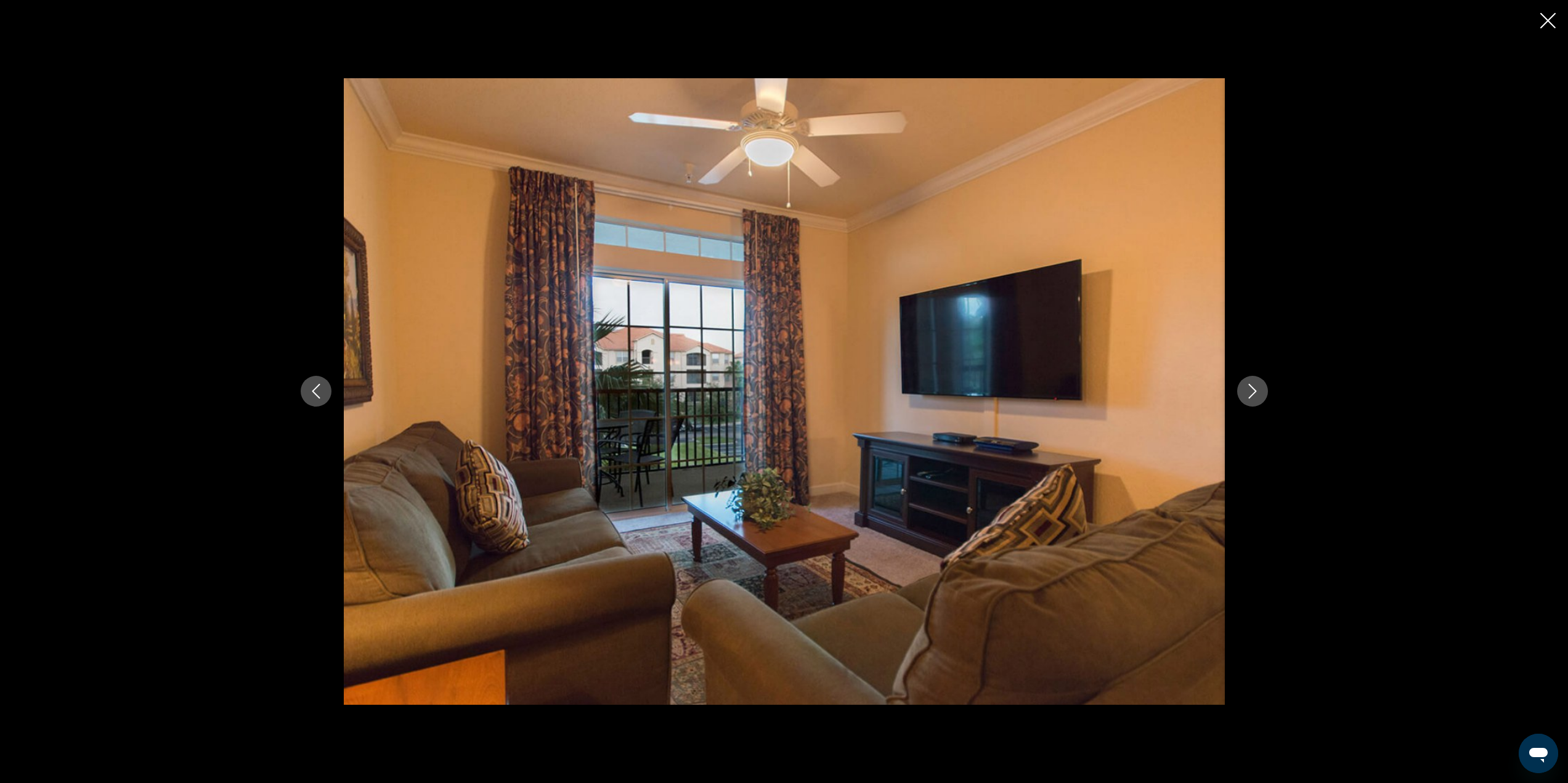
click at [1263, 397] on button "Next image" at bounding box center [1252, 391] width 31 height 31
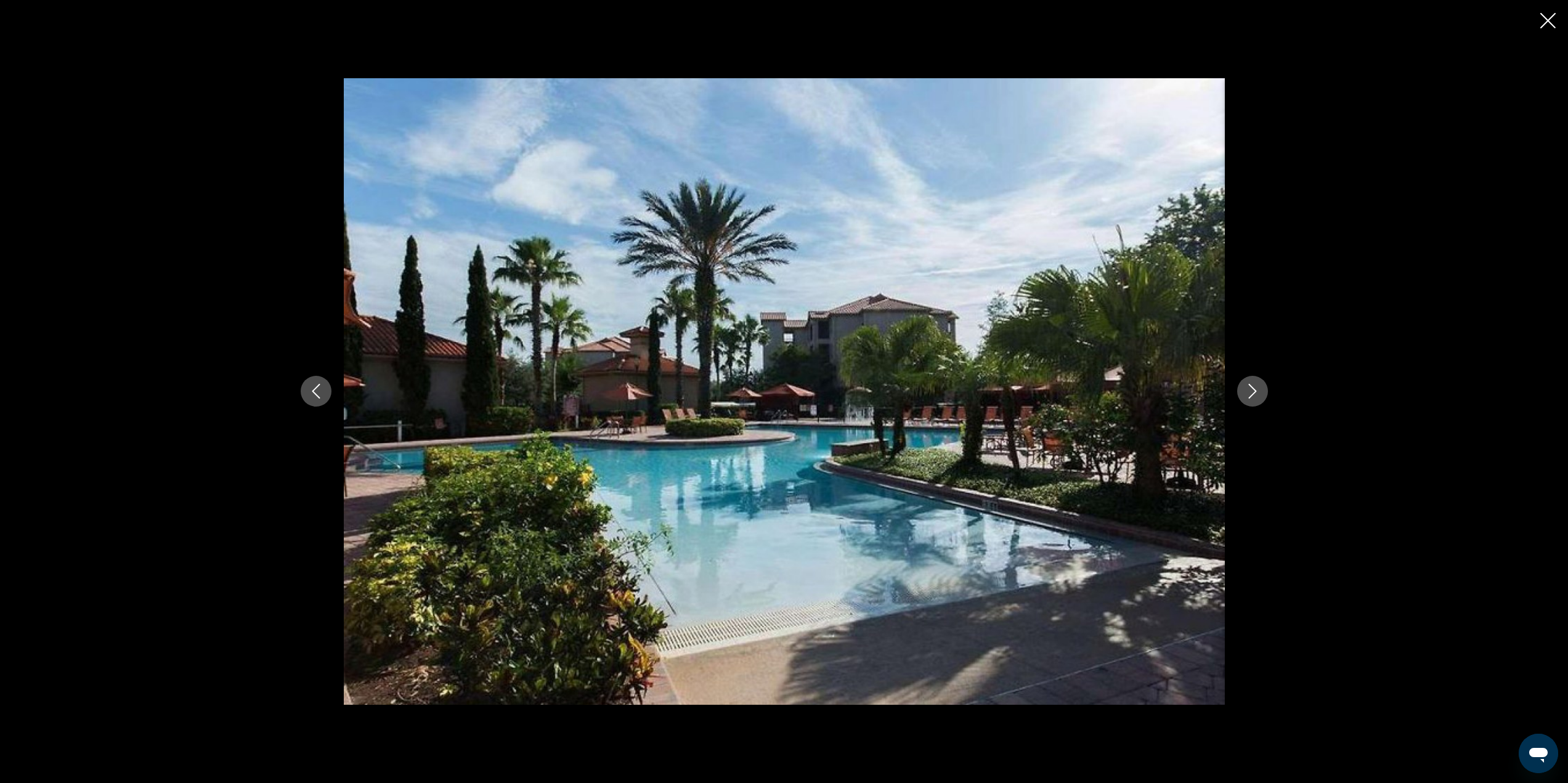
click at [1263, 397] on button "Next image" at bounding box center [1252, 391] width 31 height 31
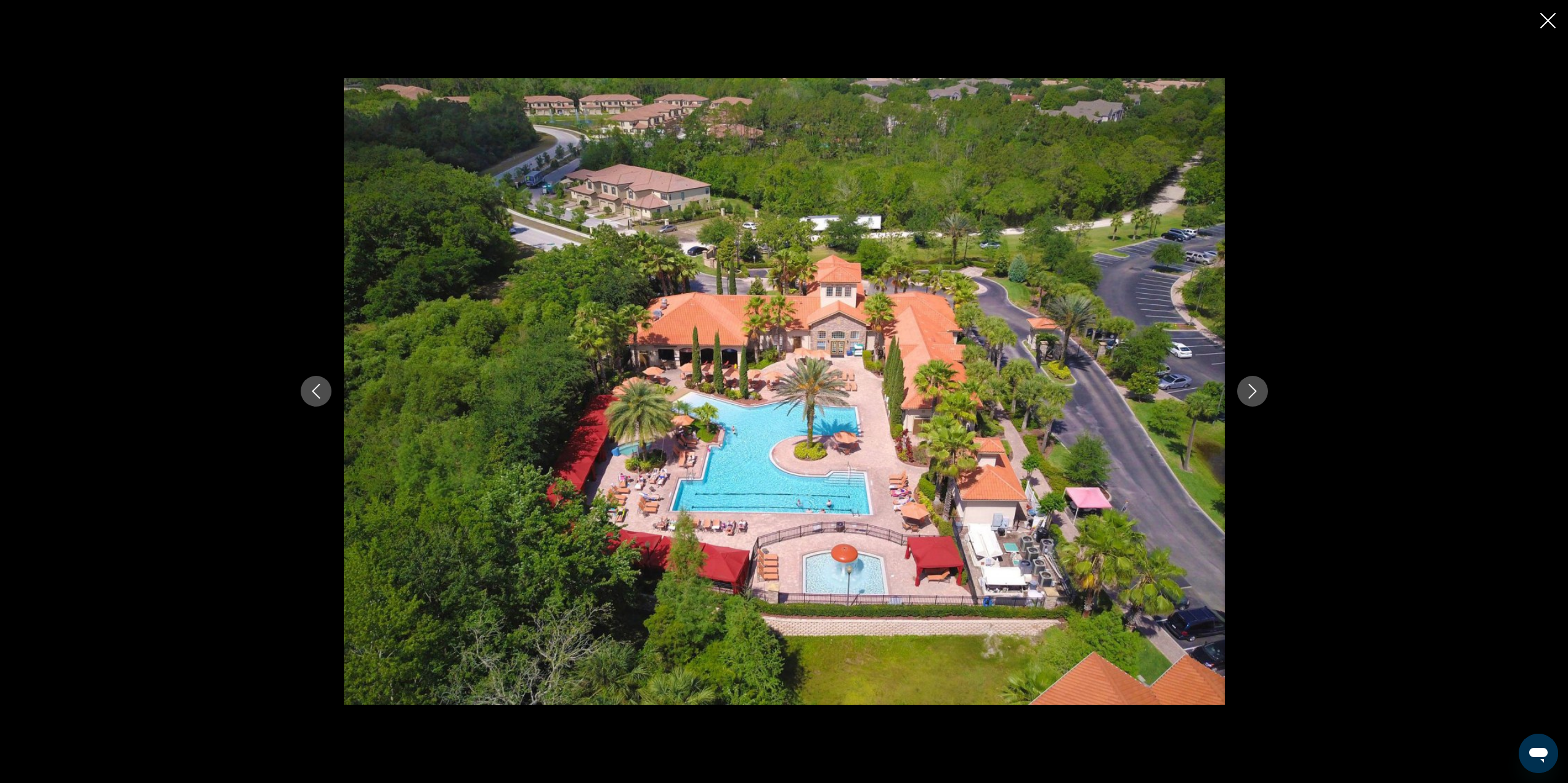
click at [1263, 397] on button "Next image" at bounding box center [1252, 391] width 31 height 31
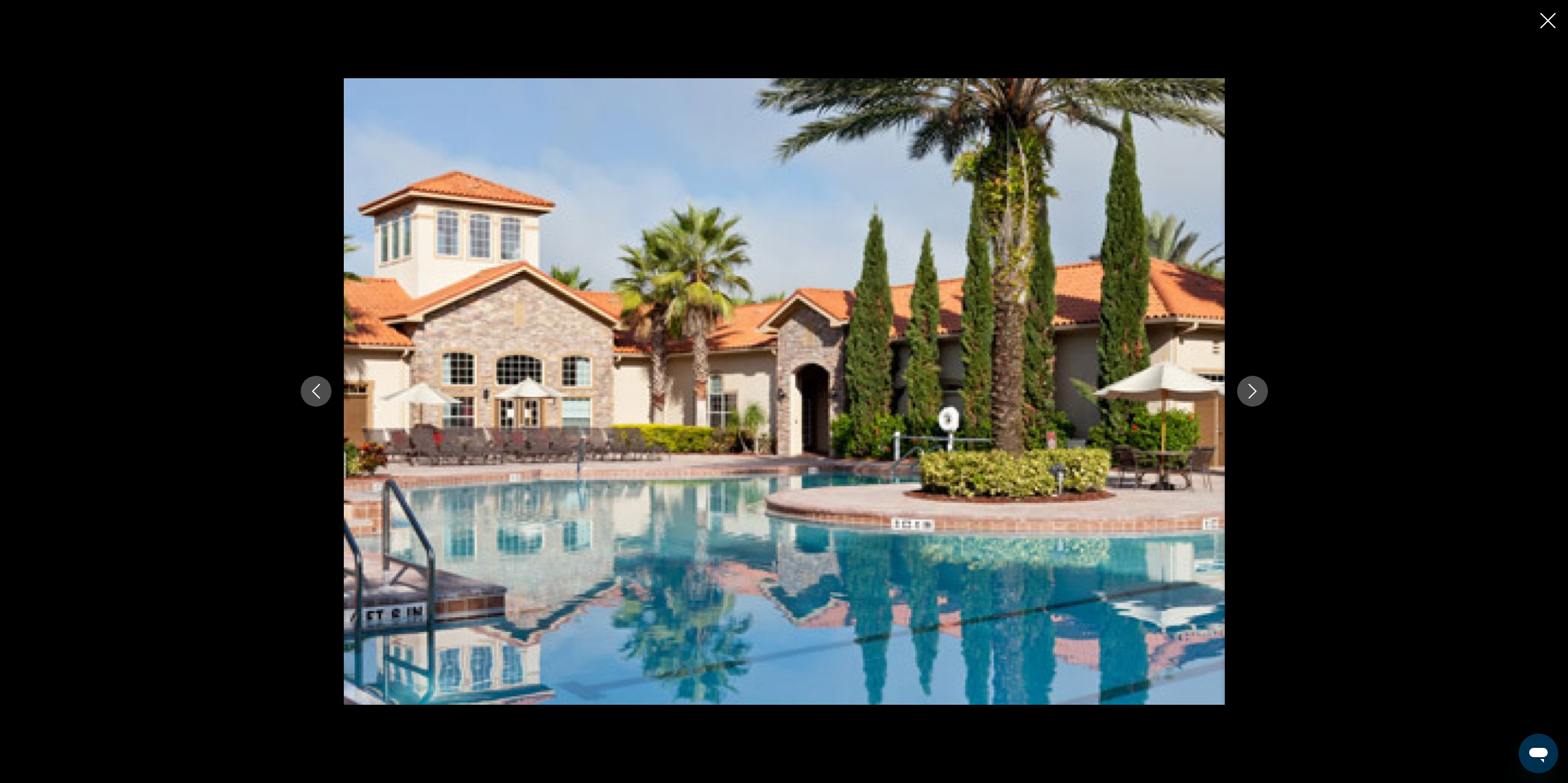
click at [1263, 396] on button "Next image" at bounding box center [1252, 391] width 31 height 31
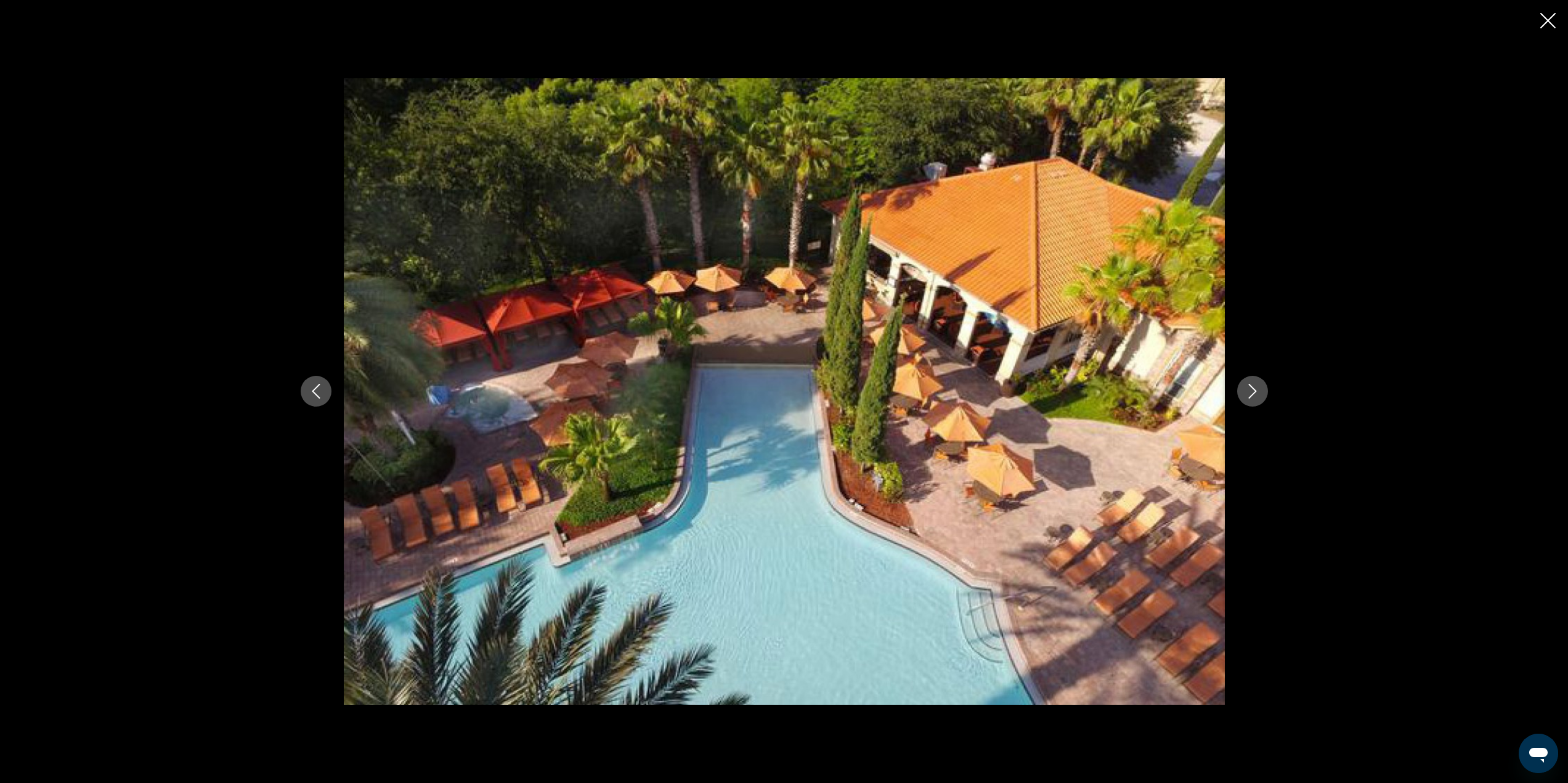
click at [1263, 397] on button "Next image" at bounding box center [1252, 391] width 31 height 31
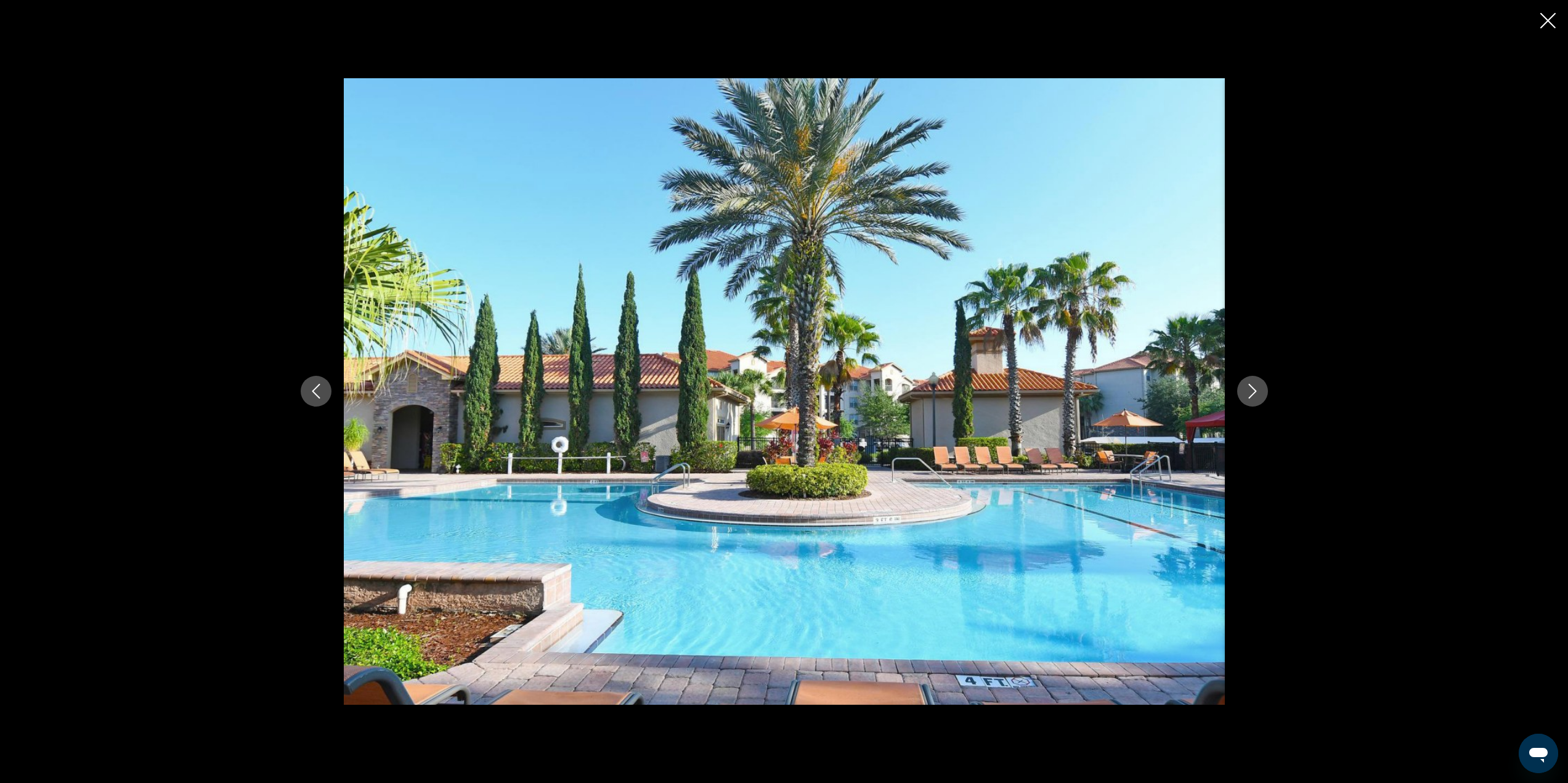
click at [1263, 397] on button "Next image" at bounding box center [1252, 391] width 31 height 31
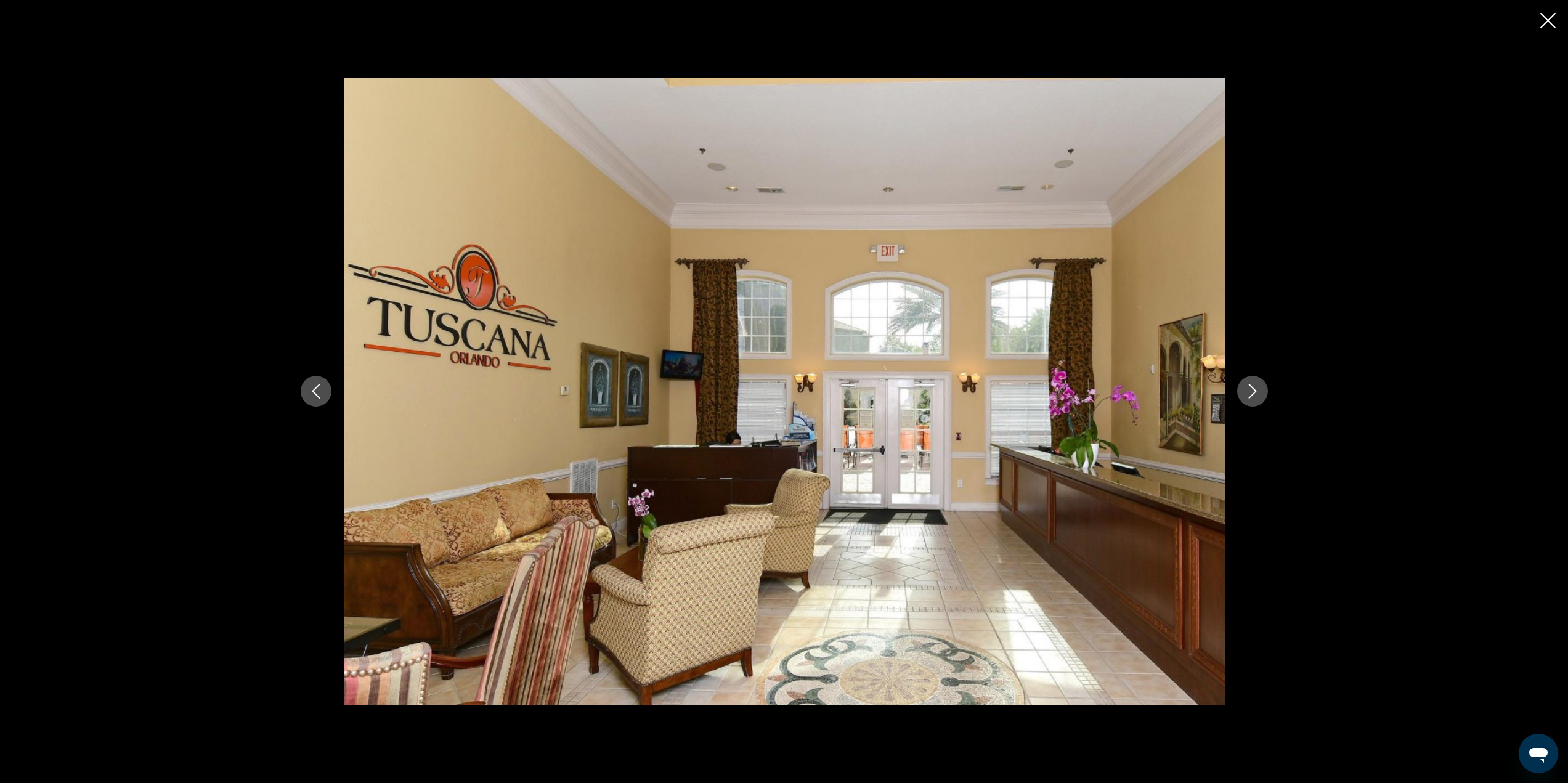
click at [1263, 396] on button "Next image" at bounding box center [1252, 391] width 31 height 31
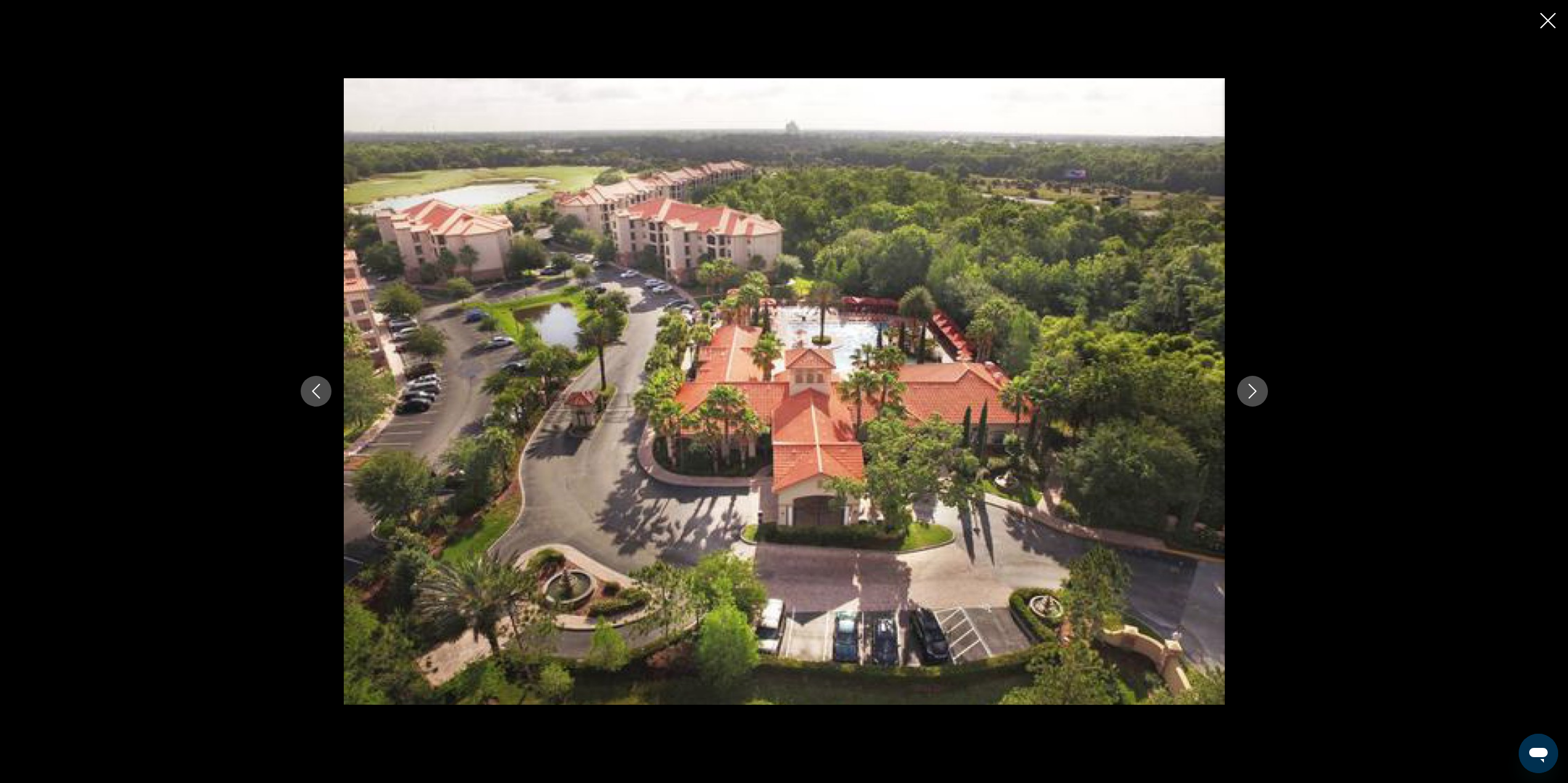
click at [1253, 392] on icon "Next image" at bounding box center [1253, 392] width 15 height 15
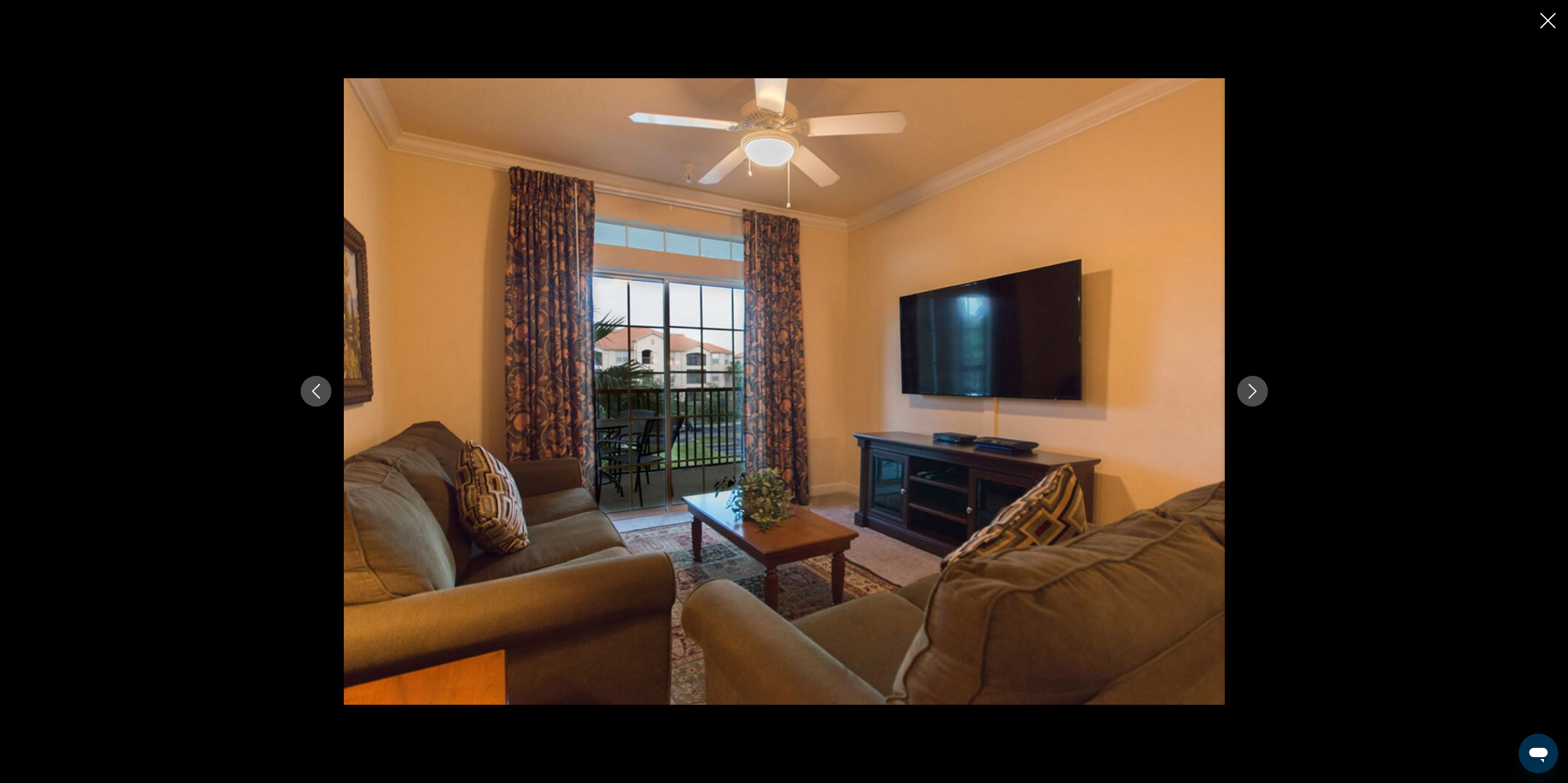
click at [1253, 391] on icon "Next image" at bounding box center [1253, 392] width 15 height 15
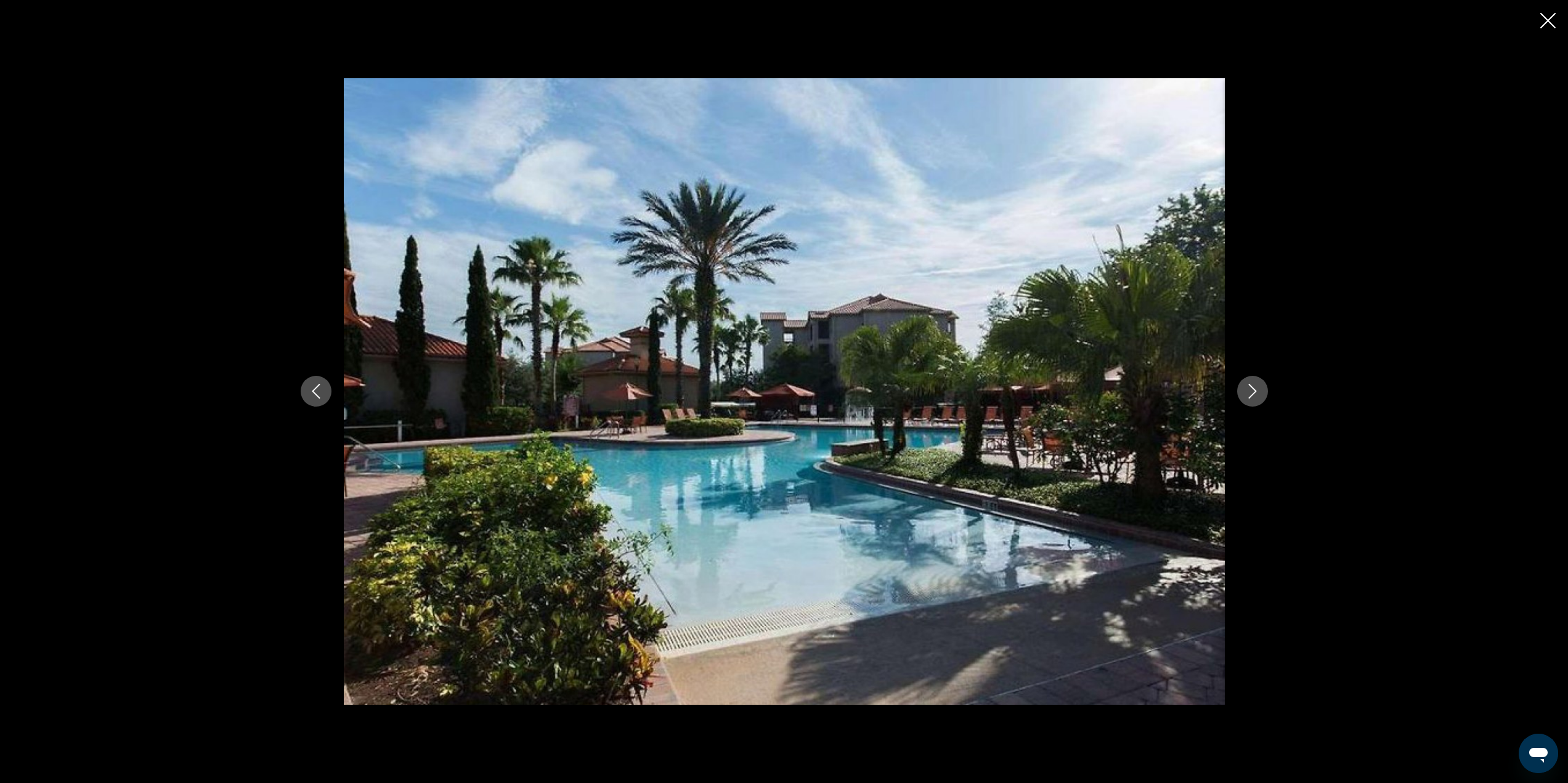
click at [1253, 390] on icon "Next image" at bounding box center [1253, 392] width 15 height 15
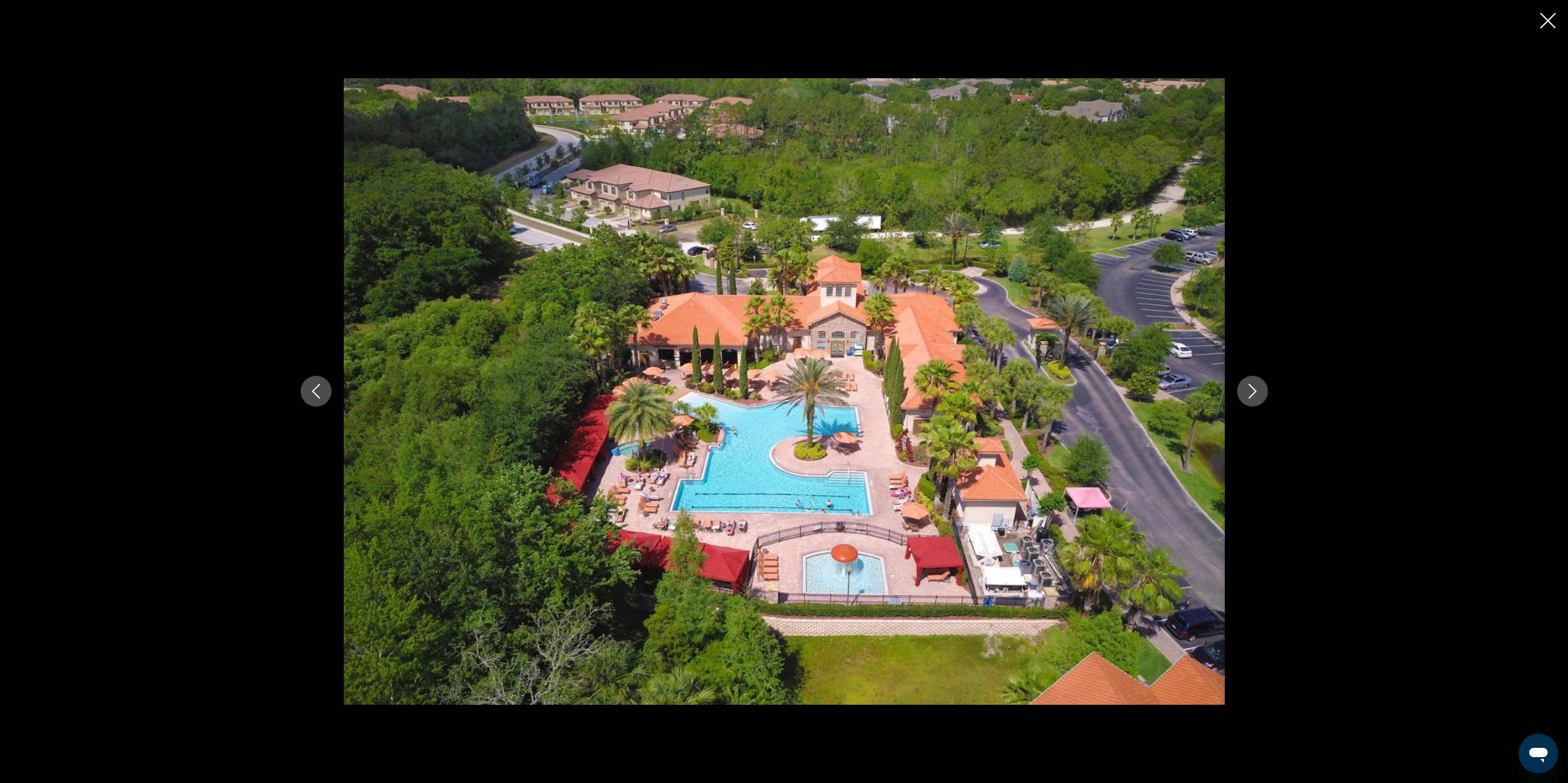
click at [1253, 391] on icon "Next image" at bounding box center [1253, 392] width 15 height 15
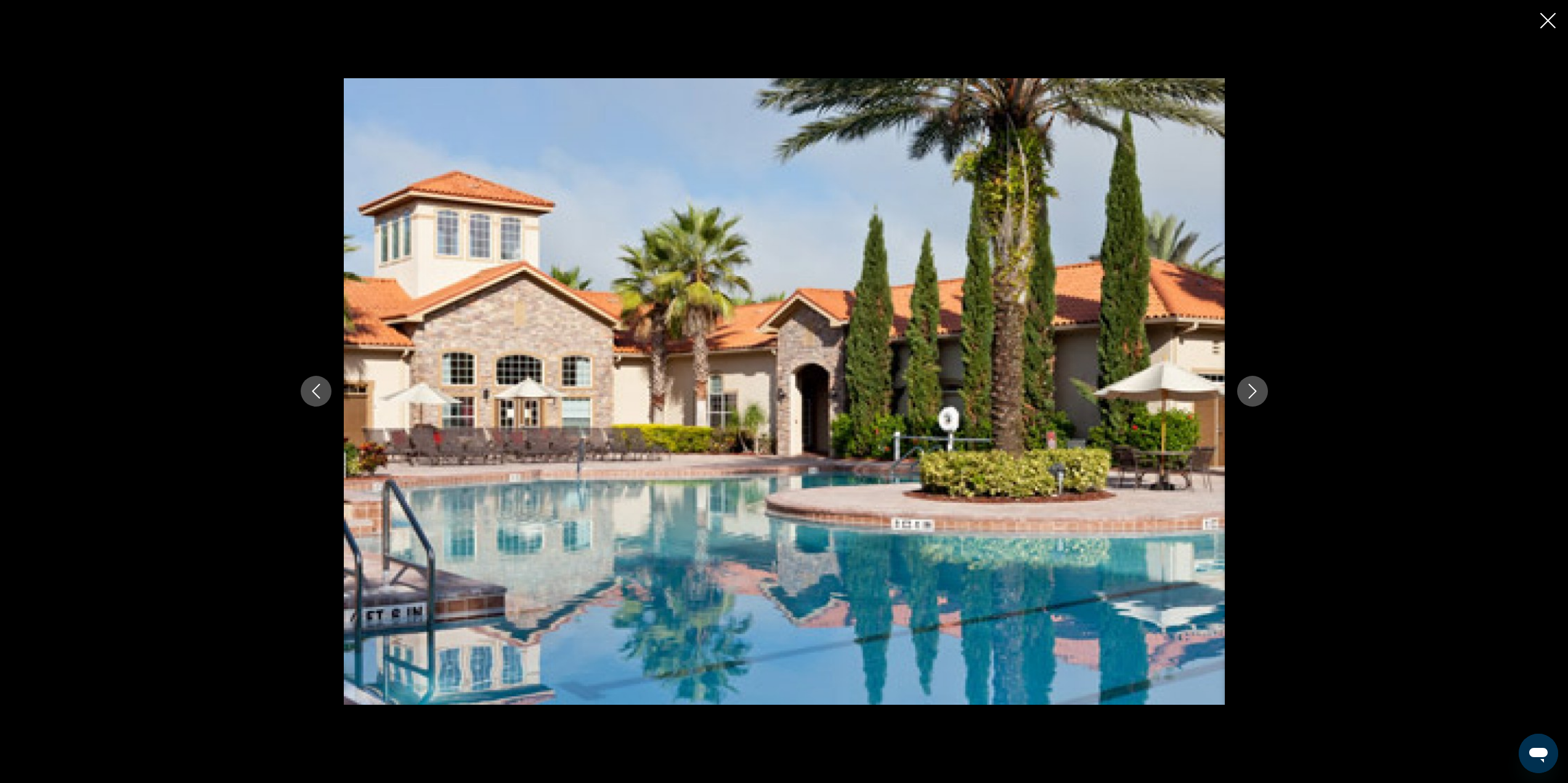
drag, startPoint x: 1543, startPoint y: 19, endPoint x: 1493, endPoint y: 71, distance: 72.1
click at [1543, 20] on icon "Close slideshow" at bounding box center [1548, 20] width 16 height 16
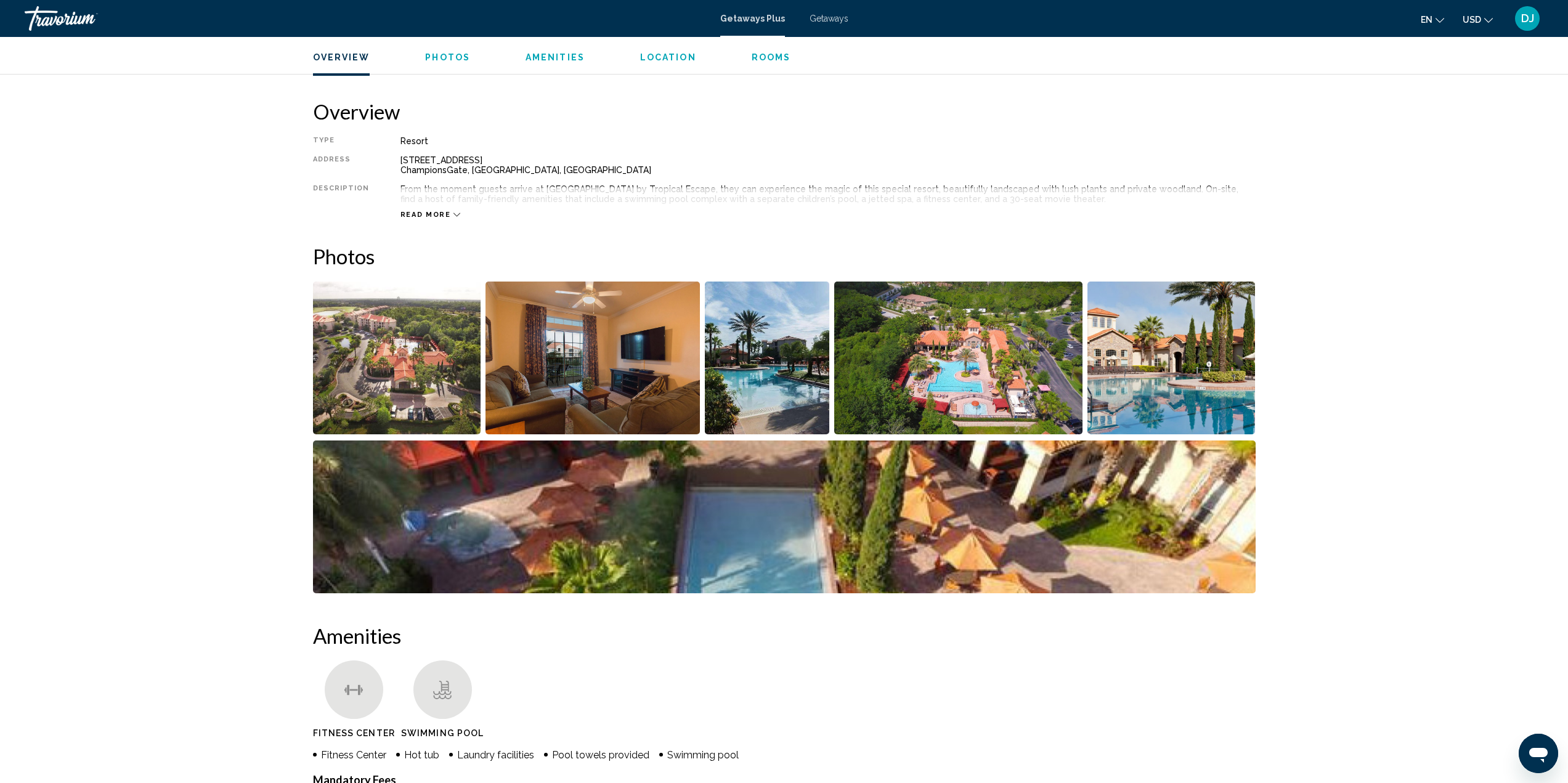
click at [435, 217] on span "Read more" at bounding box center [426, 214] width 51 height 8
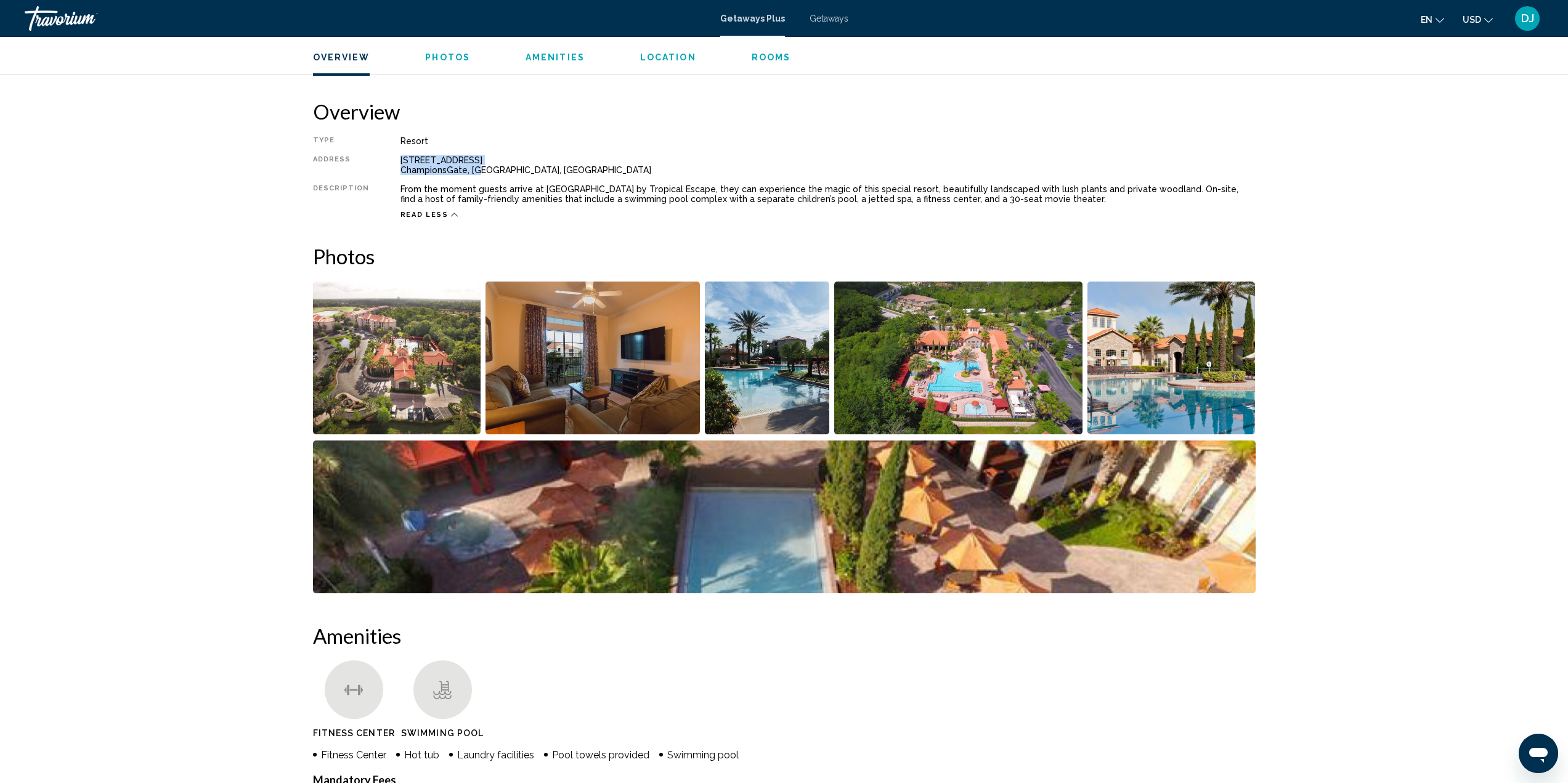
drag, startPoint x: 395, startPoint y: 159, endPoint x: 474, endPoint y: 170, distance: 79.8
click at [474, 170] on div "8320 ChampionsGate Blvd ChampionsGate, FL, USA" at bounding box center [828, 165] width 855 height 19
copy div "8320 ChampionsGate Blvd ChampionsGate, FL"
